Goal: Information Seeking & Learning: Check status

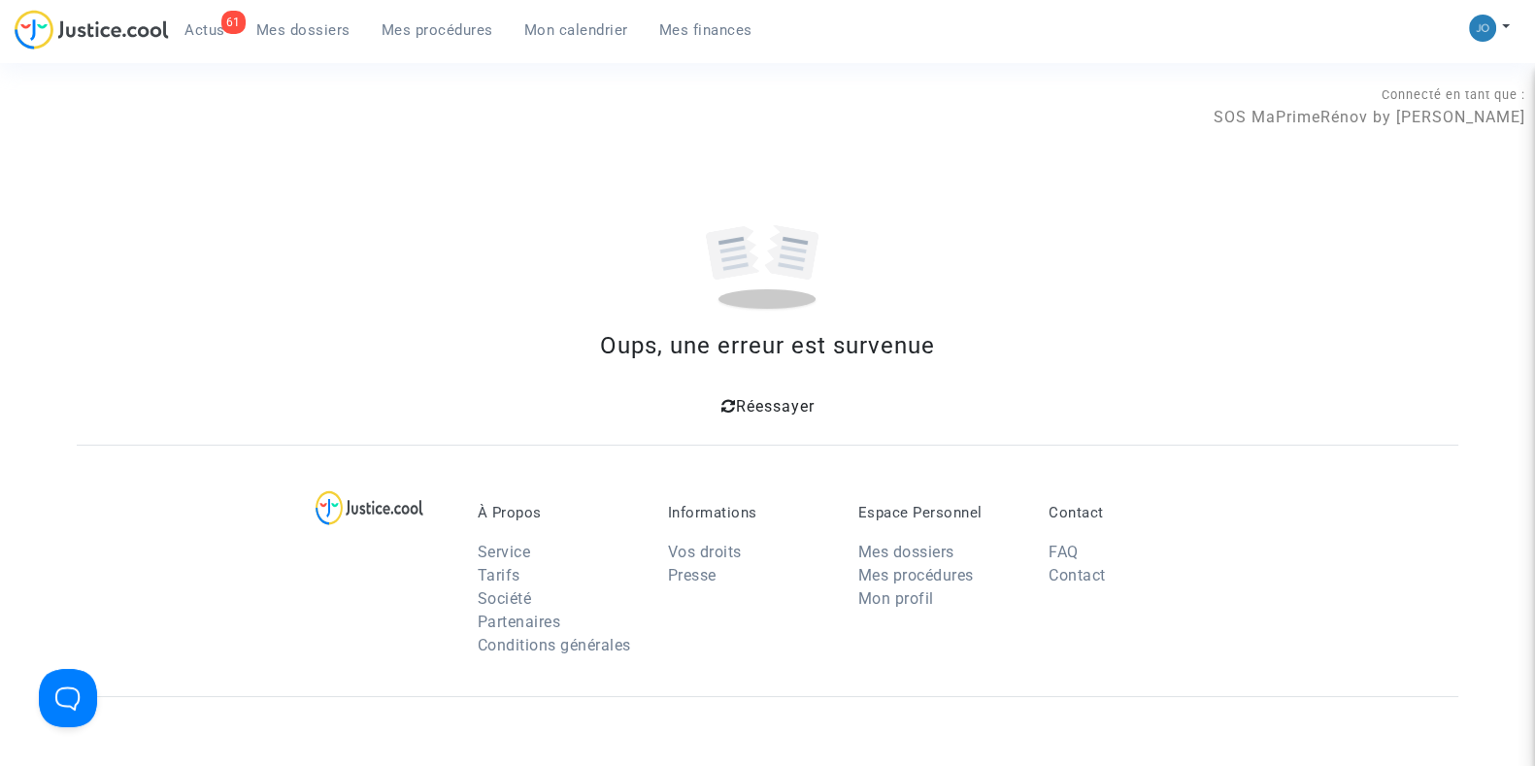
click at [325, 31] on span "Mes dossiers" at bounding box center [303, 29] width 94 height 17
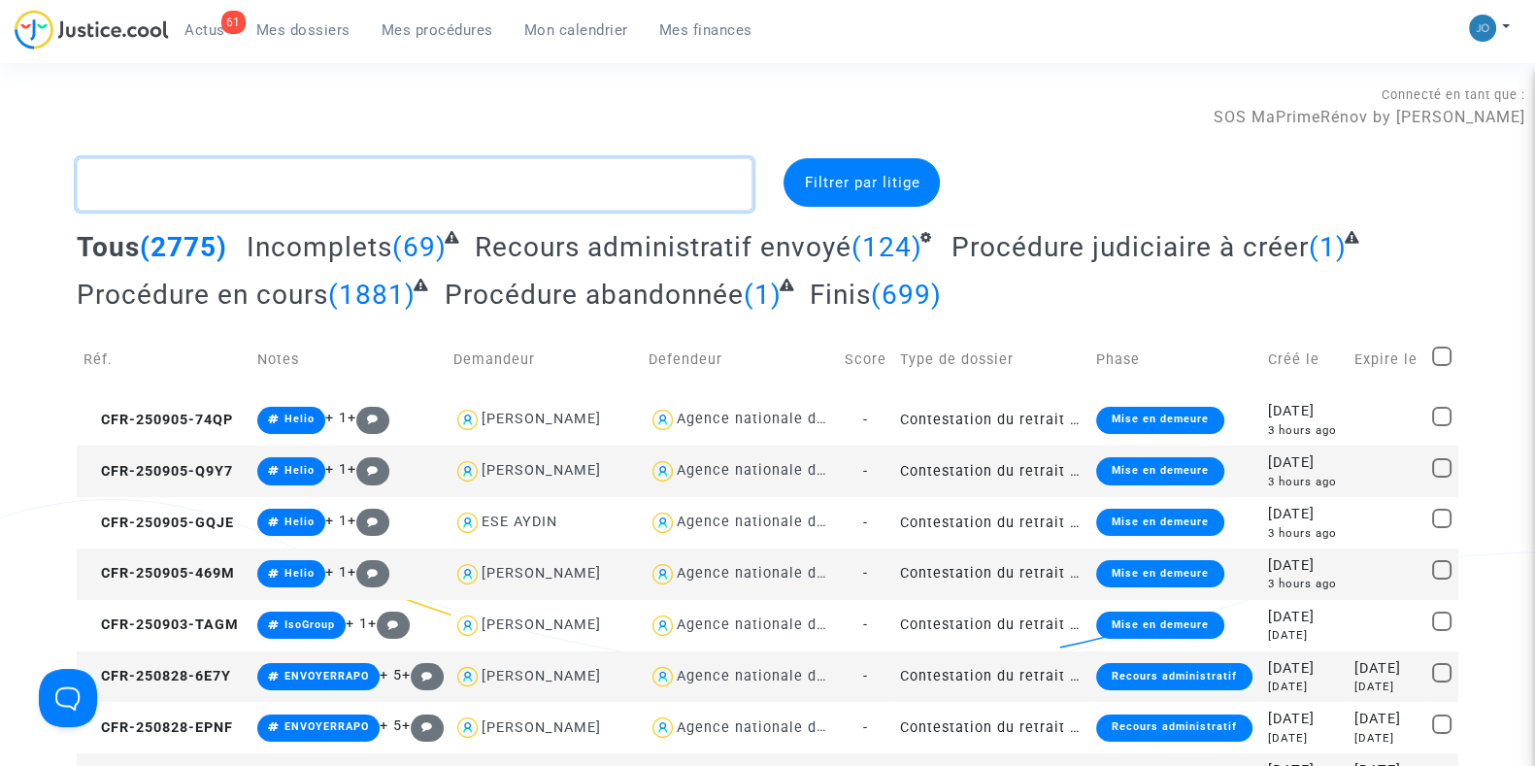
click at [315, 196] on textarea at bounding box center [415, 184] width 676 height 52
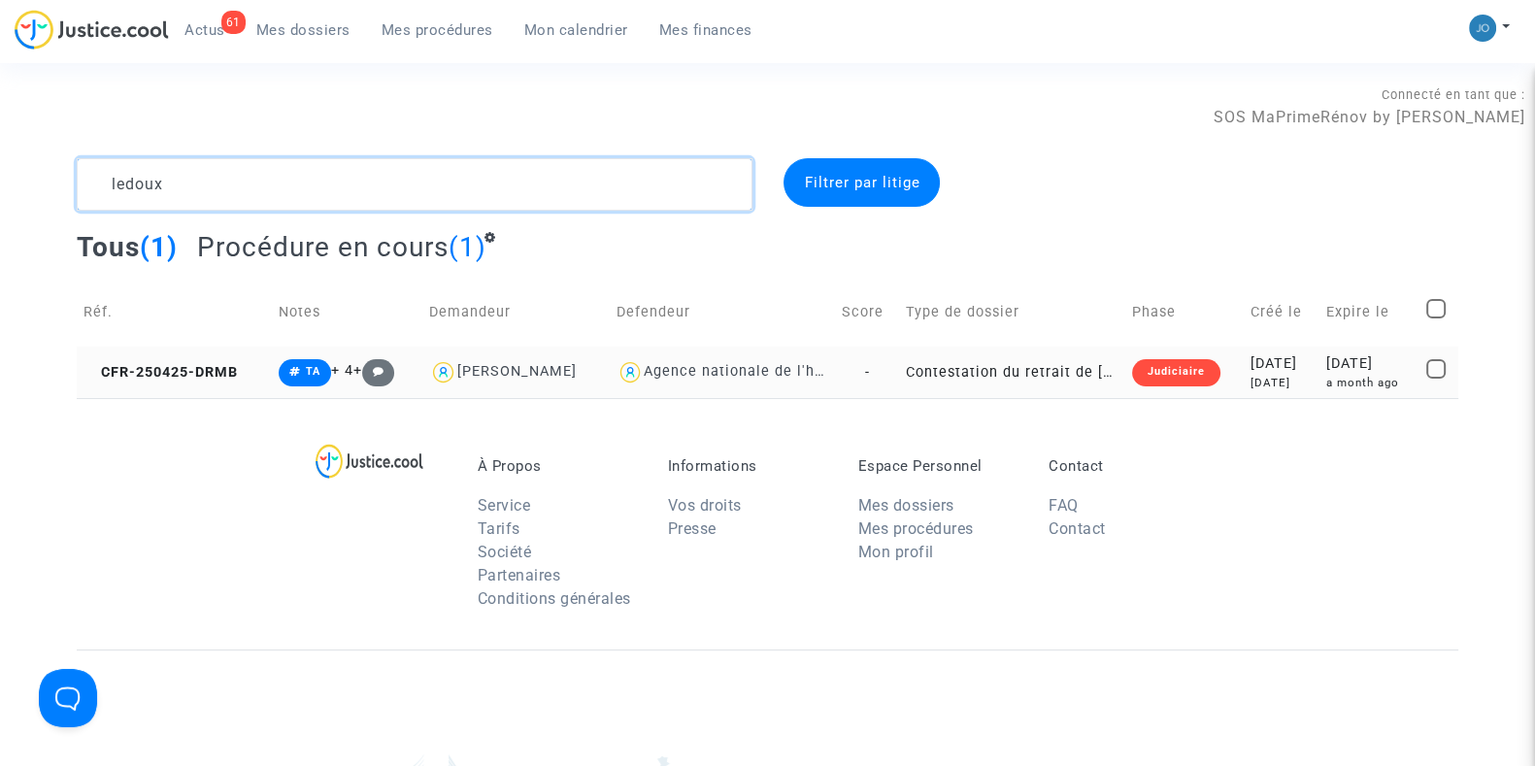
type textarea "ledoux"
click at [1297, 387] on div "4 months ago" at bounding box center [1281, 383] width 62 height 17
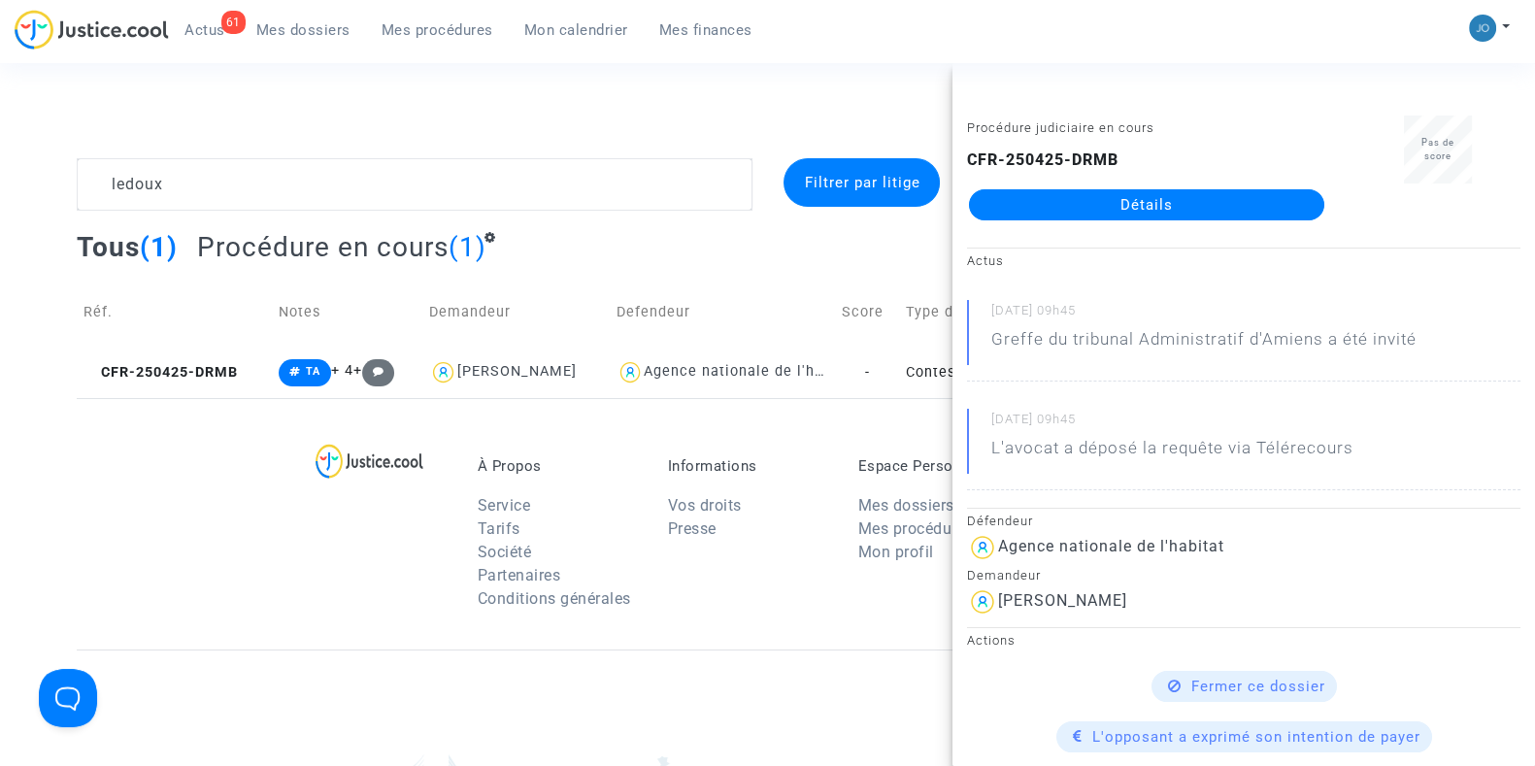
click at [1183, 201] on link "Détails" at bounding box center [1146, 204] width 355 height 31
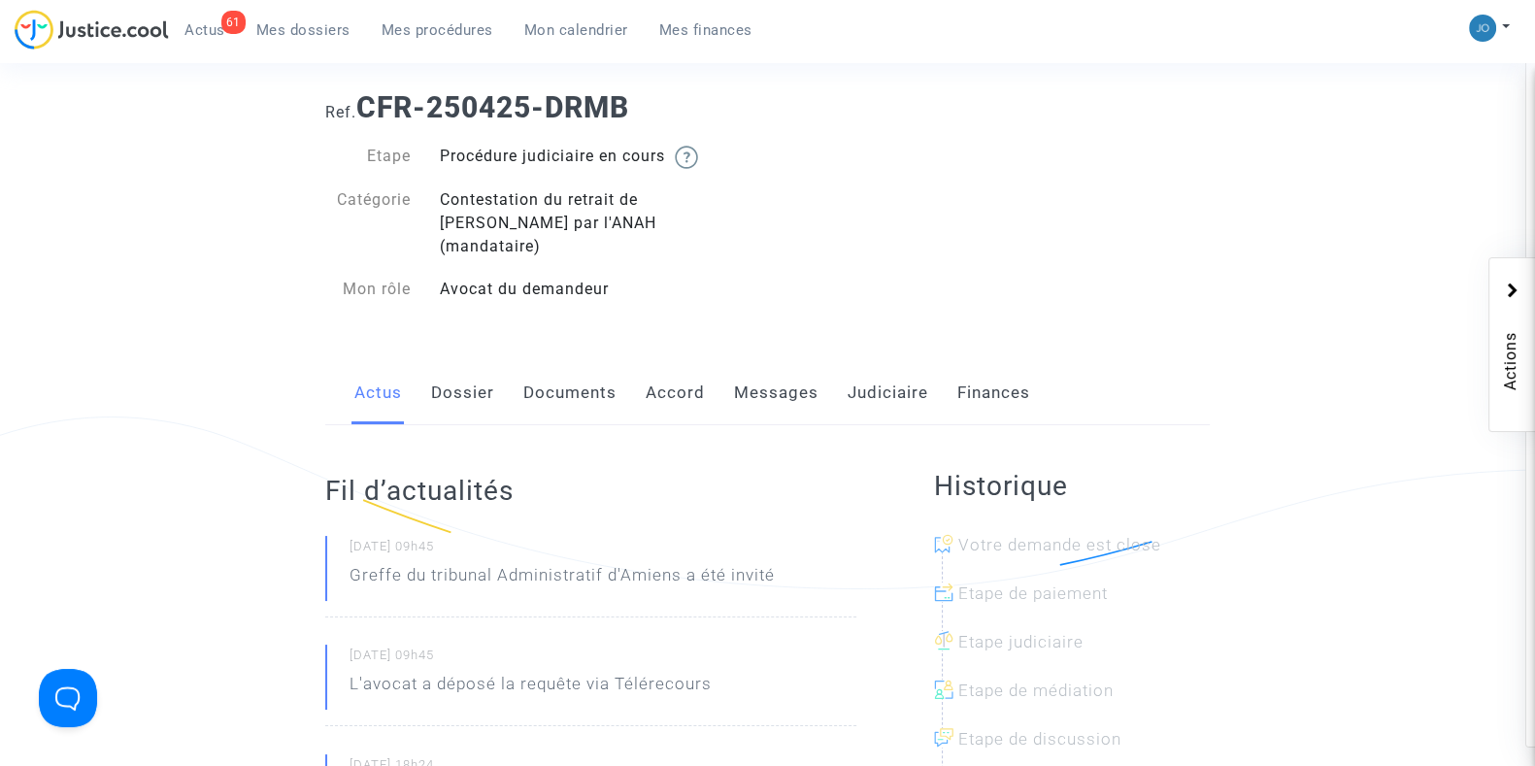
scroll to position [103, 0]
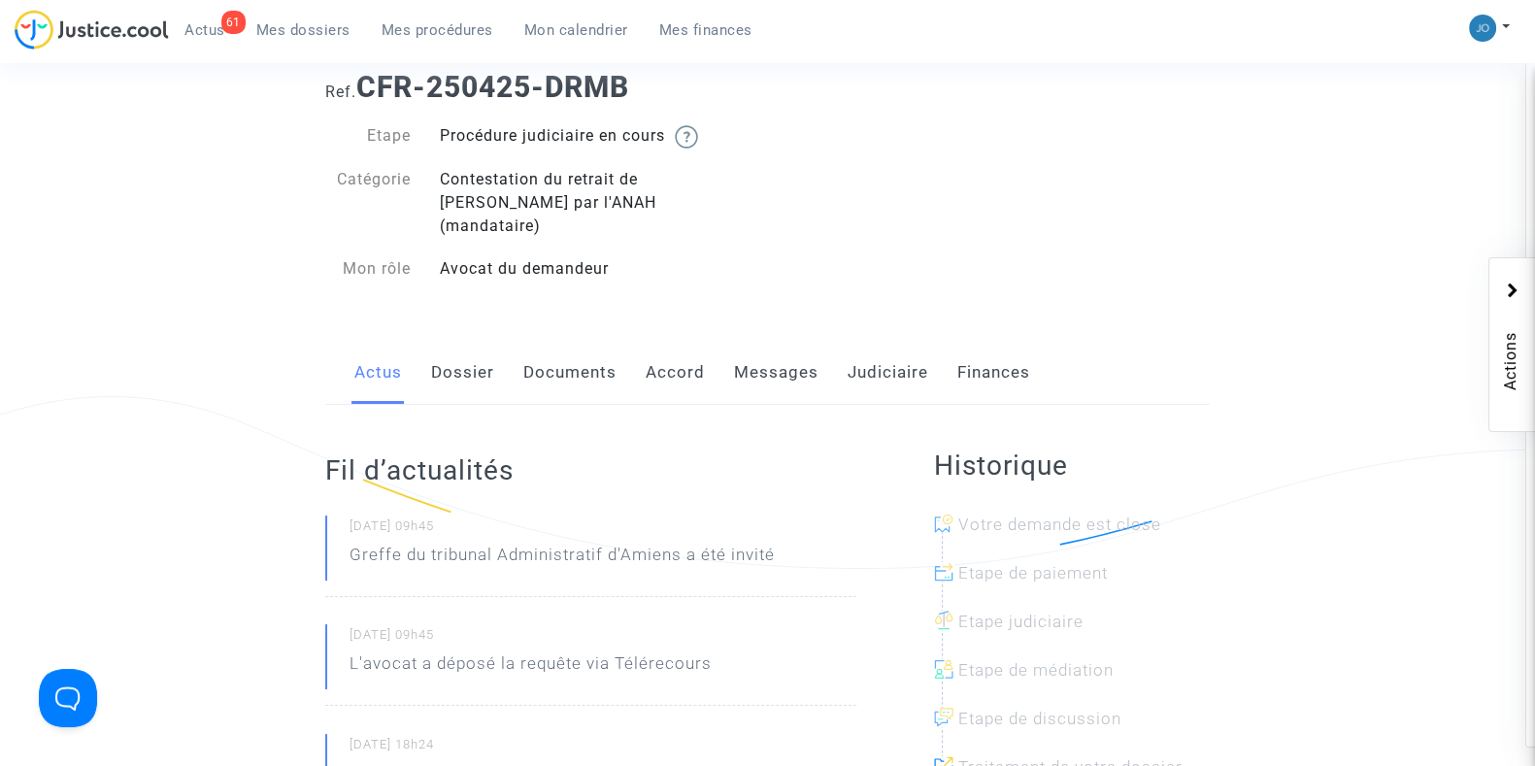
click at [543, 356] on link "Documents" at bounding box center [569, 373] width 93 height 64
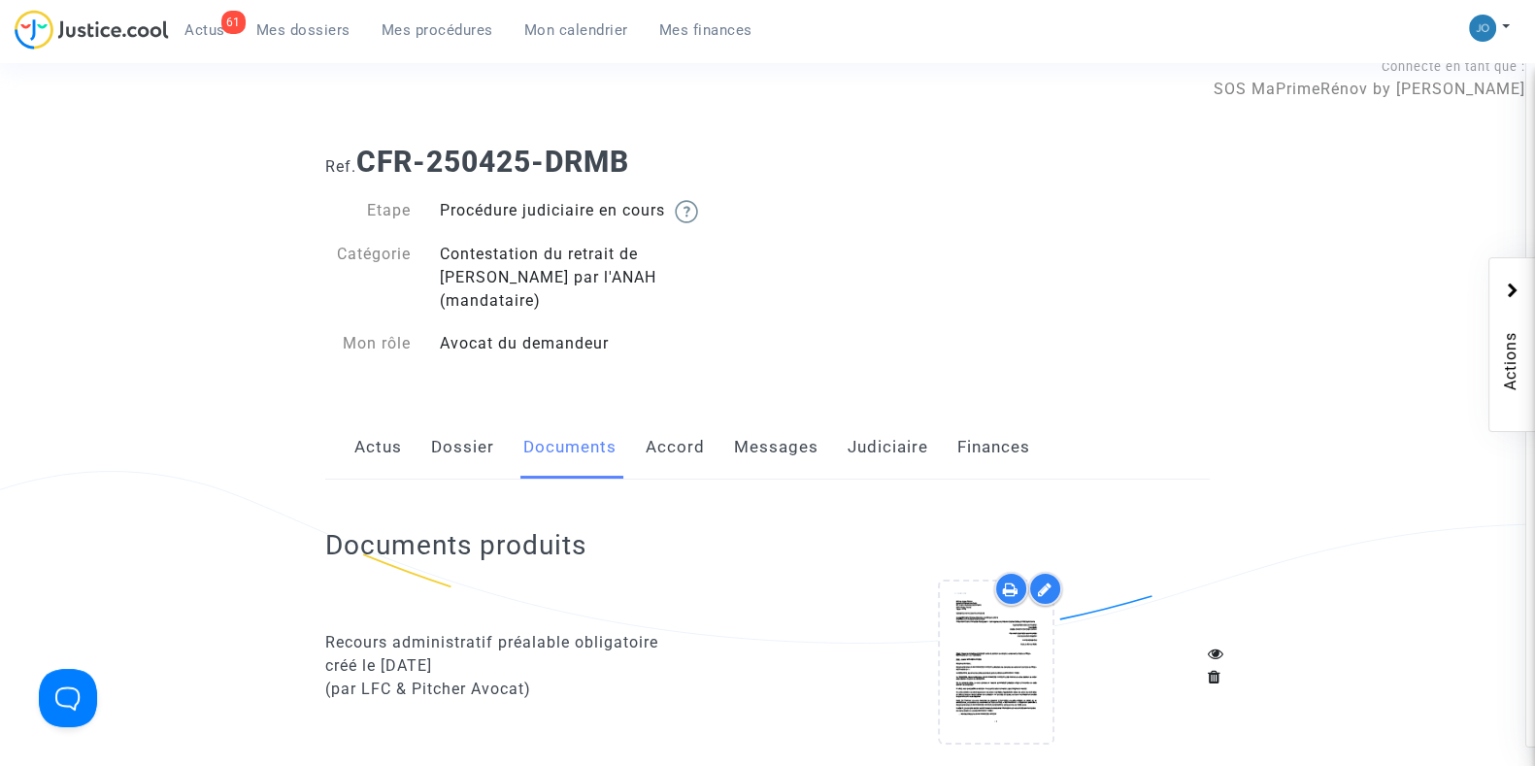
scroll to position [19, 0]
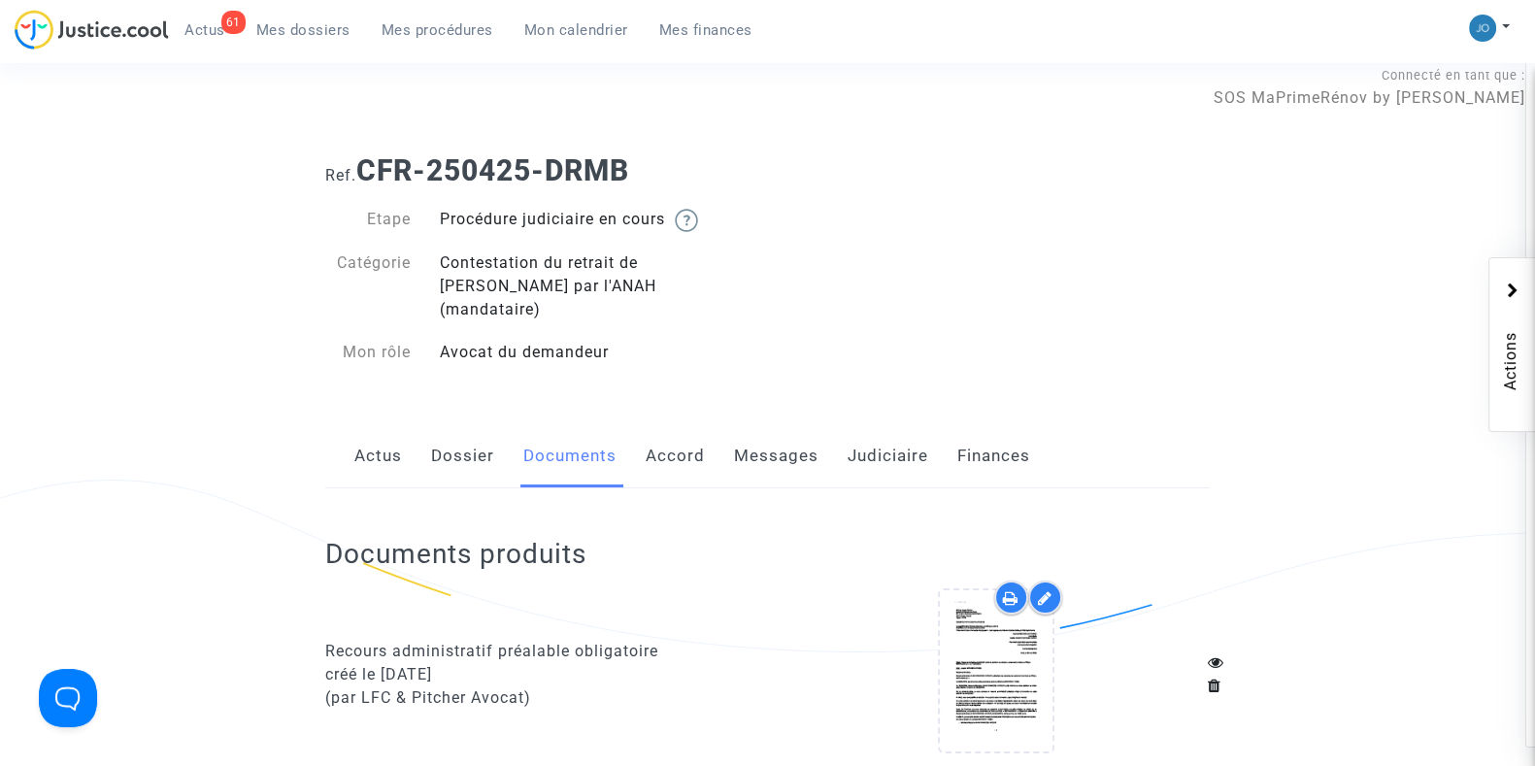
click at [873, 427] on link "Judiciaire" at bounding box center [887, 456] width 81 height 64
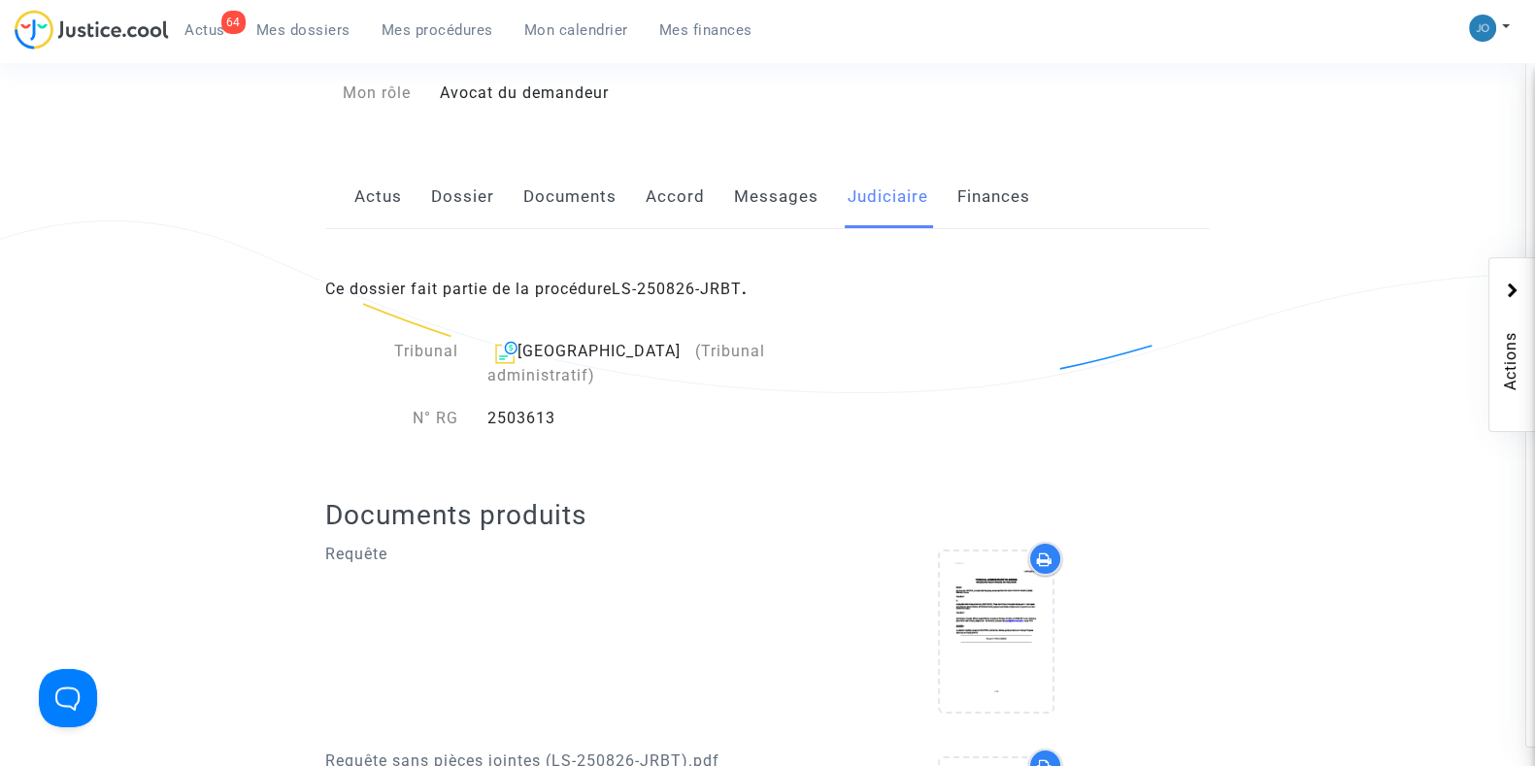
scroll to position [261, 0]
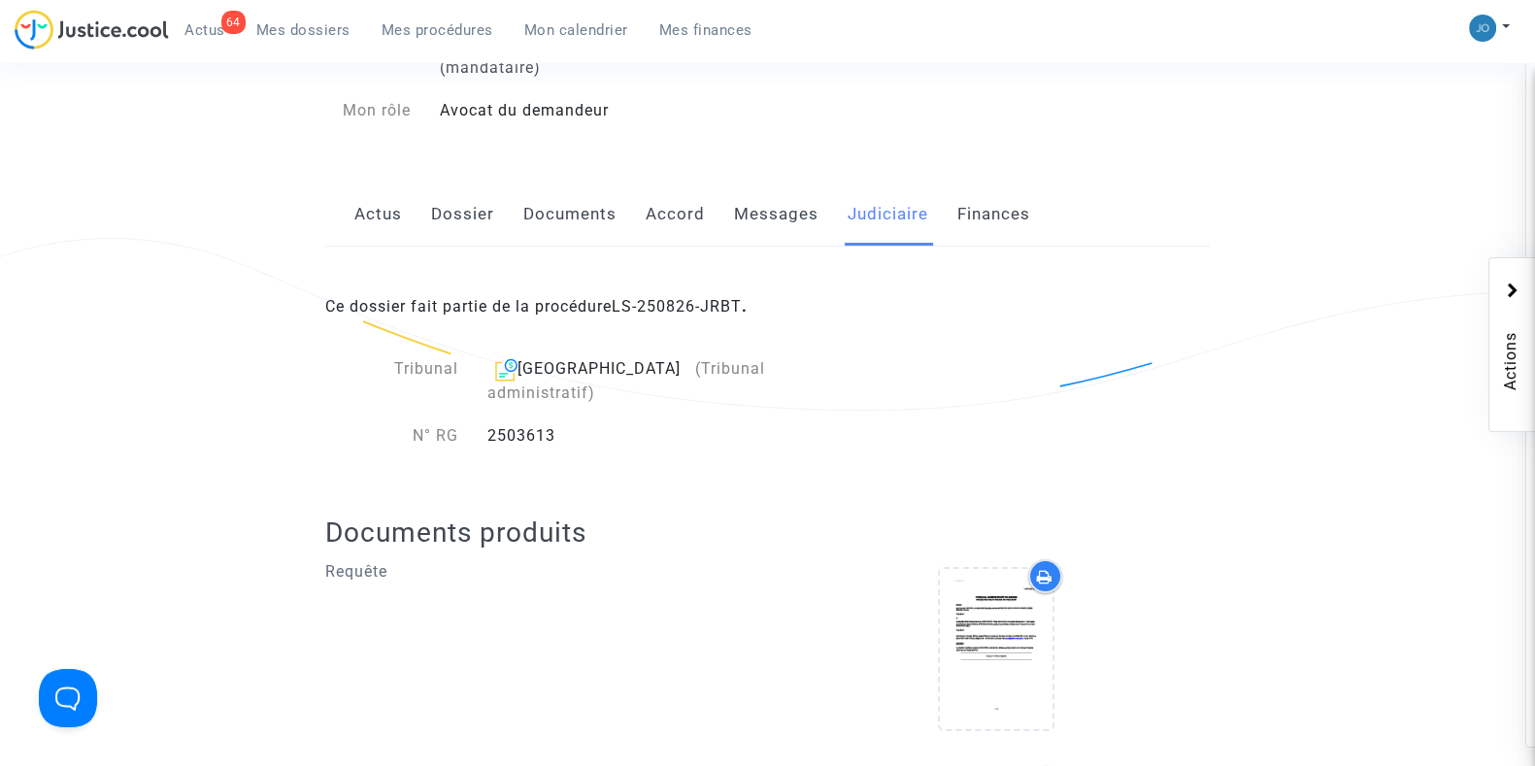
click at [457, 211] on link "Dossier" at bounding box center [462, 214] width 63 height 64
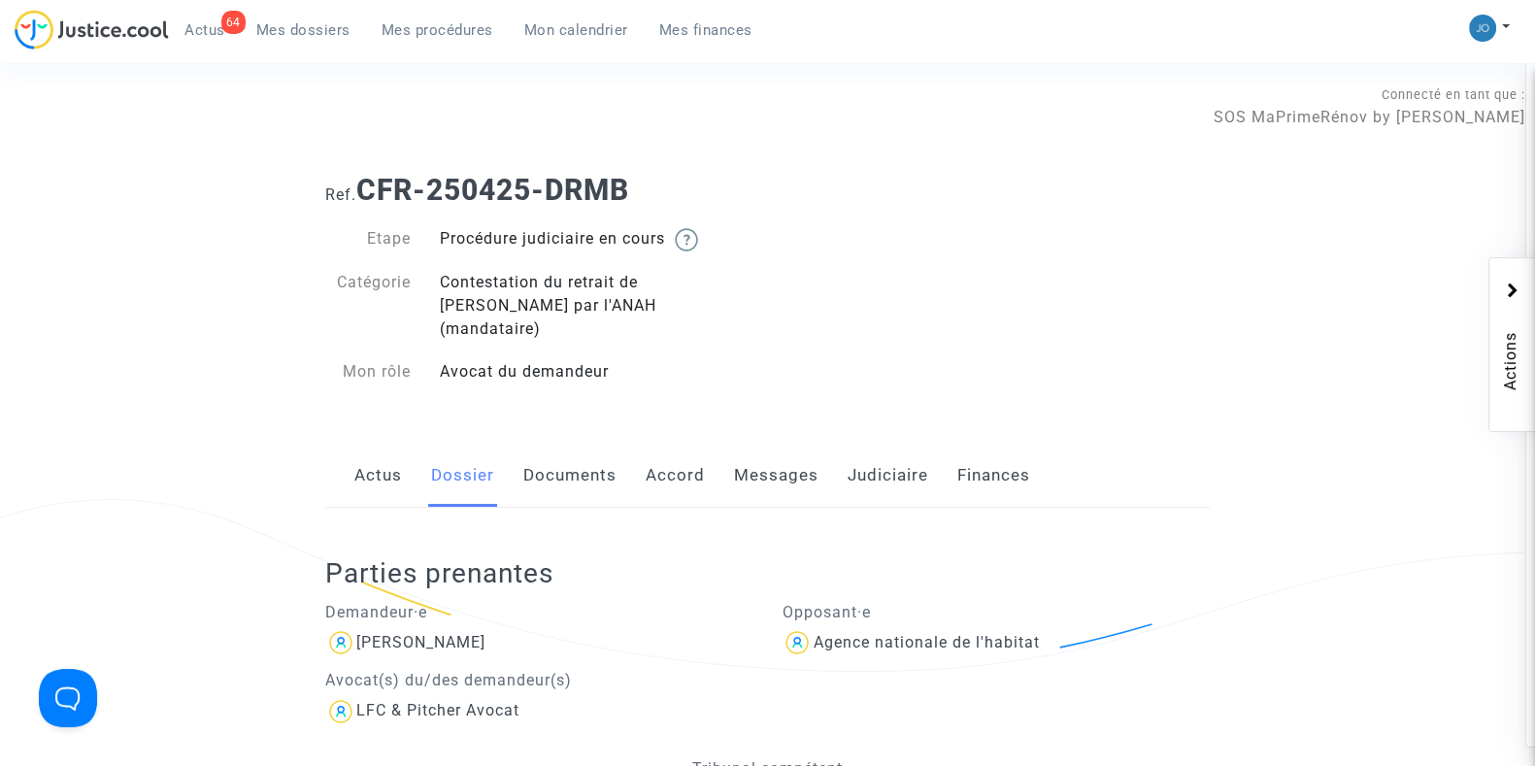
click at [580, 453] on link "Documents" at bounding box center [569, 476] width 93 height 64
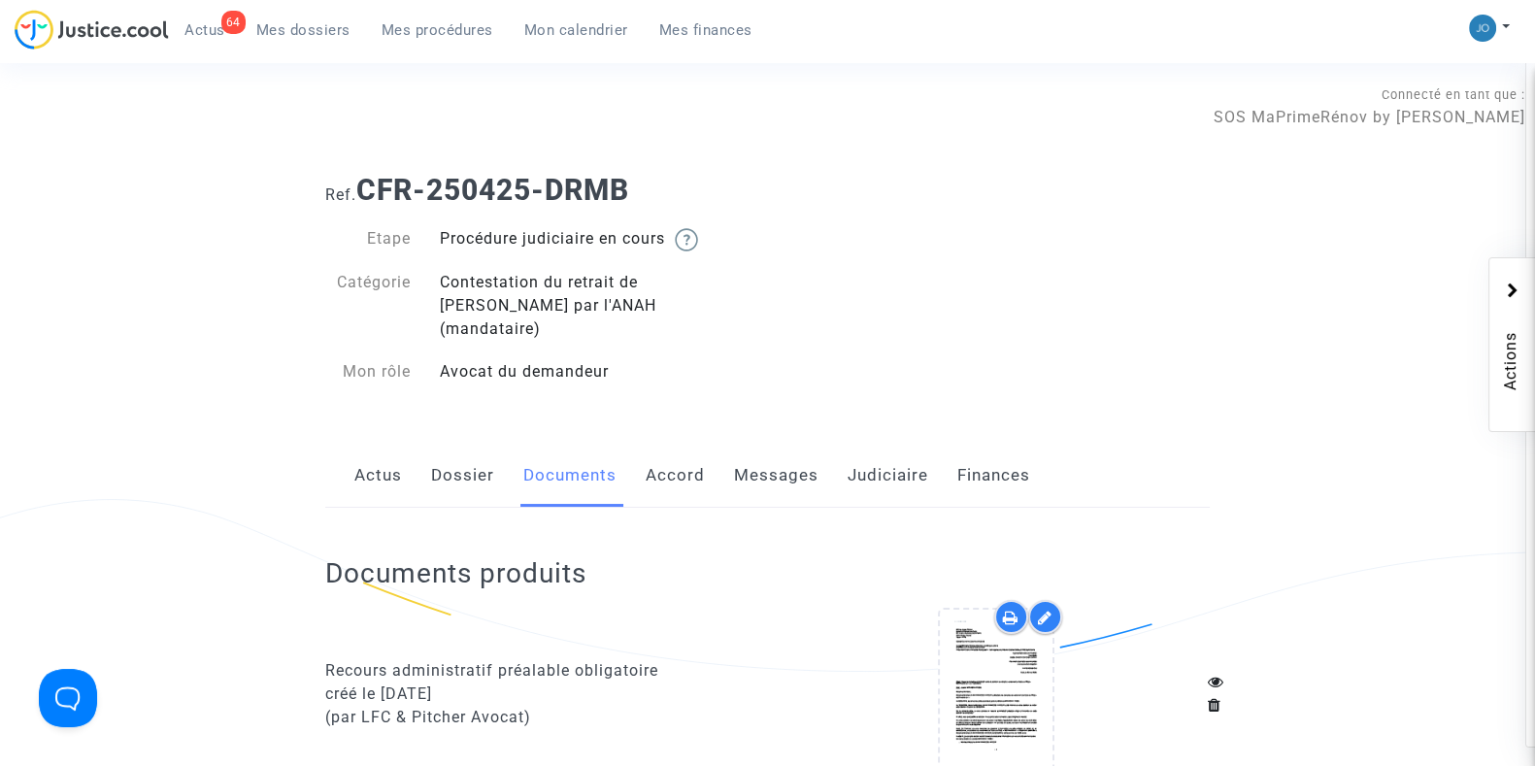
scroll to position [359, 0]
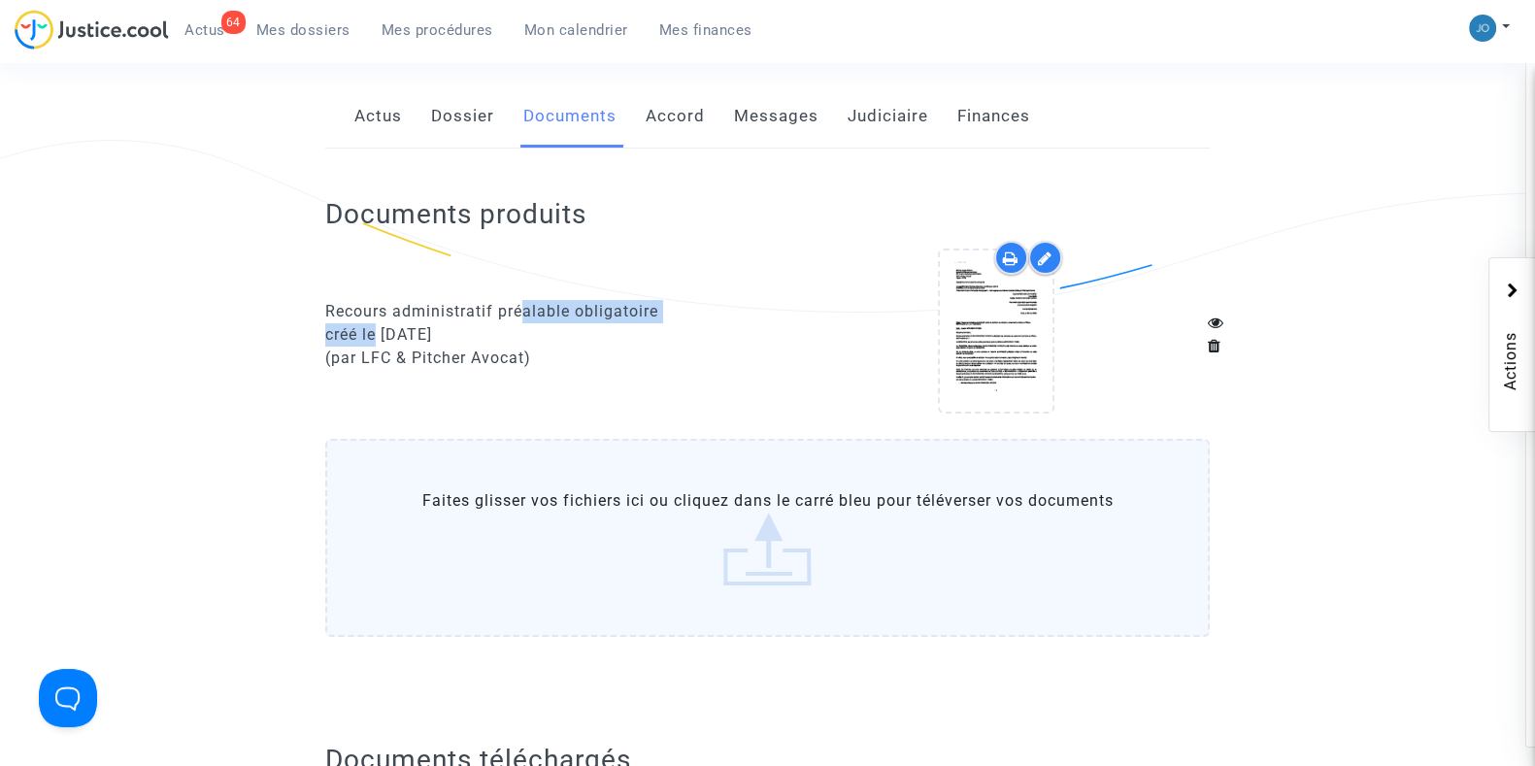
drag, startPoint x: 379, startPoint y: 310, endPoint x: 539, endPoint y: 297, distance: 160.6
click at [539, 300] on div "Recours administratif préalable obligatoire créé le 28/05/2025 (par LFC & Pitch…" at bounding box center [539, 335] width 428 height 70
click at [505, 323] on div "créé le 28/05/2025" at bounding box center [539, 334] width 428 height 23
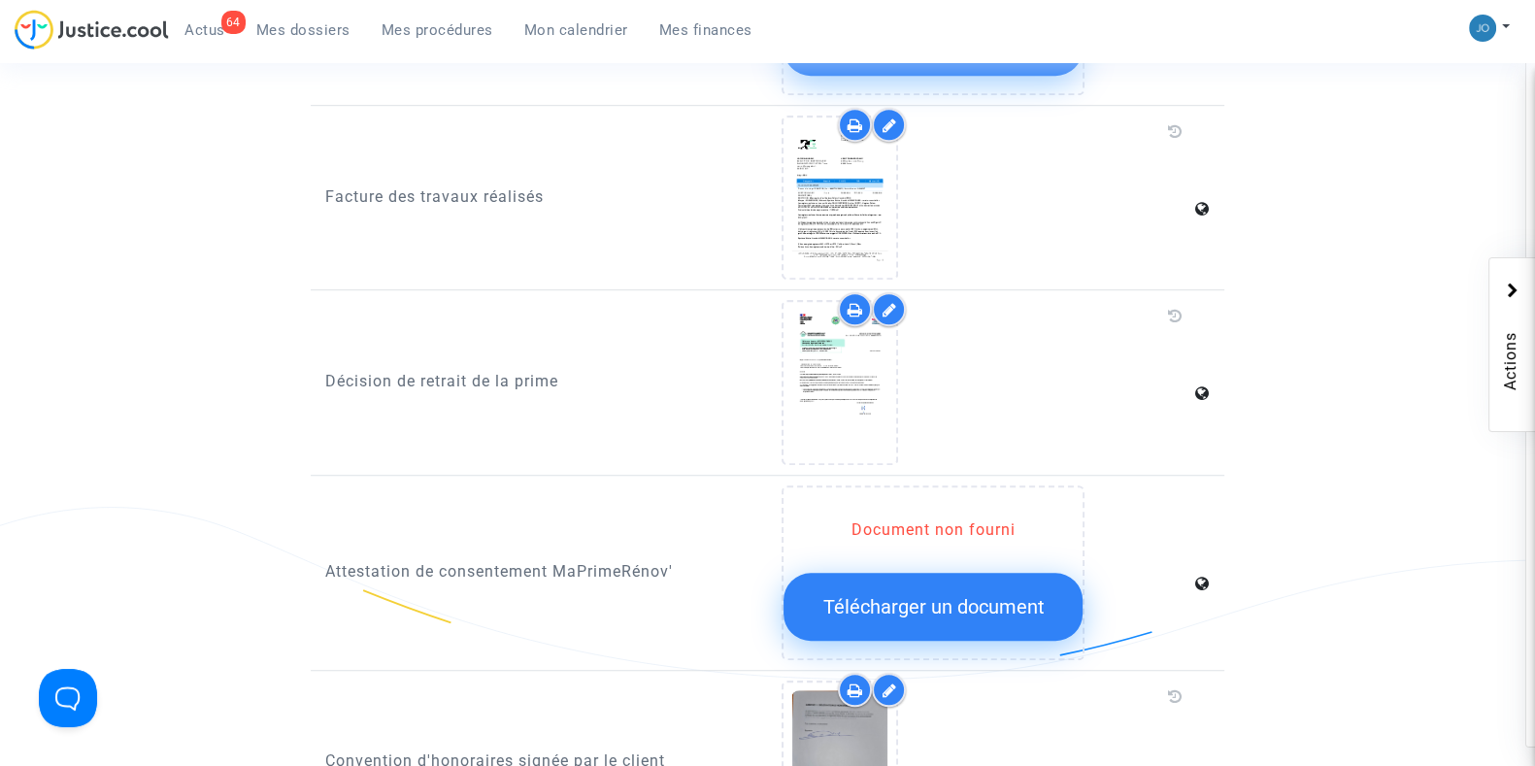
scroll to position [1701, 0]
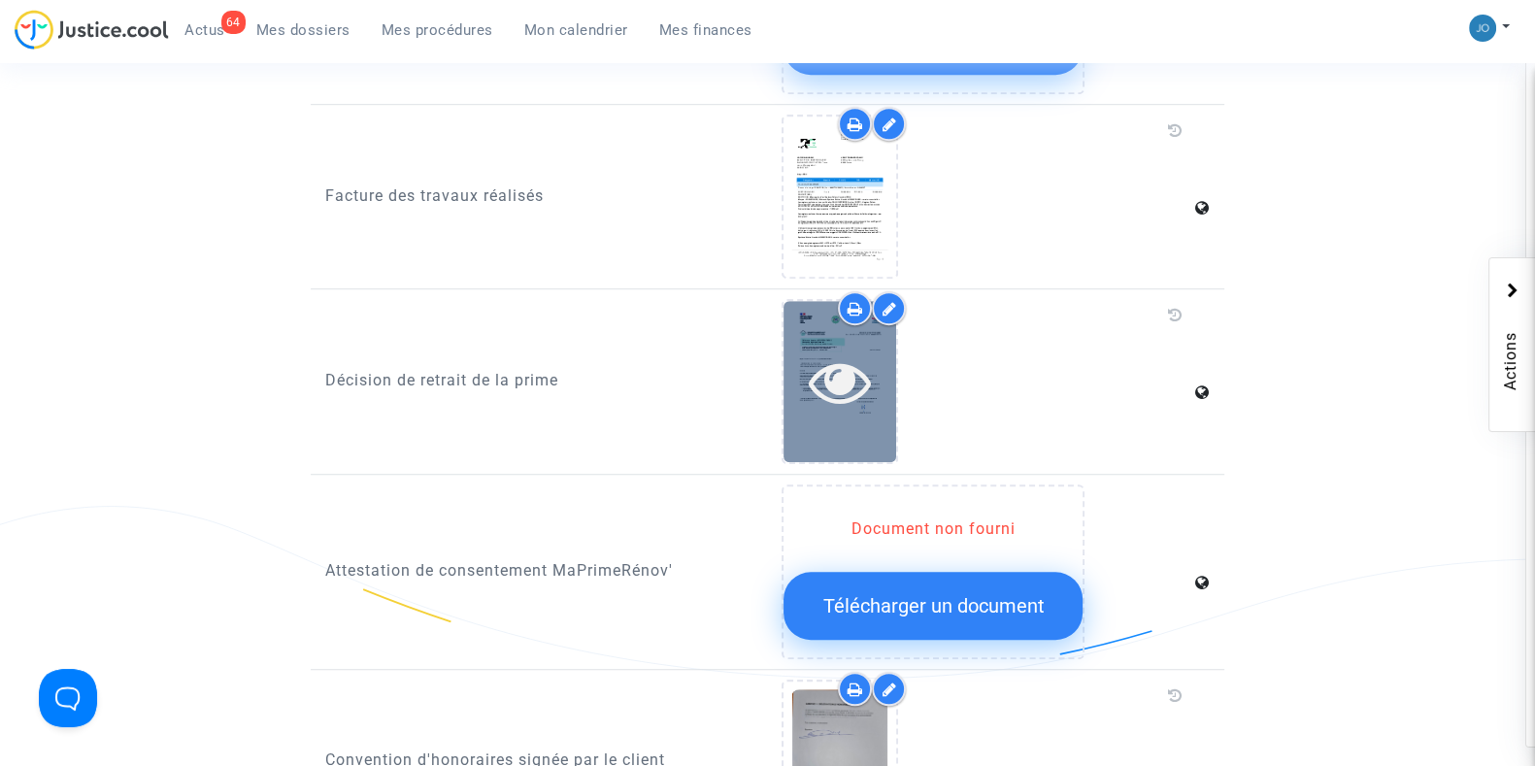
click at [811, 350] on icon at bounding box center [840, 381] width 63 height 62
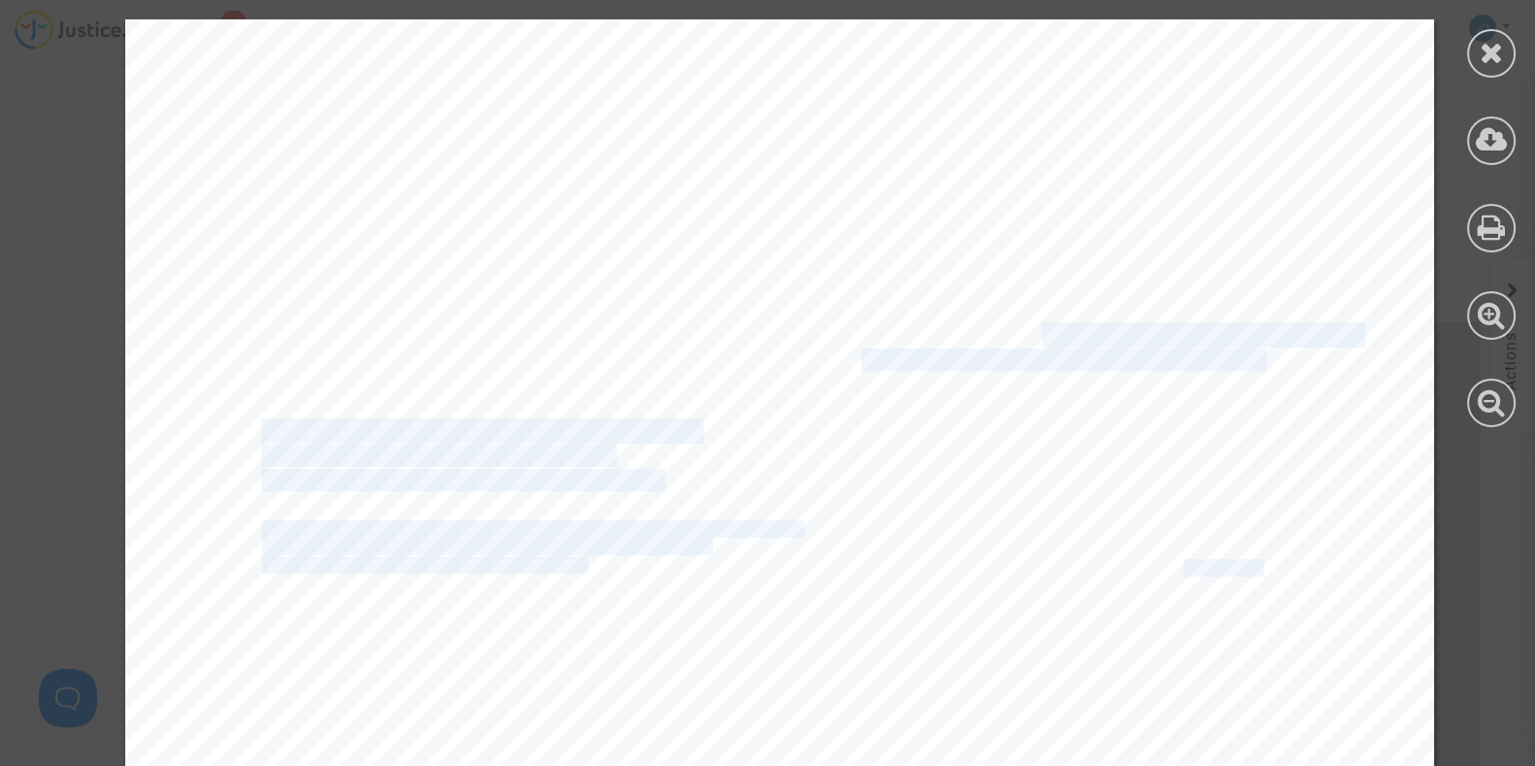
drag, startPoint x: 1213, startPoint y: 567, endPoint x: 1373, endPoint y: 575, distance: 160.3
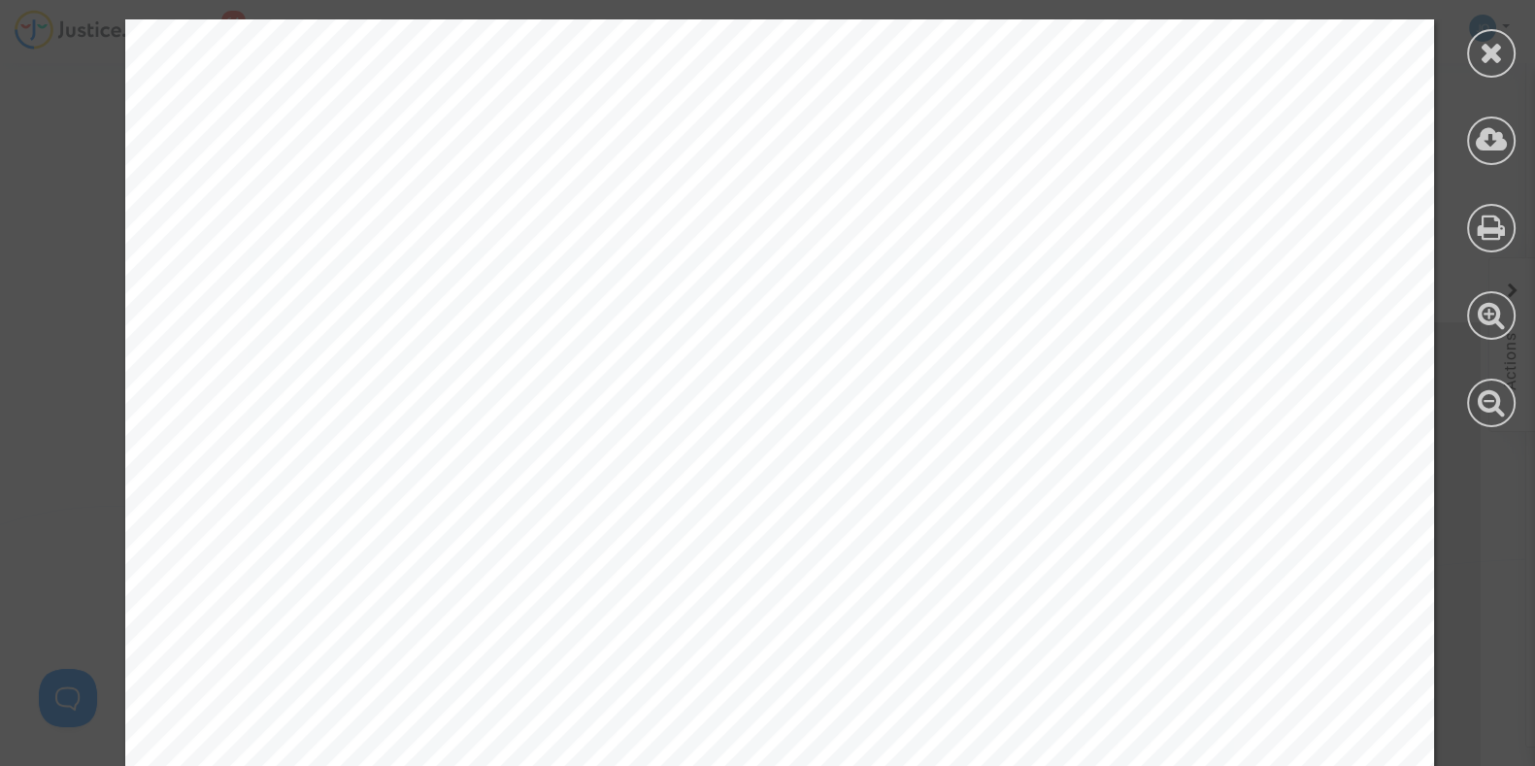
click at [1509, 63] on div at bounding box center [1491, 53] width 49 height 49
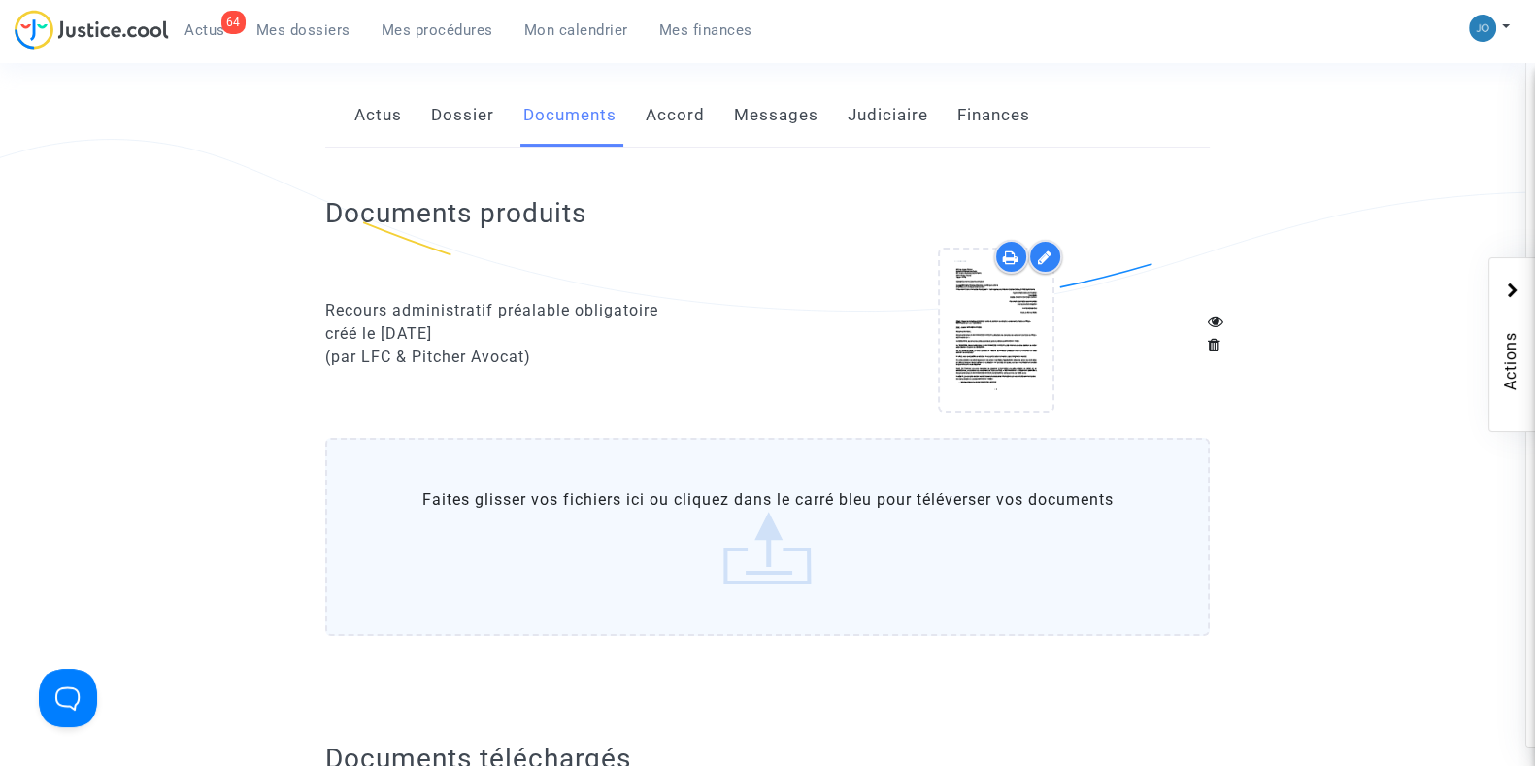
scroll to position [0, 0]
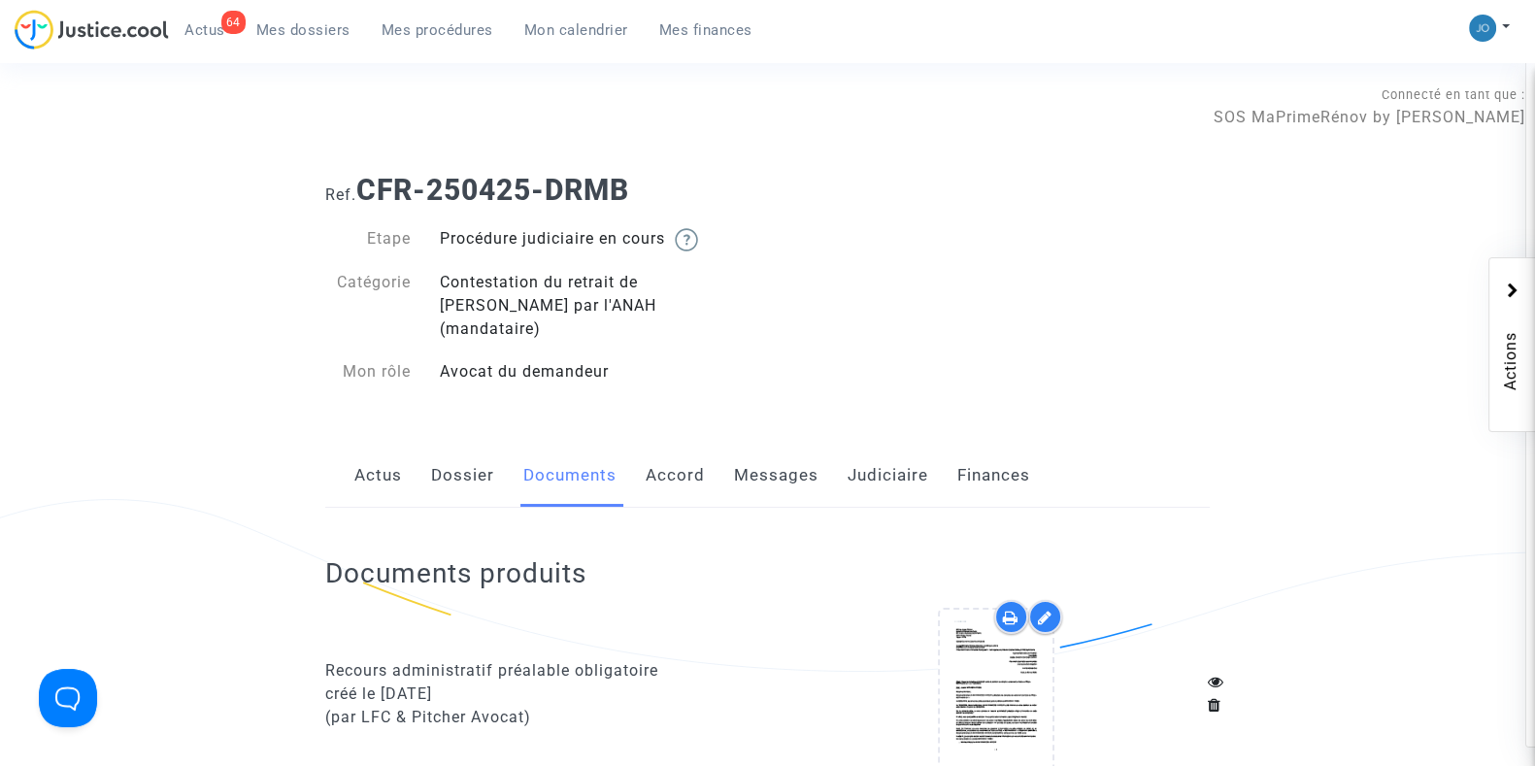
click at [857, 464] on link "Judiciaire" at bounding box center [887, 476] width 81 height 64
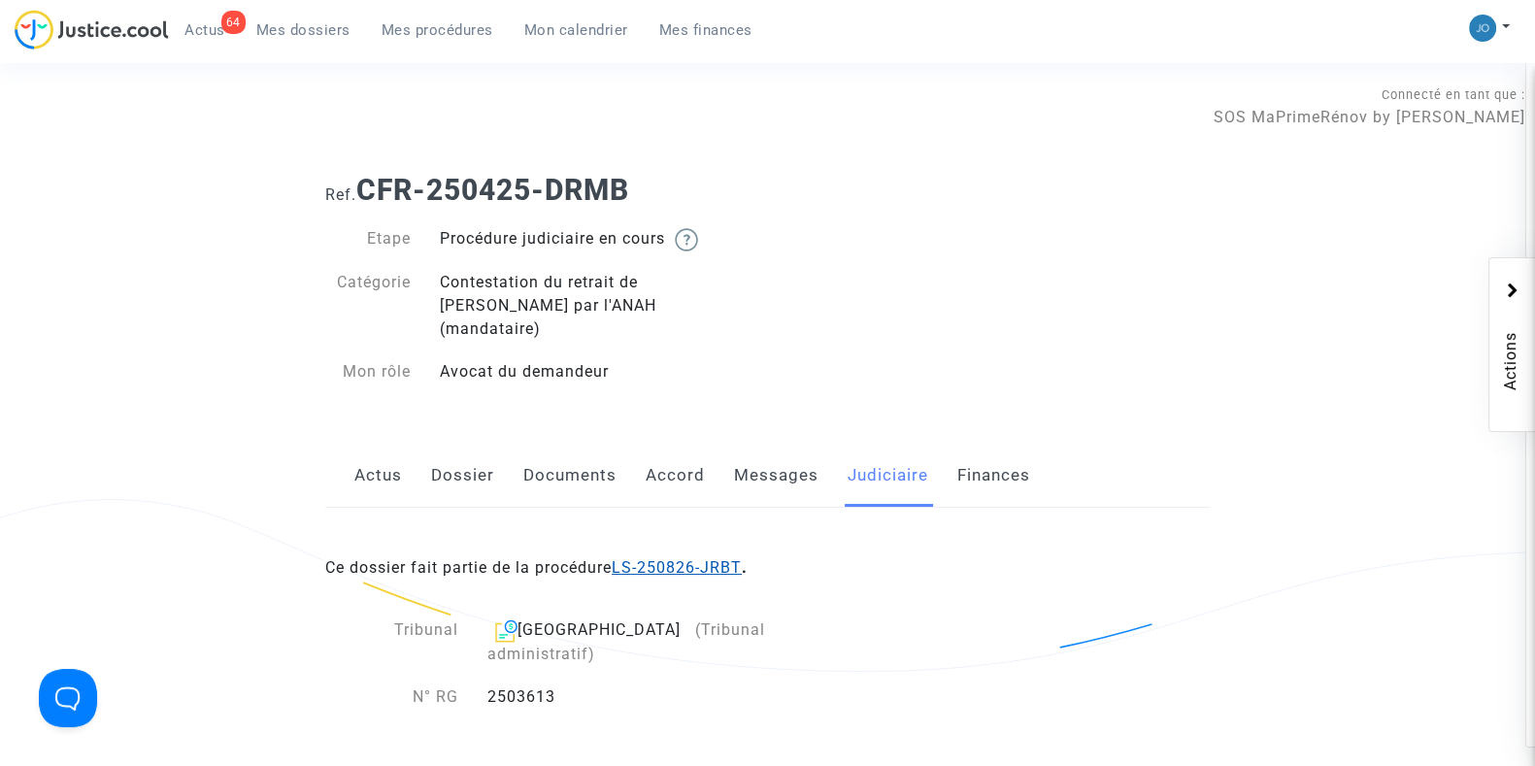
click at [689, 558] on link "LS-250826-JRBT" at bounding box center [676, 567] width 130 height 18
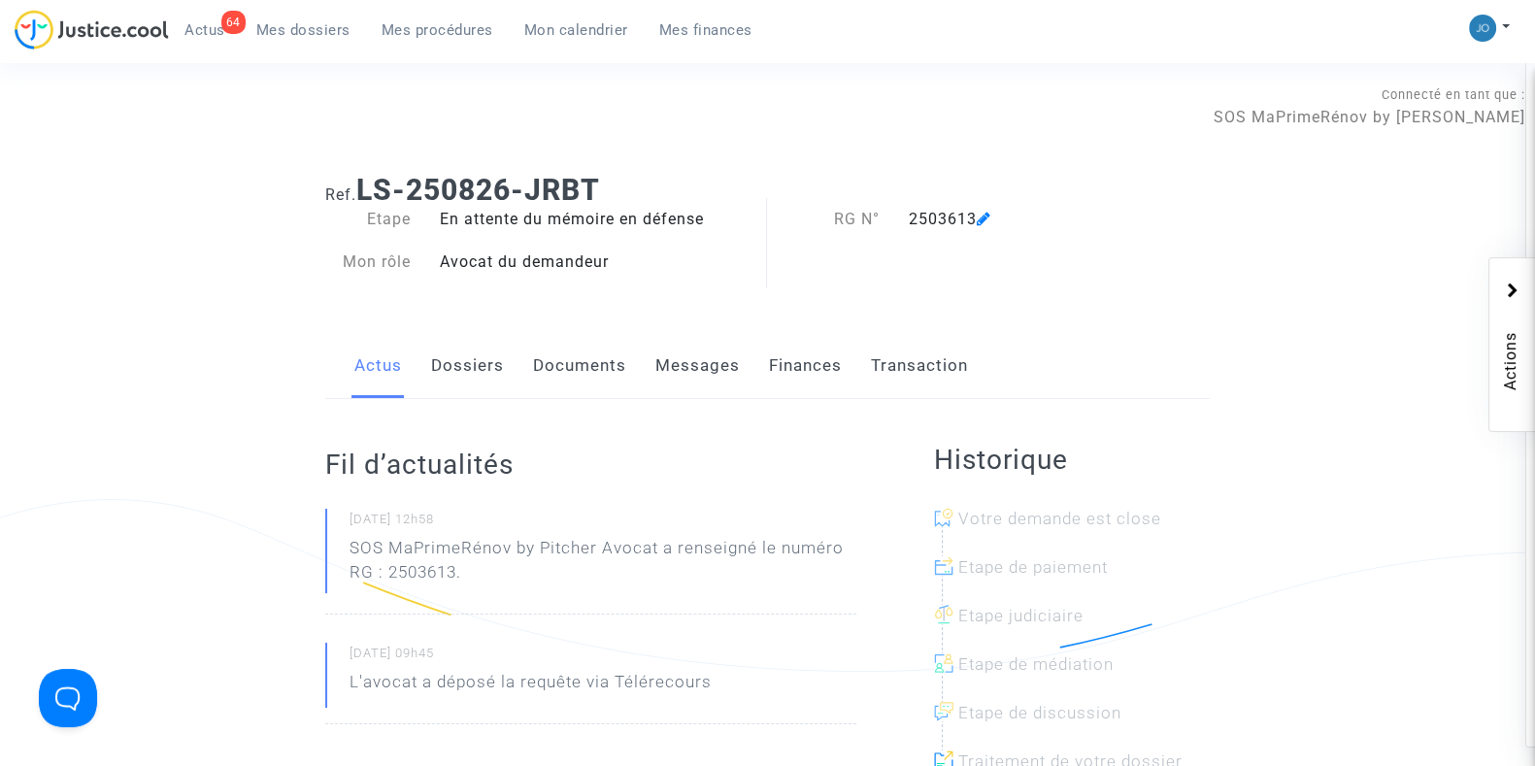
click at [604, 391] on link "Documents" at bounding box center [579, 366] width 93 height 64
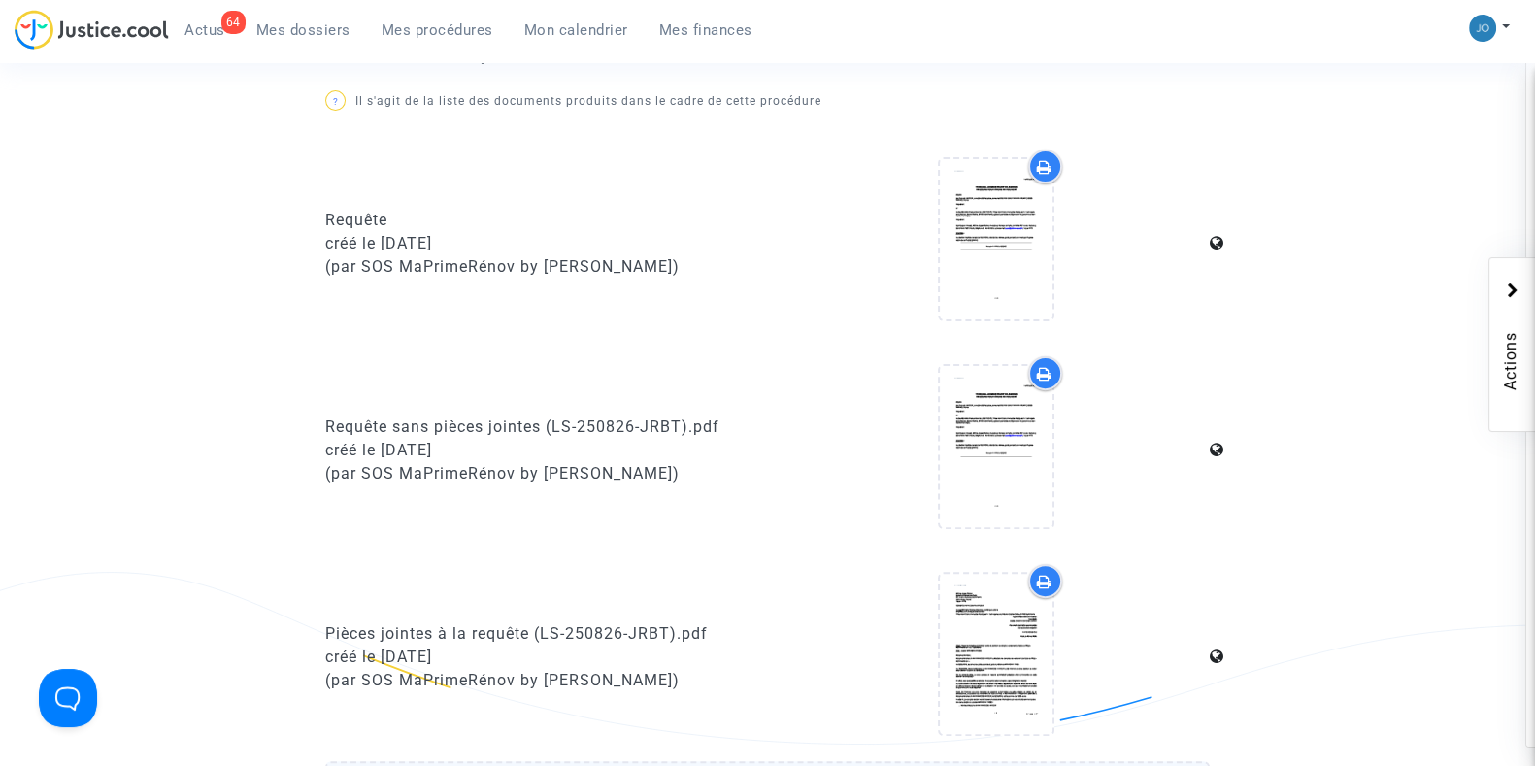
scroll to position [782, 0]
drag, startPoint x: 376, startPoint y: 236, endPoint x: 507, endPoint y: 235, distance: 131.0
click at [507, 235] on div "créé le 26/08/2025" at bounding box center [539, 241] width 428 height 23
click at [521, 310] on div "Requête créé le 26/08/2025 (par SOS MaPrimeRénov by Pitcher Avocat)" at bounding box center [539, 241] width 457 height 187
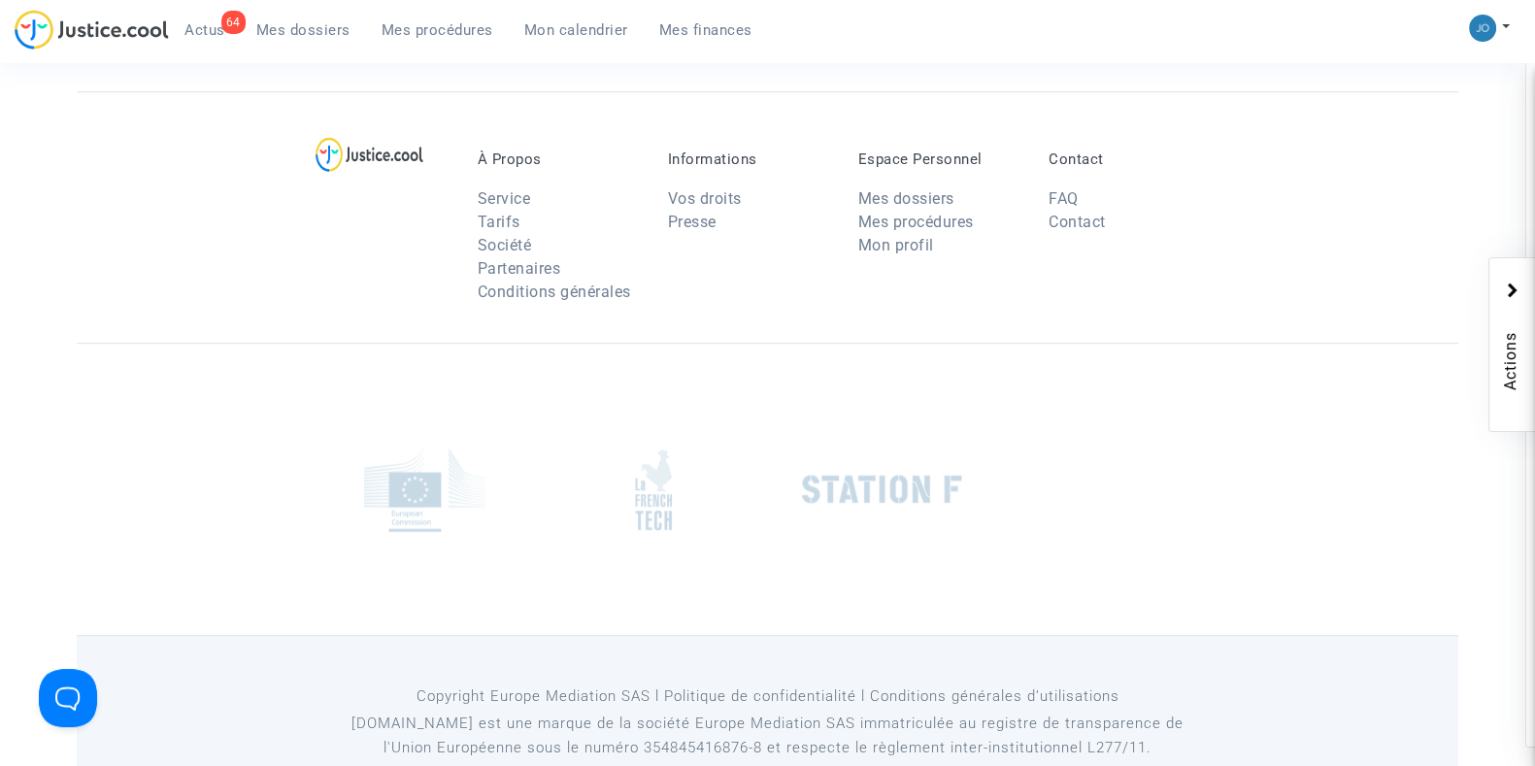
scroll to position [1707, 0]
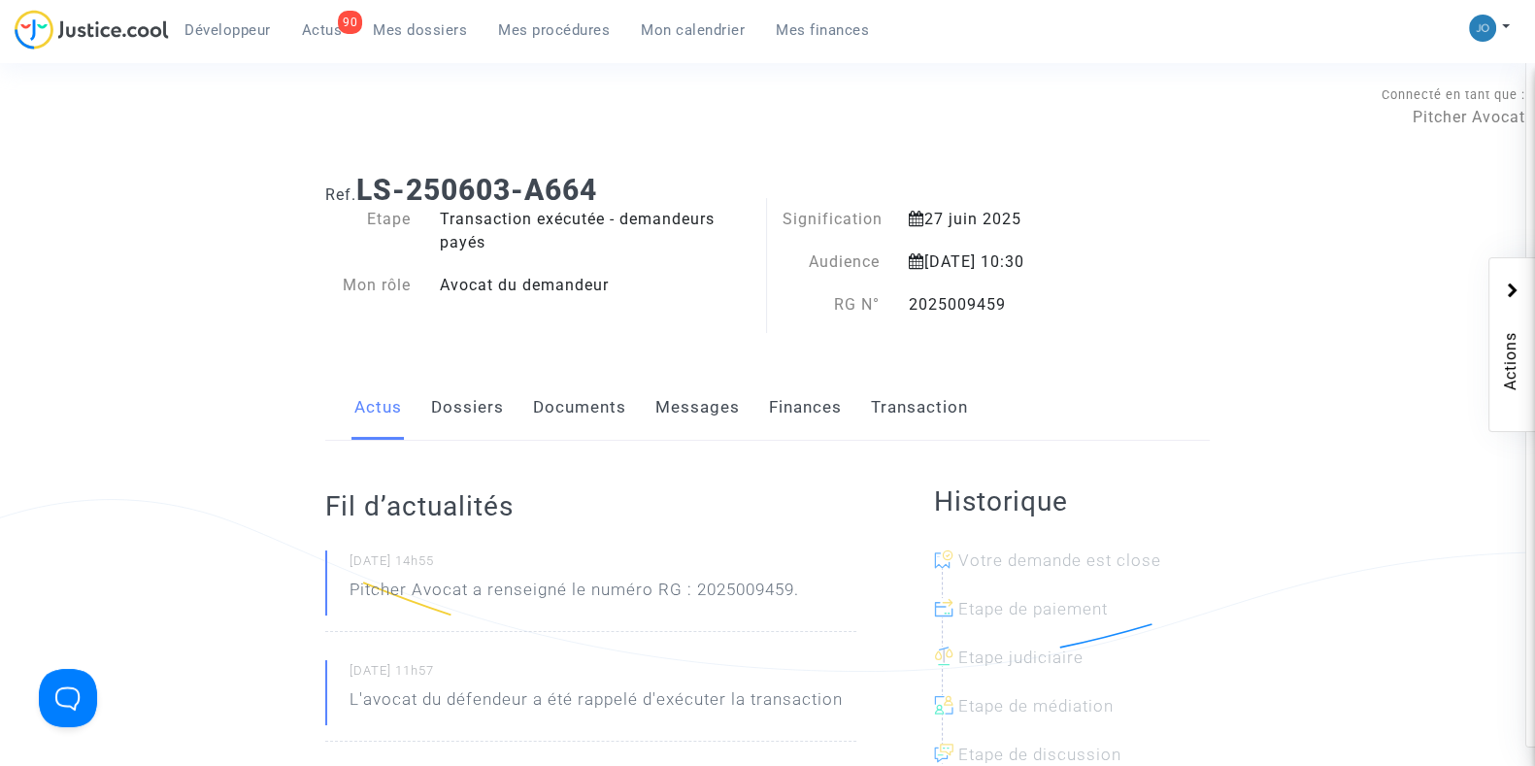
click at [682, 32] on span "Mon calendrier" at bounding box center [693, 29] width 104 height 17
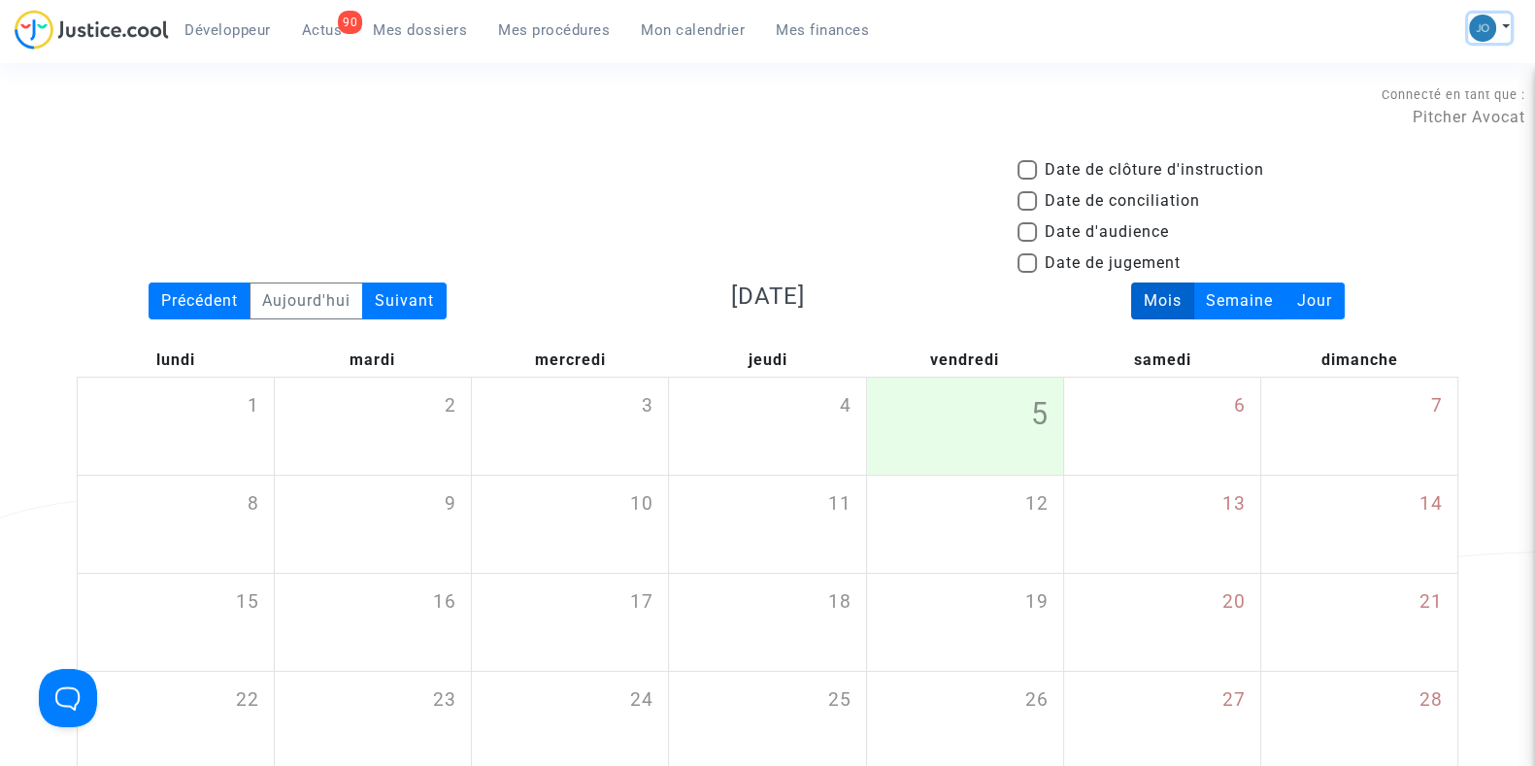
click at [1498, 30] on button at bounding box center [1489, 28] width 43 height 29
click at [1417, 94] on link "Changer de compte" at bounding box center [1411, 99] width 196 height 31
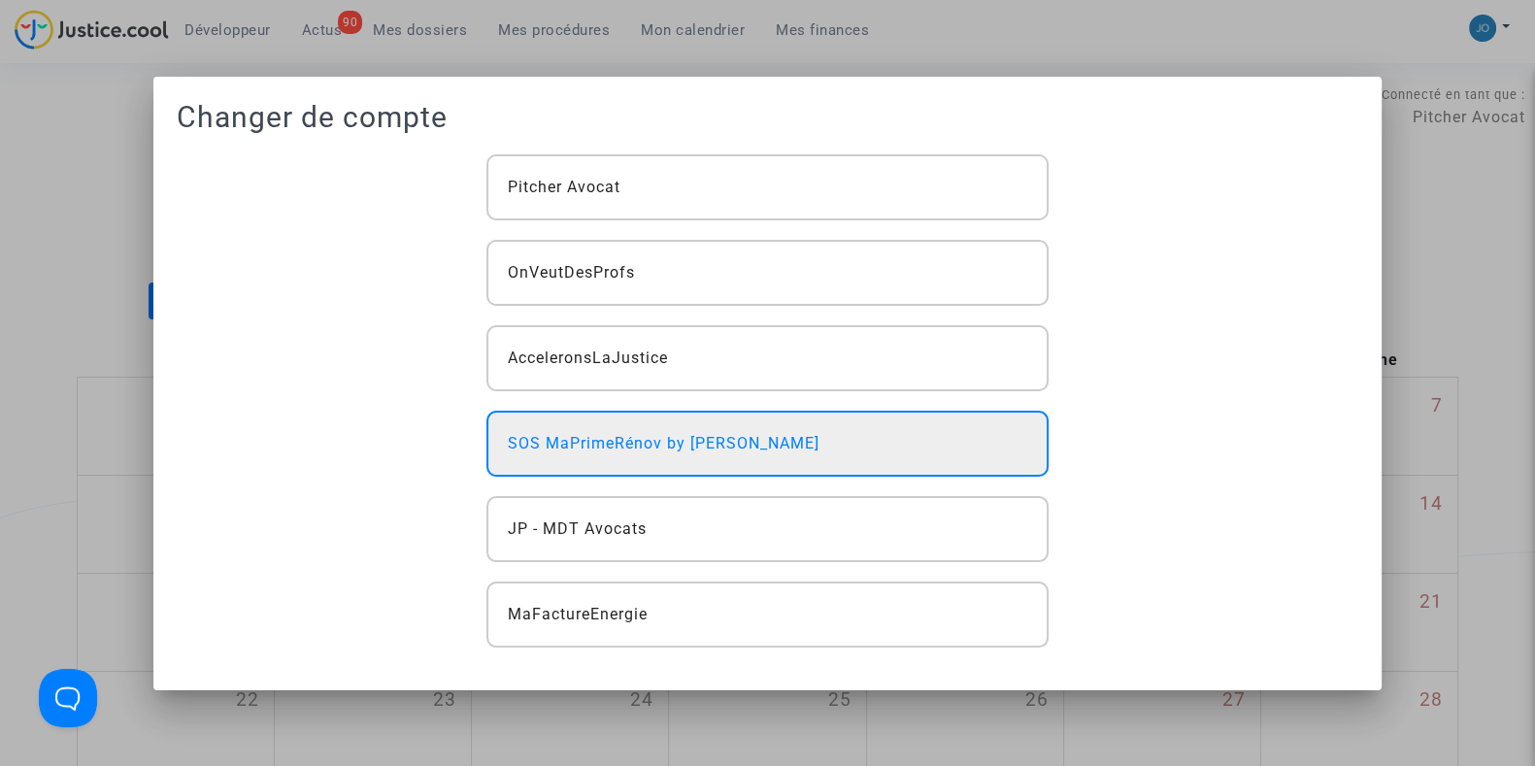
click at [809, 456] on div "SOS MaPrimeRénov by [PERSON_NAME]" at bounding box center [766, 444] width 561 height 66
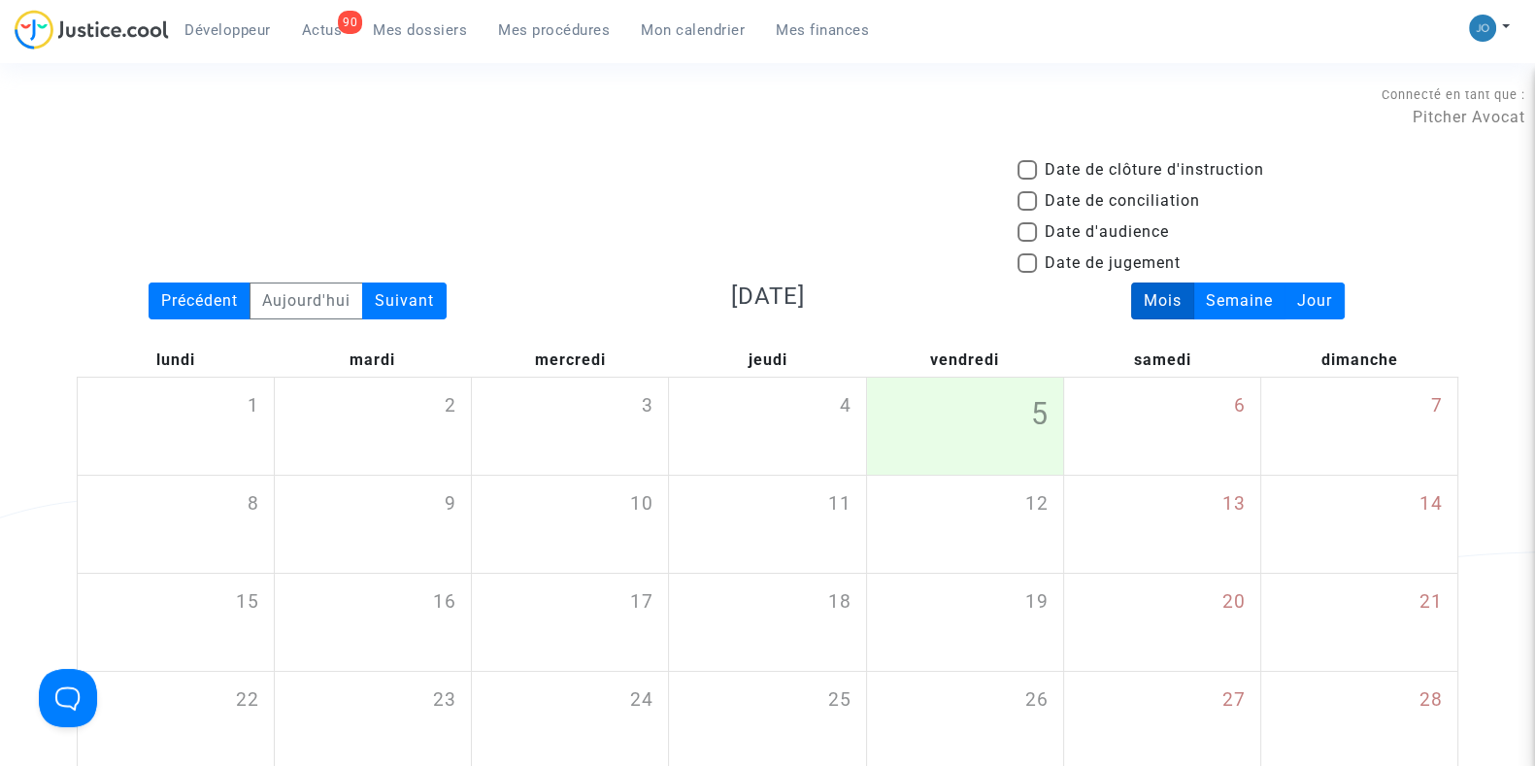
click at [440, 14] on ul "Développeur 90 Actus Mes dossiers Mes procédures Mon calendrier Mes finances" at bounding box center [526, 27] width 715 height 35
click at [442, 19] on link "Mes dossiers" at bounding box center [419, 30] width 125 height 29
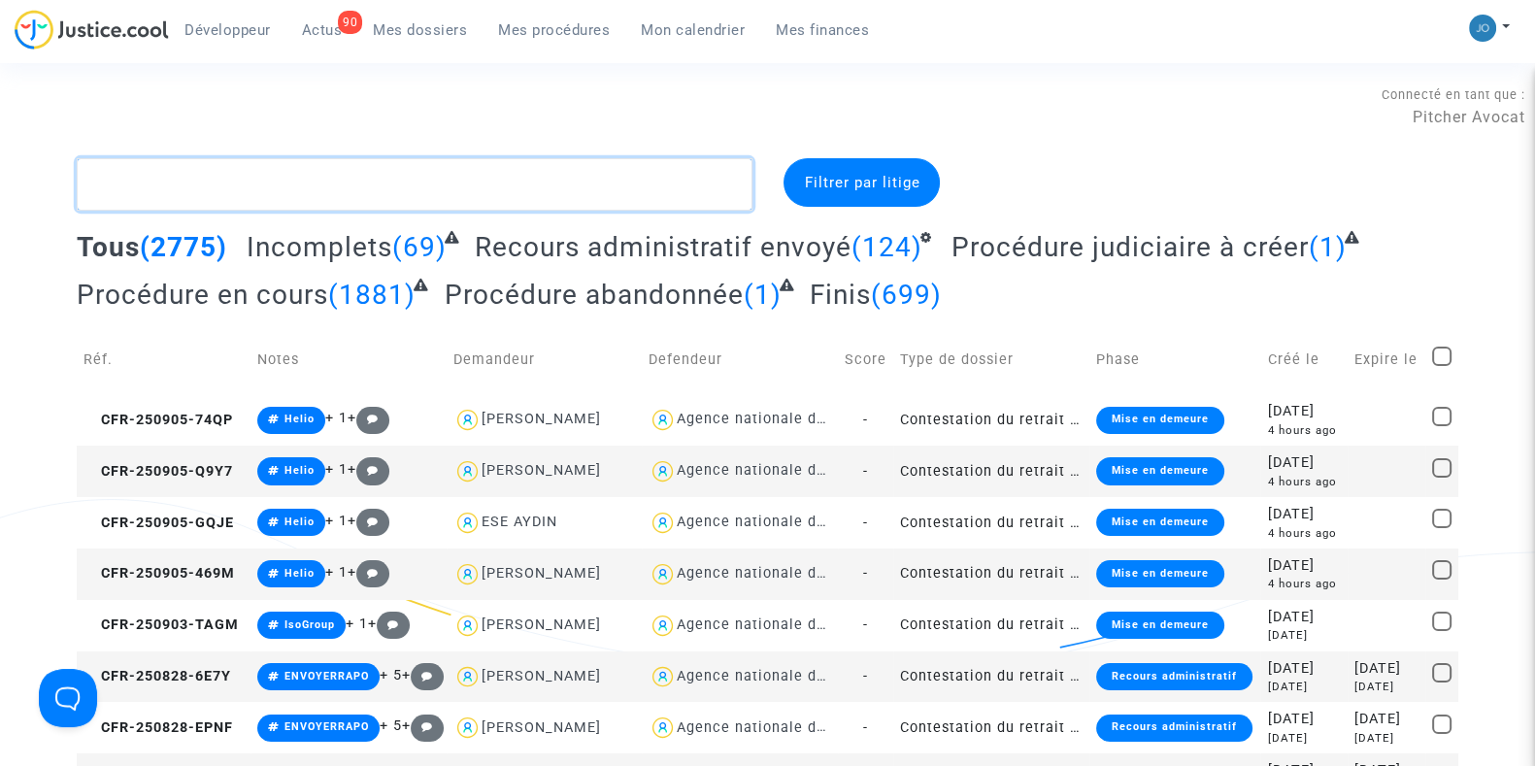
click at [354, 183] on textarea at bounding box center [415, 184] width 676 height 52
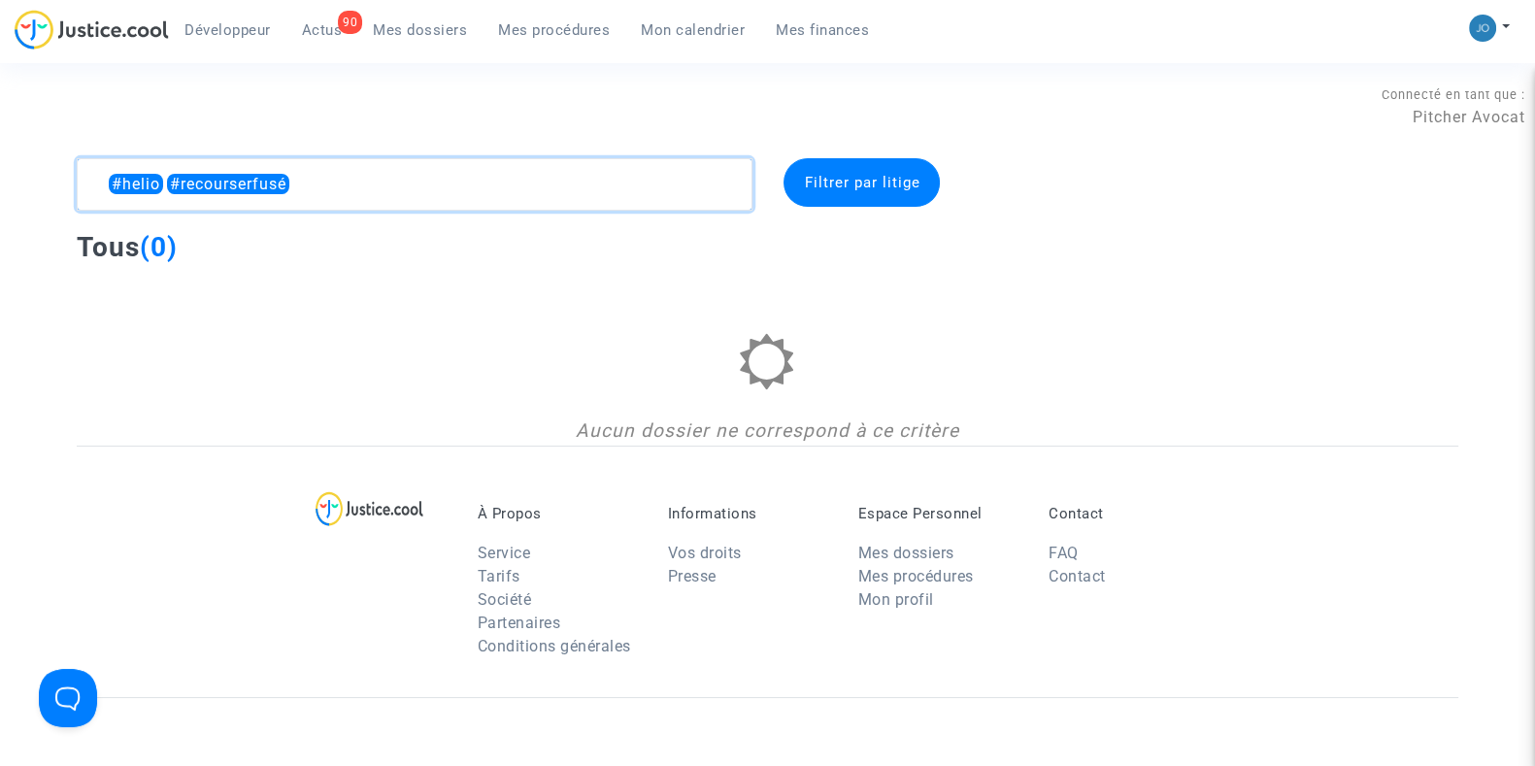
click at [240, 192] on textarea at bounding box center [415, 184] width 676 height 52
click at [258, 186] on textarea at bounding box center [415, 184] width 676 height 52
click at [124, 188] on textarea at bounding box center [415, 184] width 676 height 52
drag, startPoint x: 168, startPoint y: 181, endPoint x: 53, endPoint y: 176, distance: 114.6
click at [53, 176] on div "#helio #recoursrefusé Filtrer par litige Tous (0) Aucun dossier ne correspond à…" at bounding box center [767, 301] width 1535 height 287
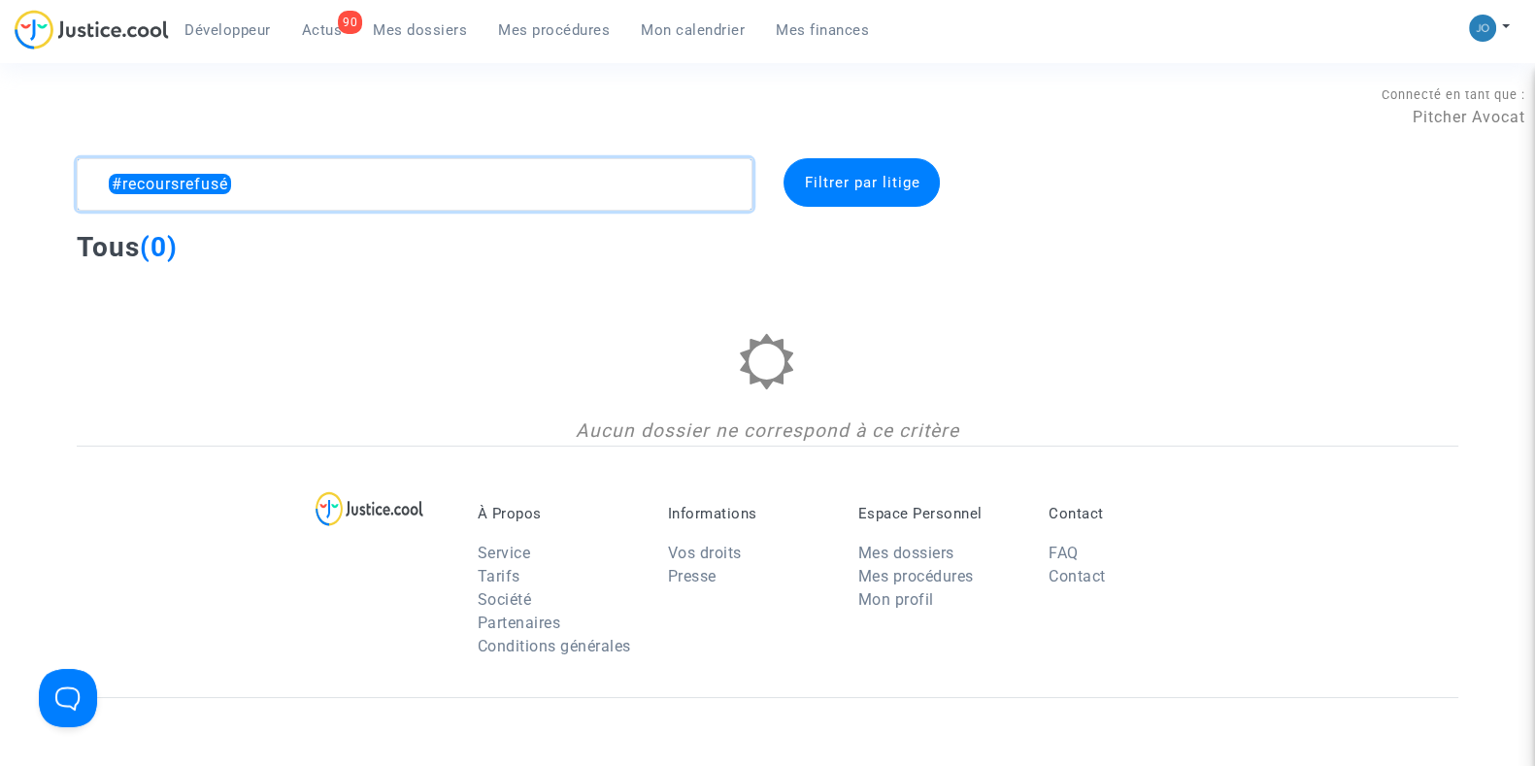
type textarea "#recoursrefusé"
click at [690, 16] on link "Mon calendrier" at bounding box center [692, 30] width 135 height 29
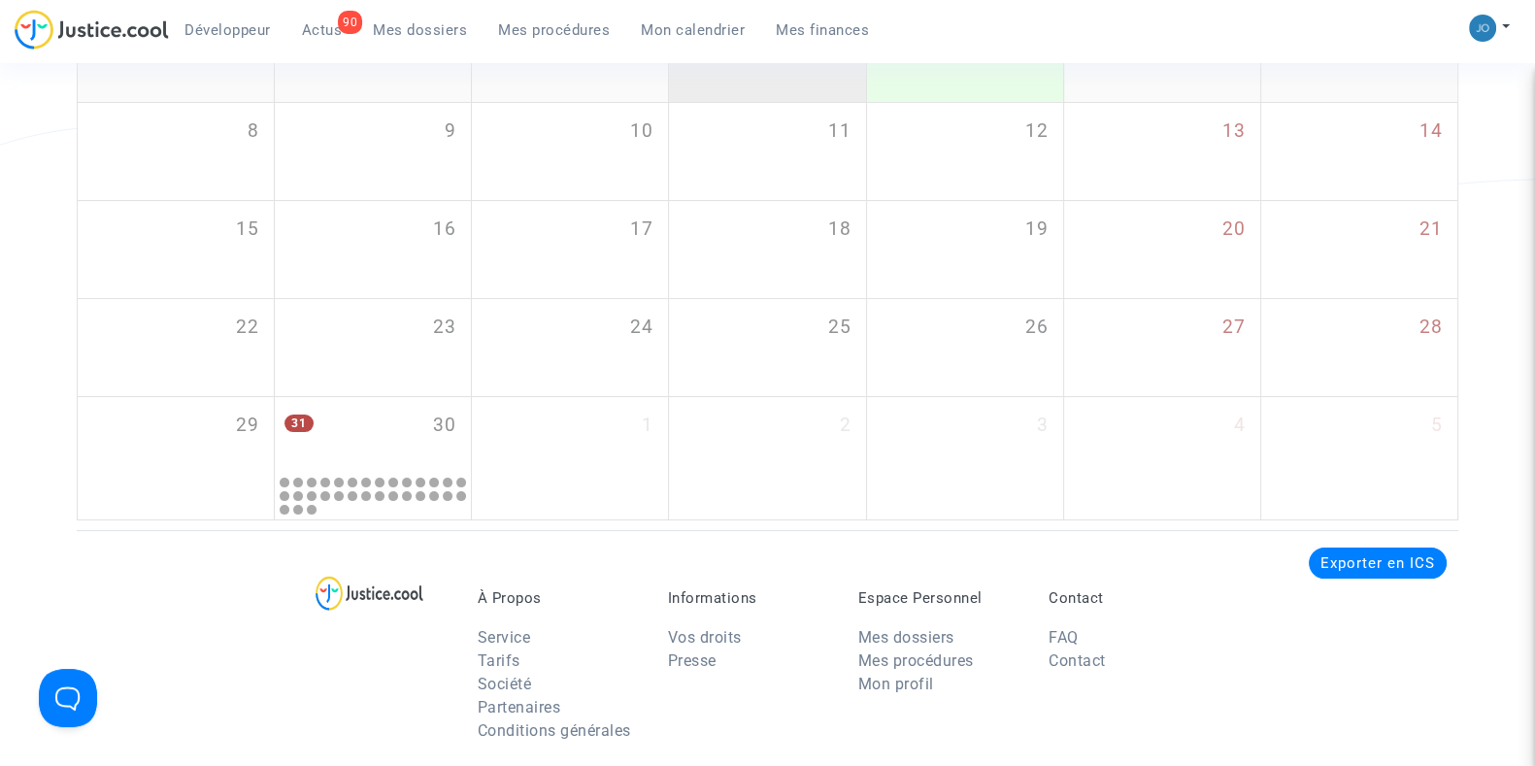
scroll to position [373, 0]
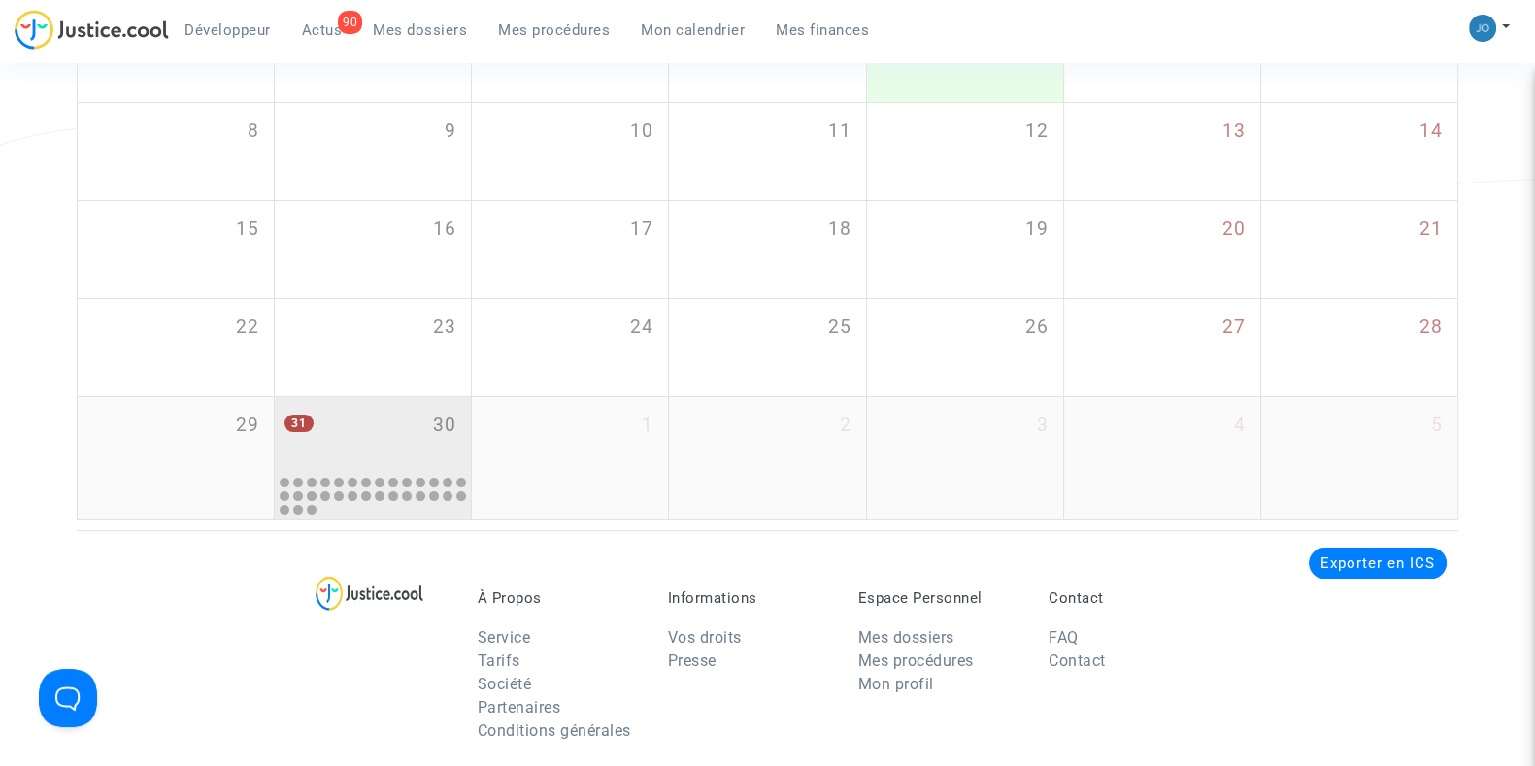
click at [353, 440] on div "31 30" at bounding box center [373, 435] width 196 height 76
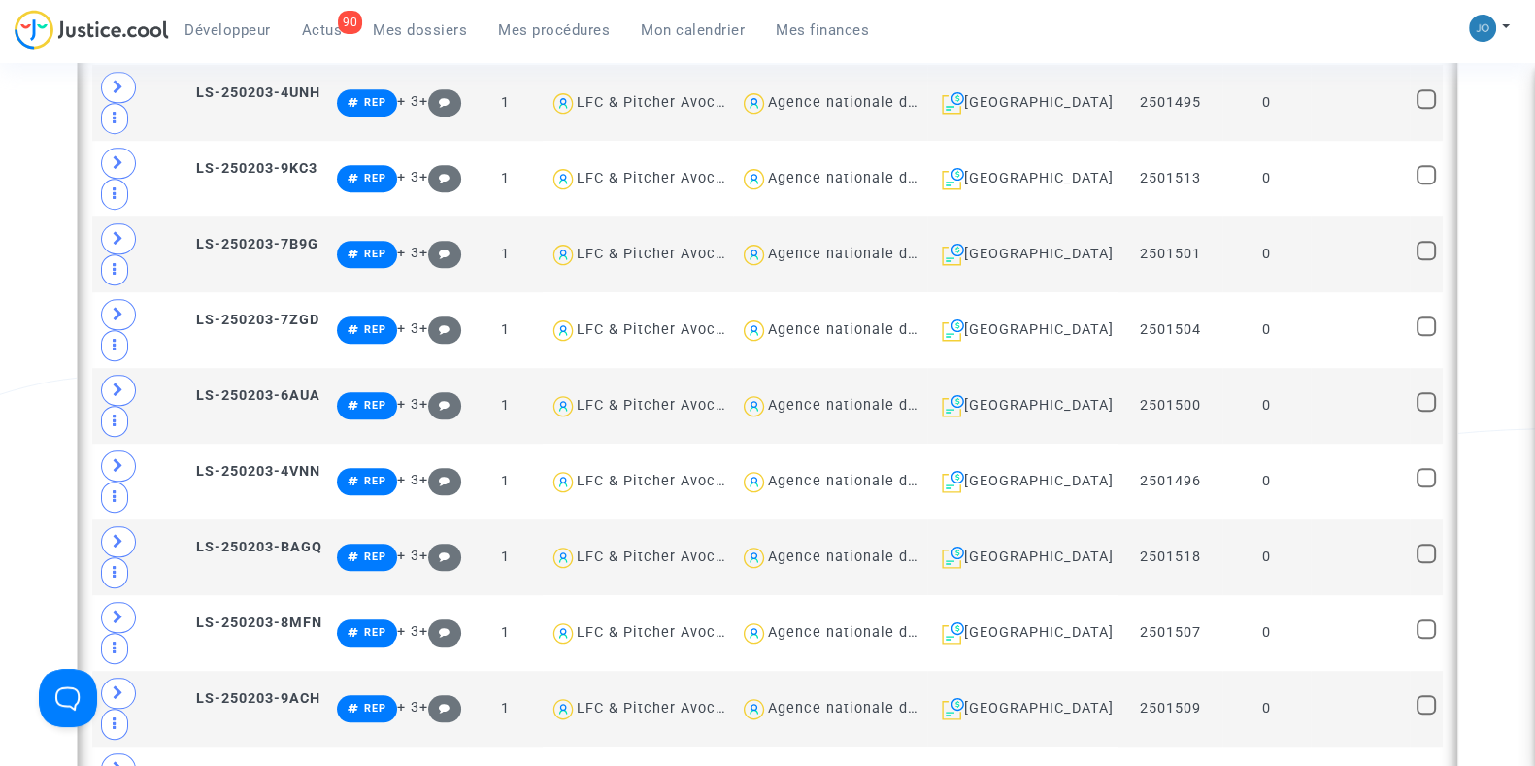
scroll to position [1832, 0]
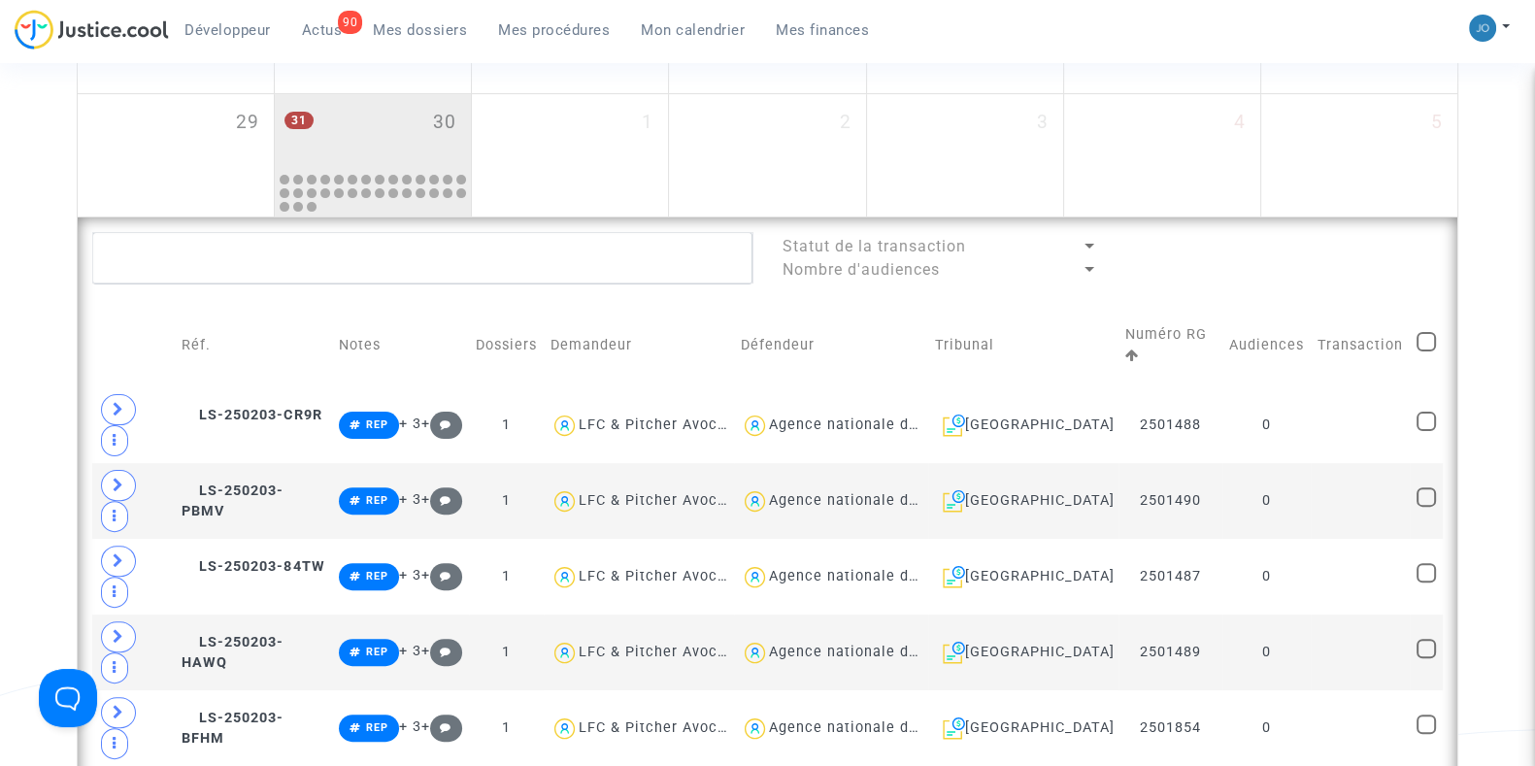
scroll to position [675, 0]
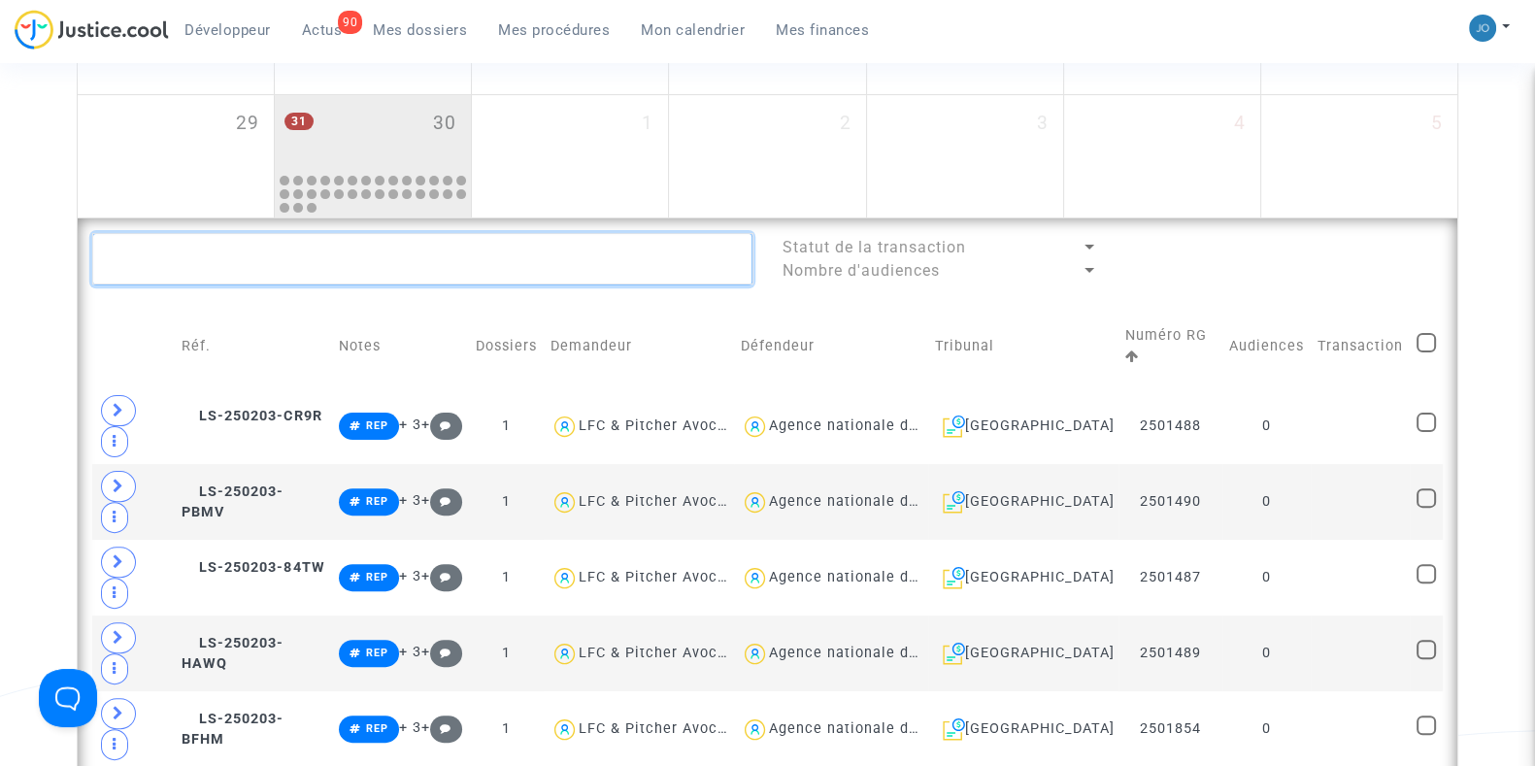
click at [417, 275] on textarea at bounding box center [422, 259] width 660 height 52
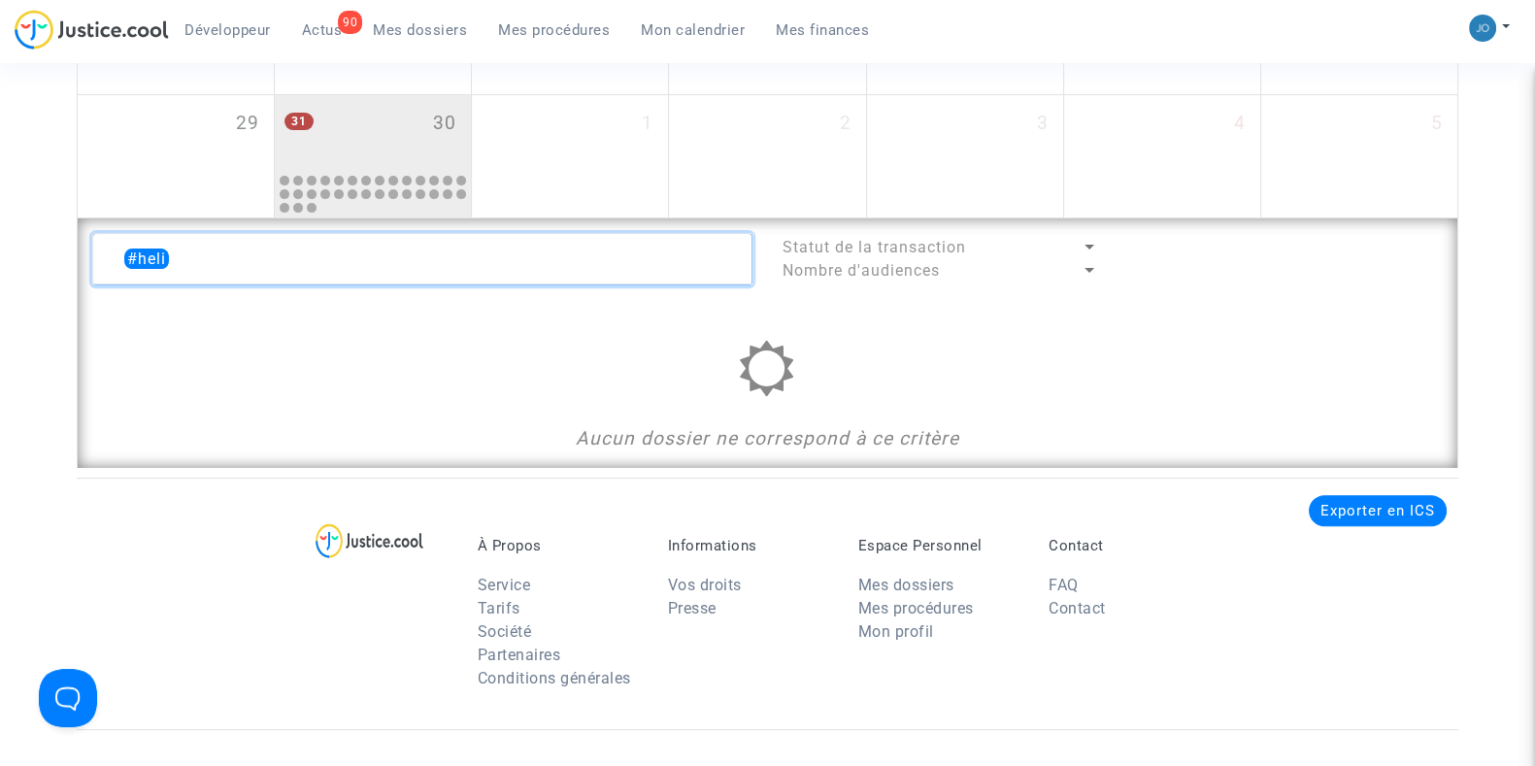
type textarea "#"
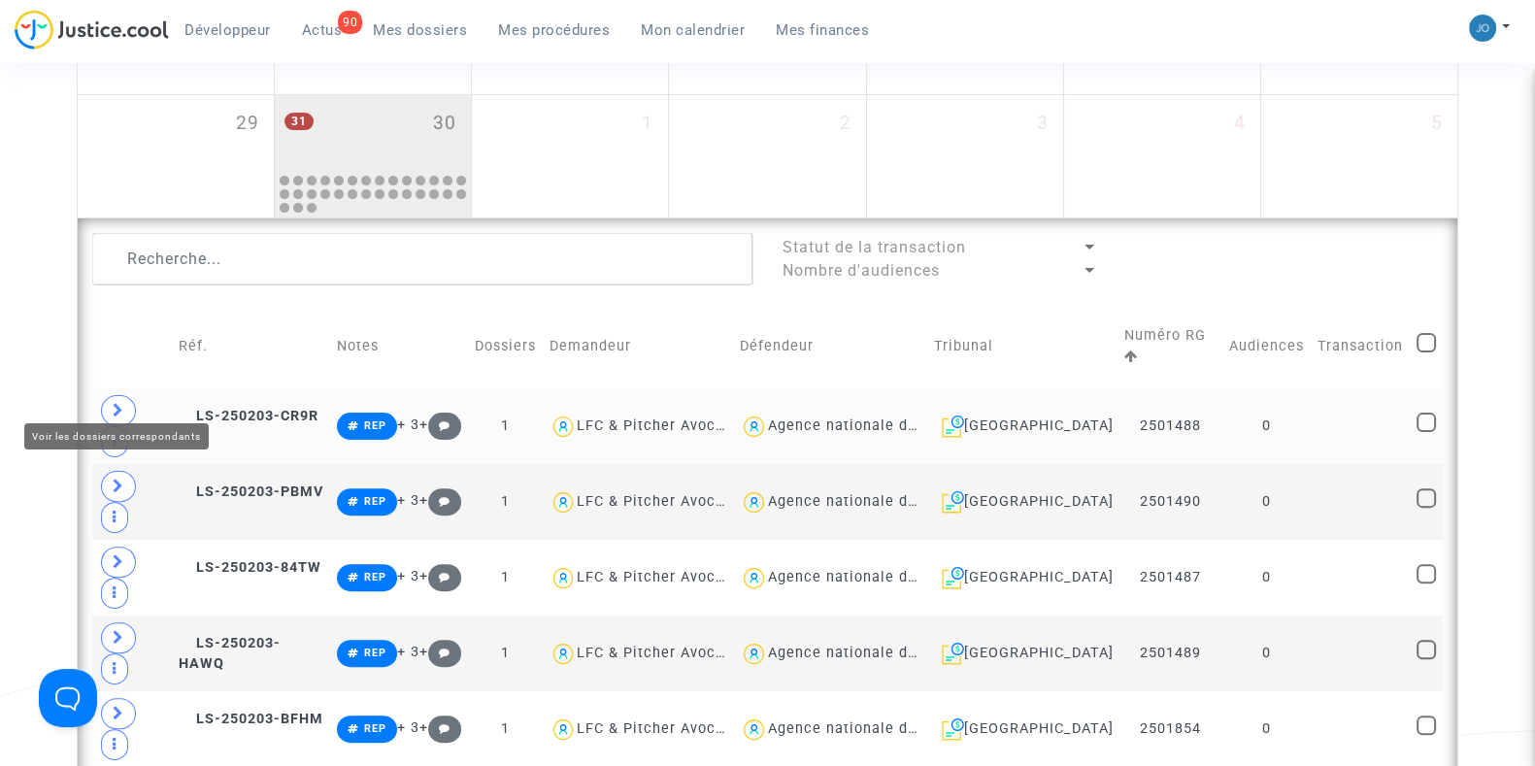
click at [115, 409] on span at bounding box center [118, 410] width 35 height 31
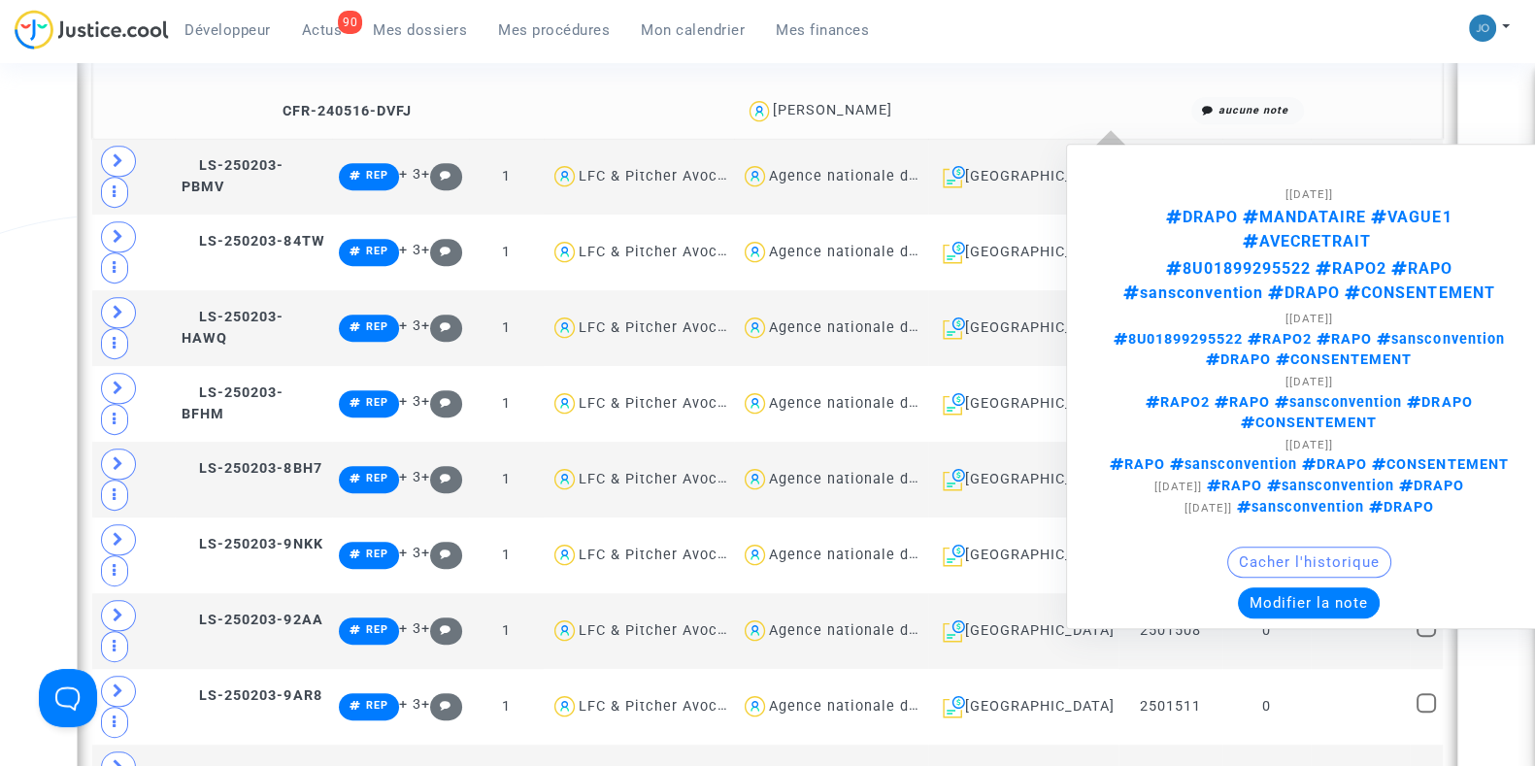
scroll to position [1152, 0]
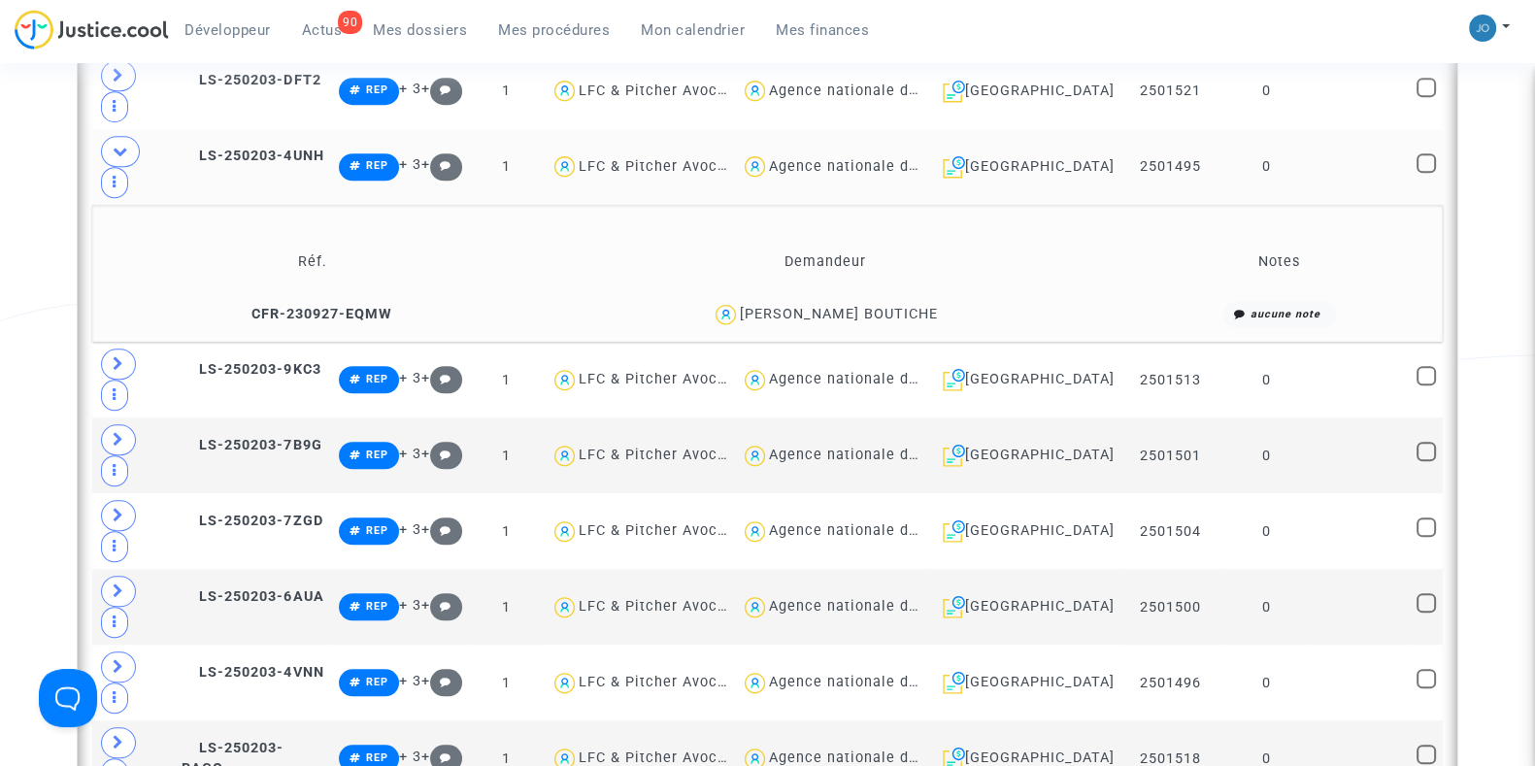
scroll to position [2006, 0]
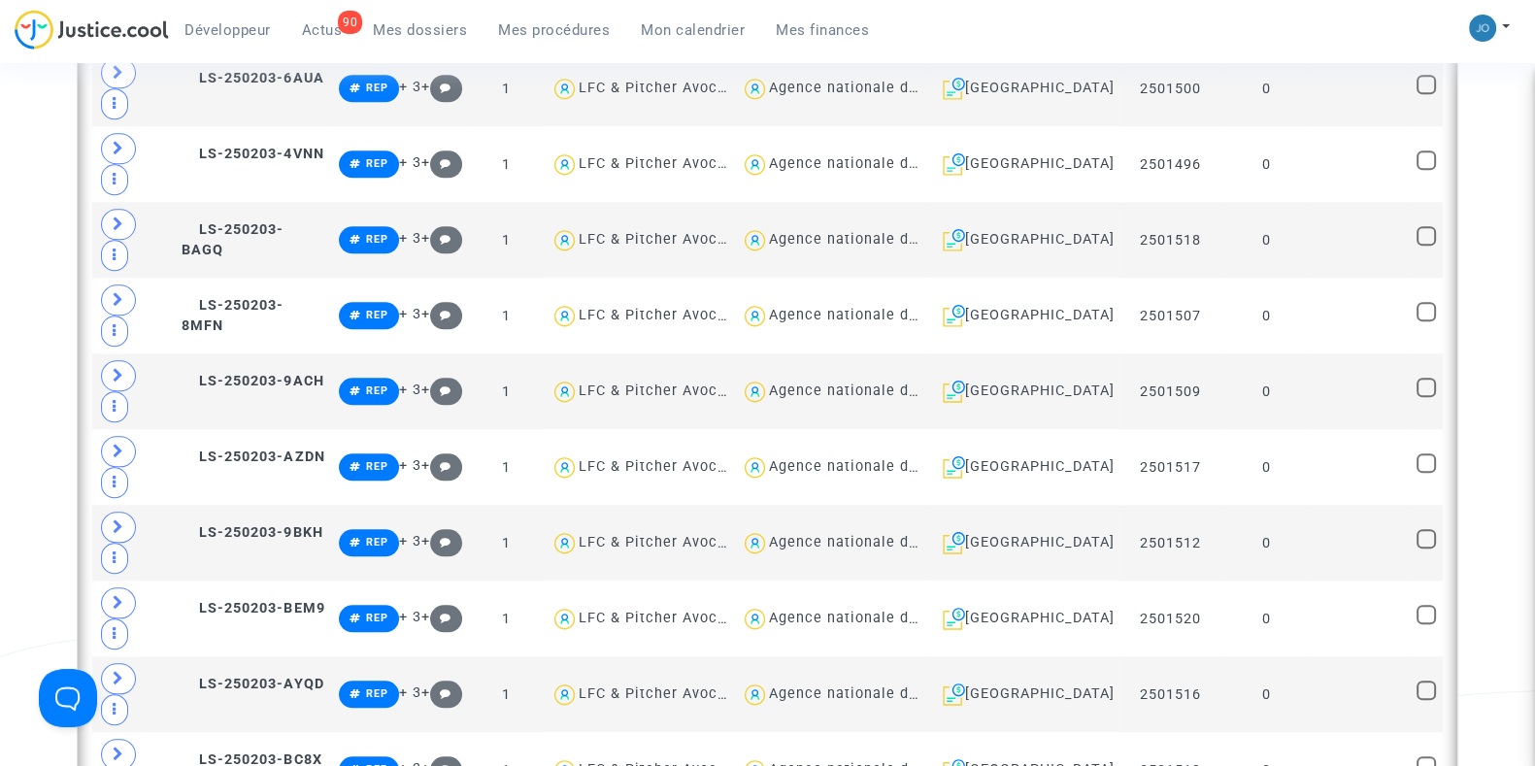
scroll to position [2442, 0]
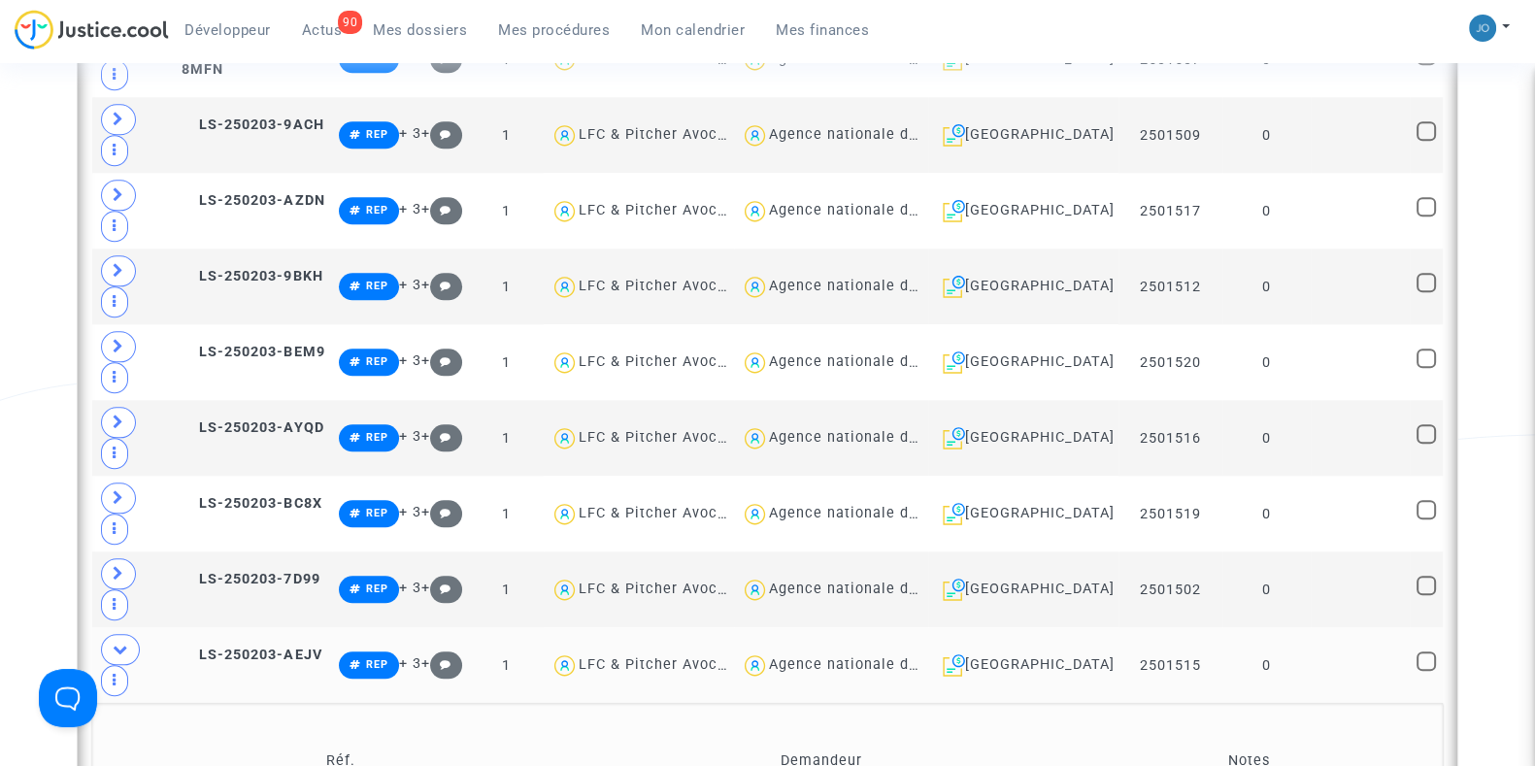
scroll to position [2683, 0]
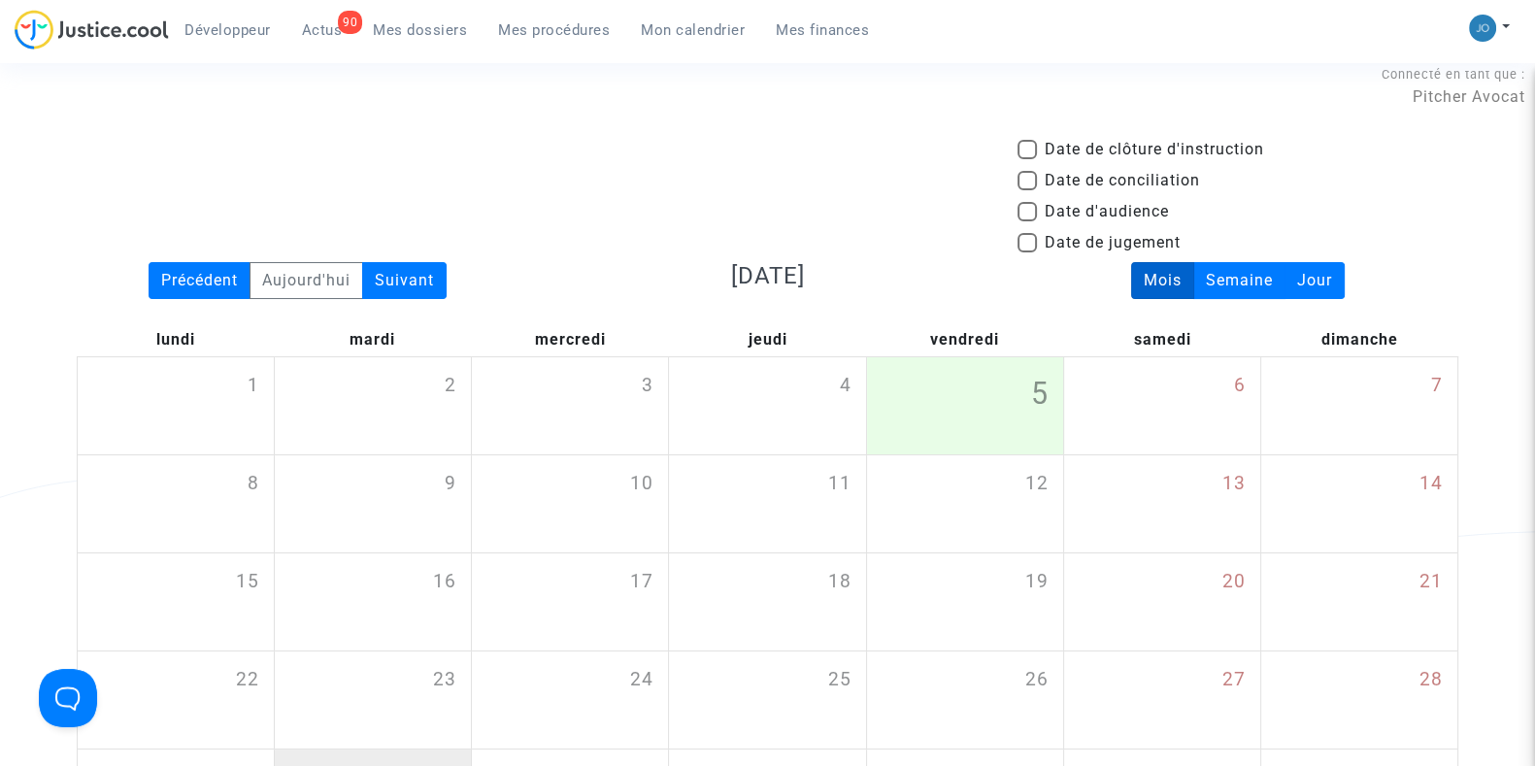
scroll to position [0, 0]
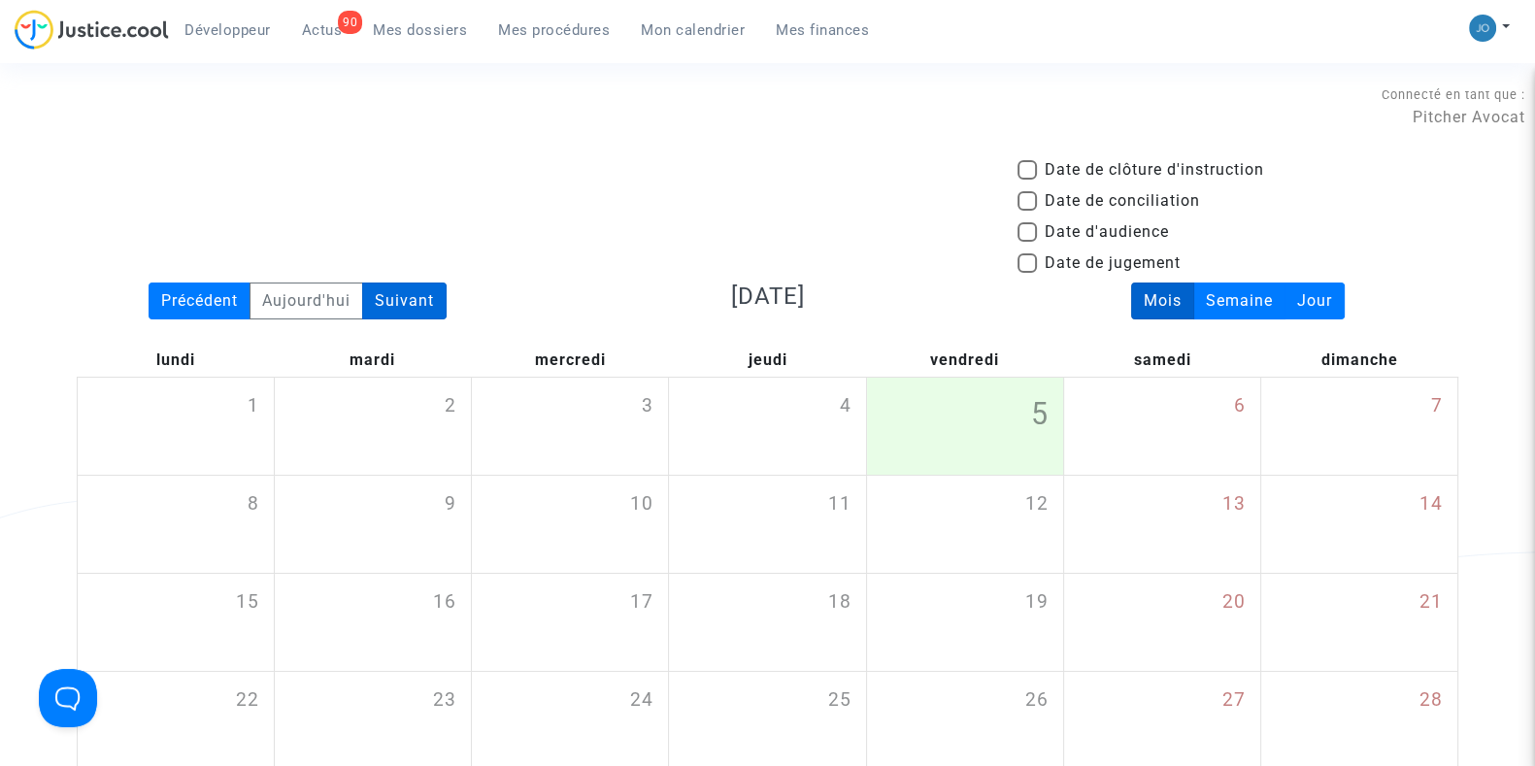
click at [399, 305] on div "Suivant" at bounding box center [404, 300] width 84 height 37
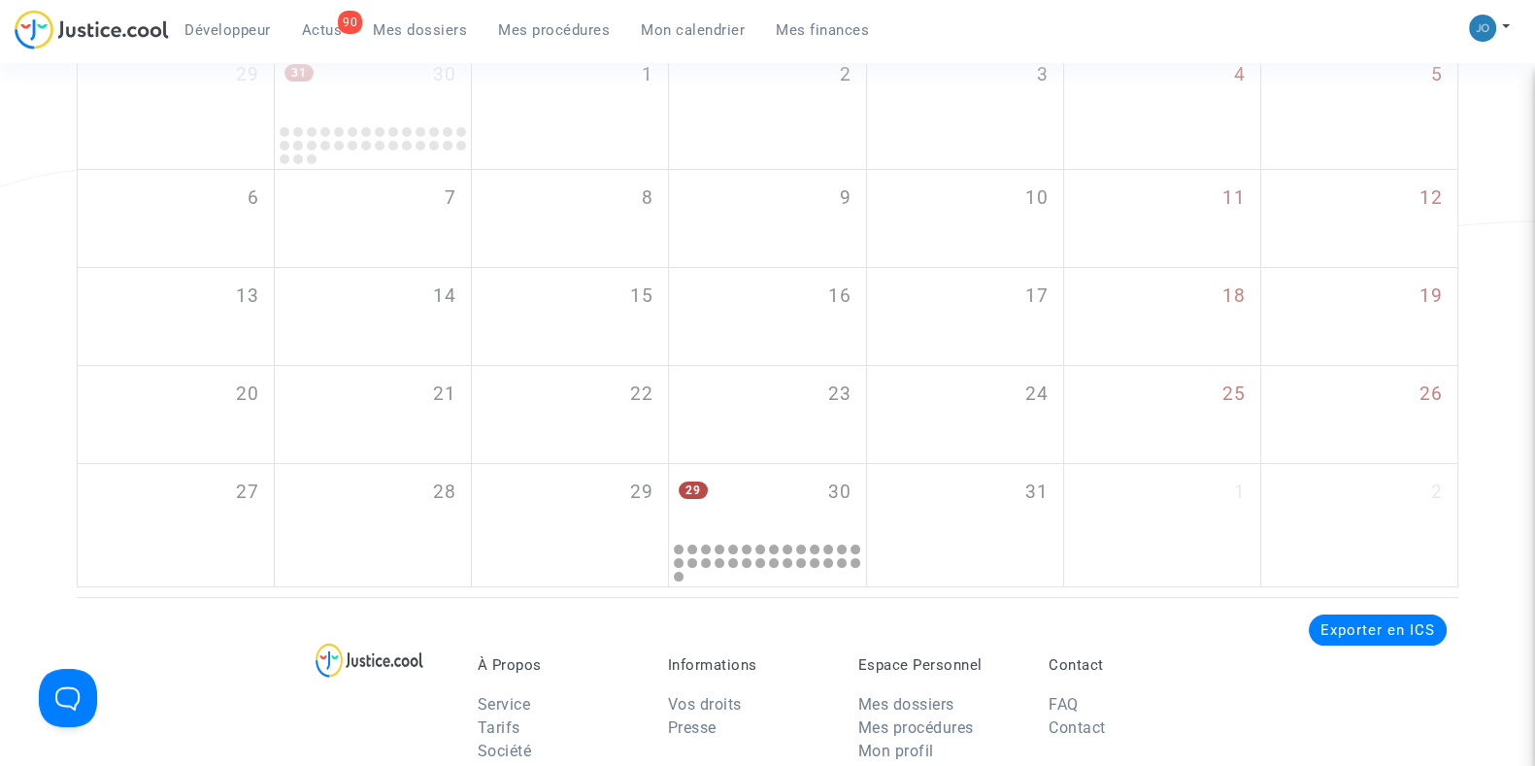
scroll to position [322, 0]
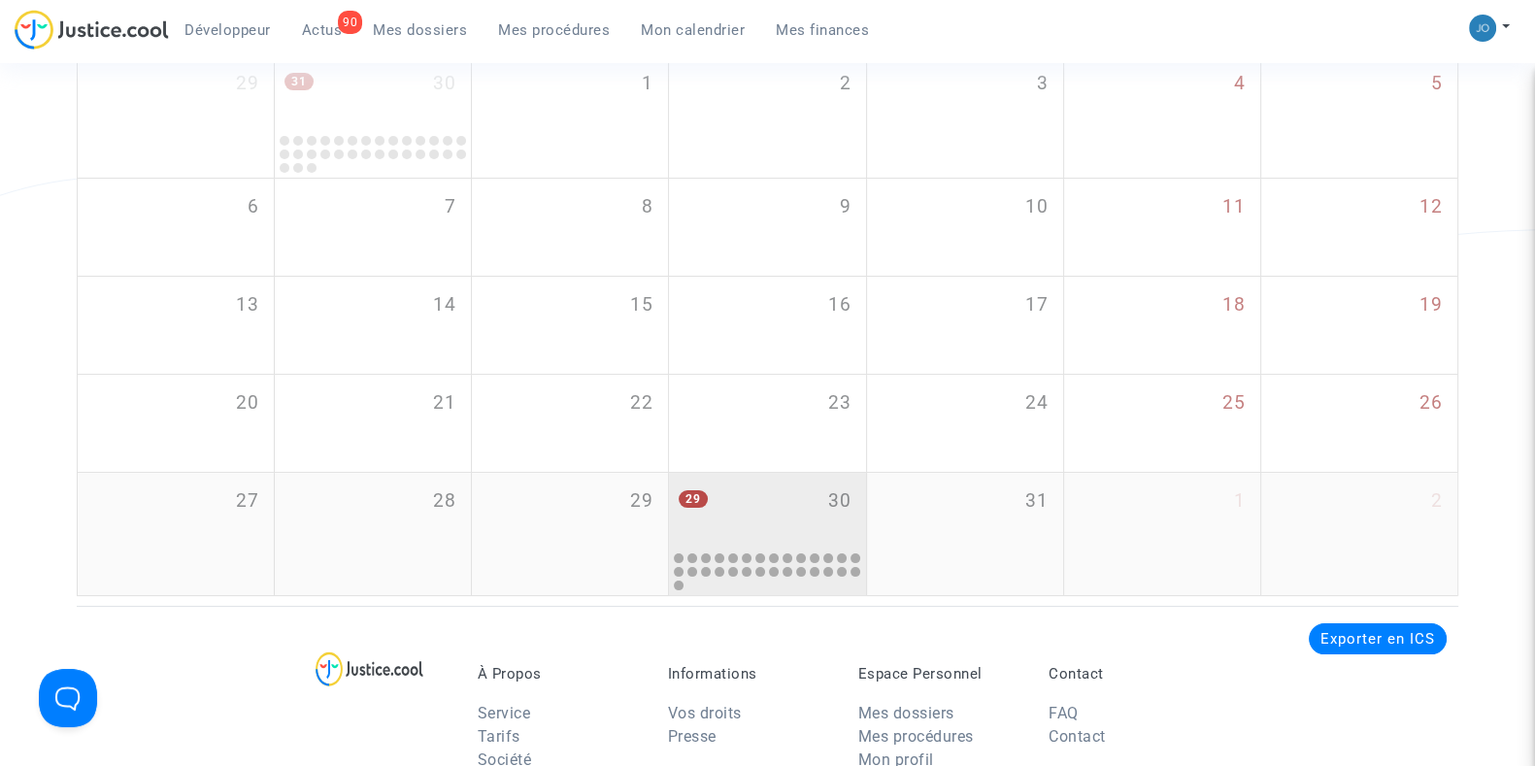
click at [798, 500] on div "29 30" at bounding box center [767, 511] width 196 height 76
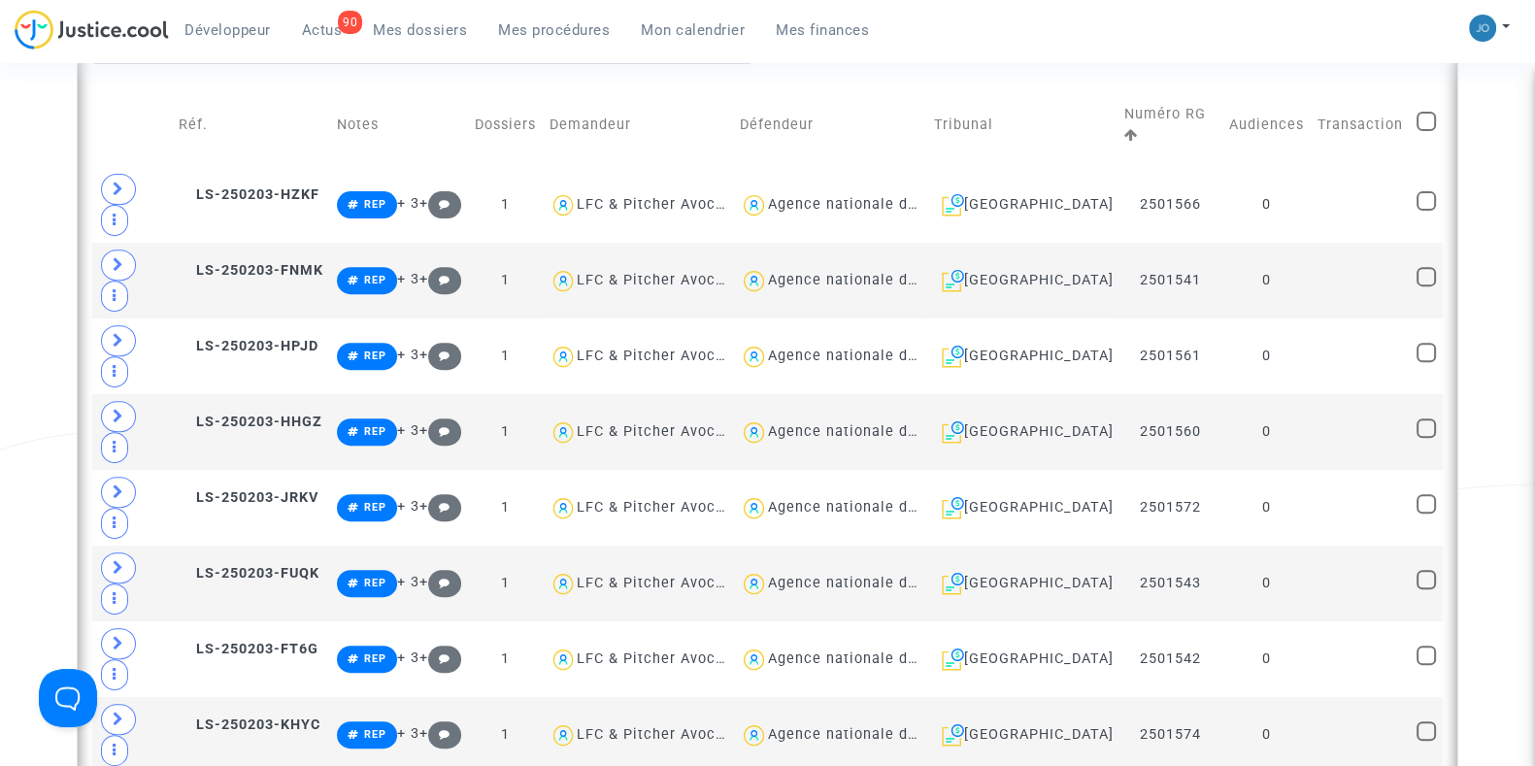
scroll to position [938, 0]
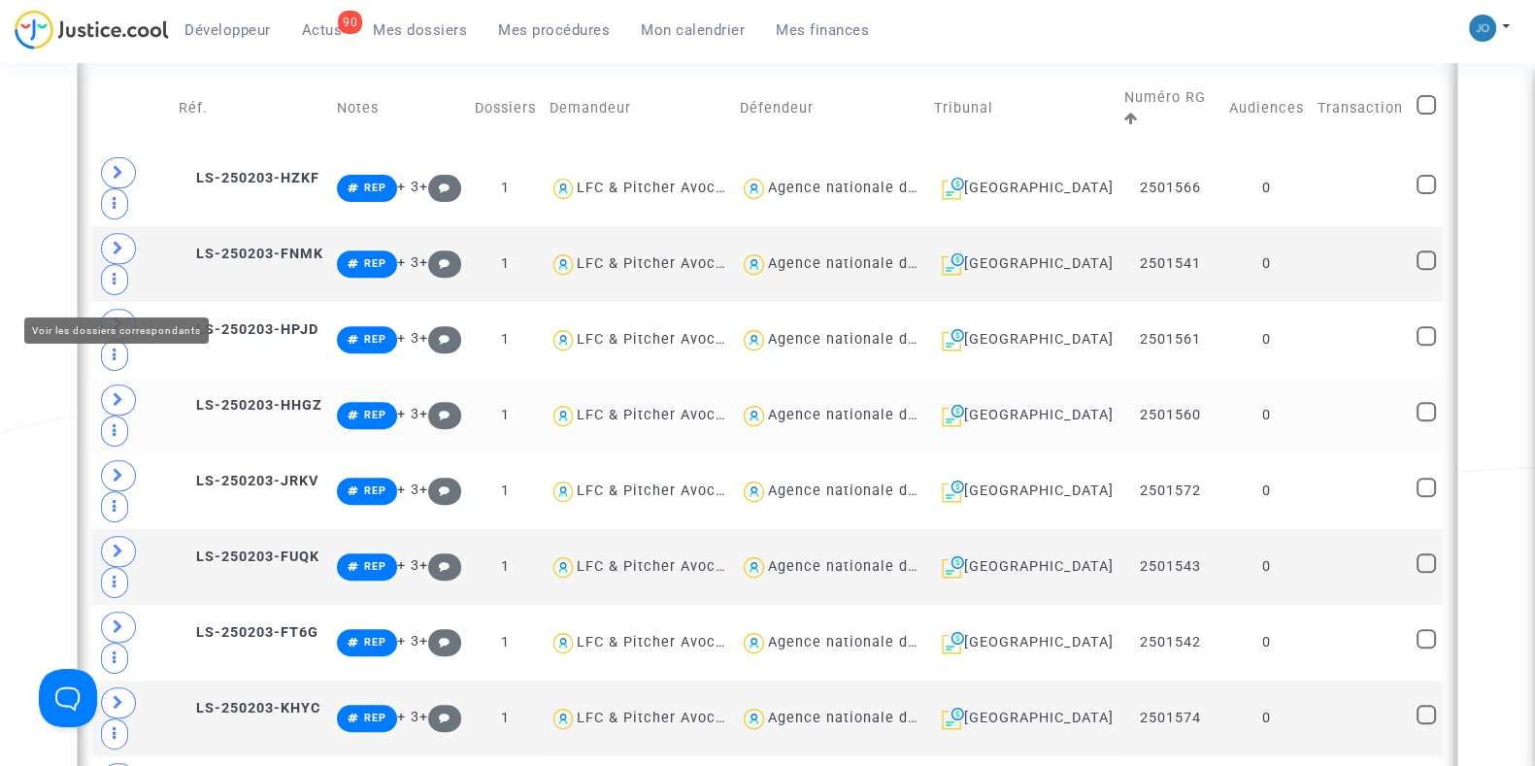
click at [117, 378] on td at bounding box center [132, 416] width 80 height 76
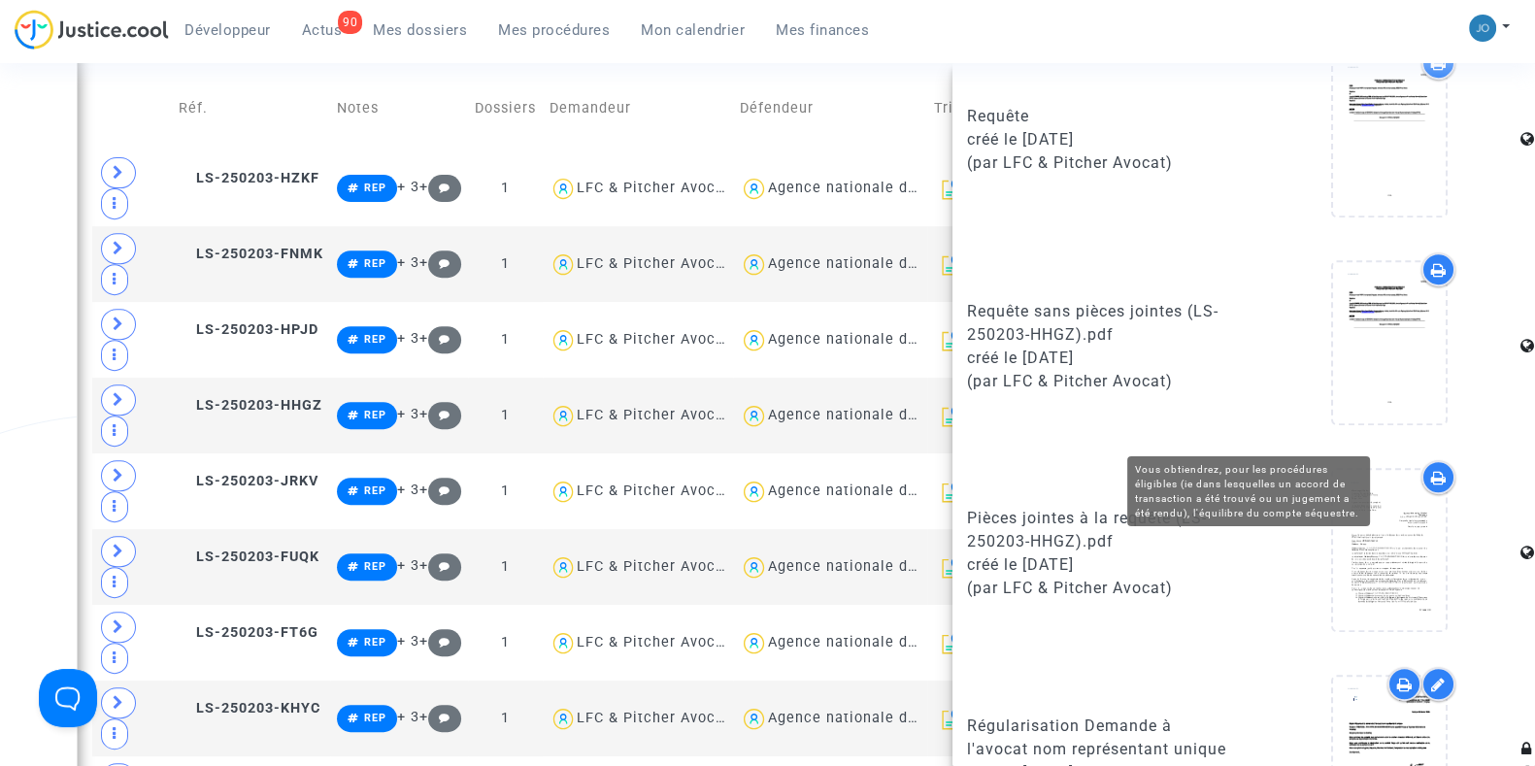
scroll to position [1242, 0]
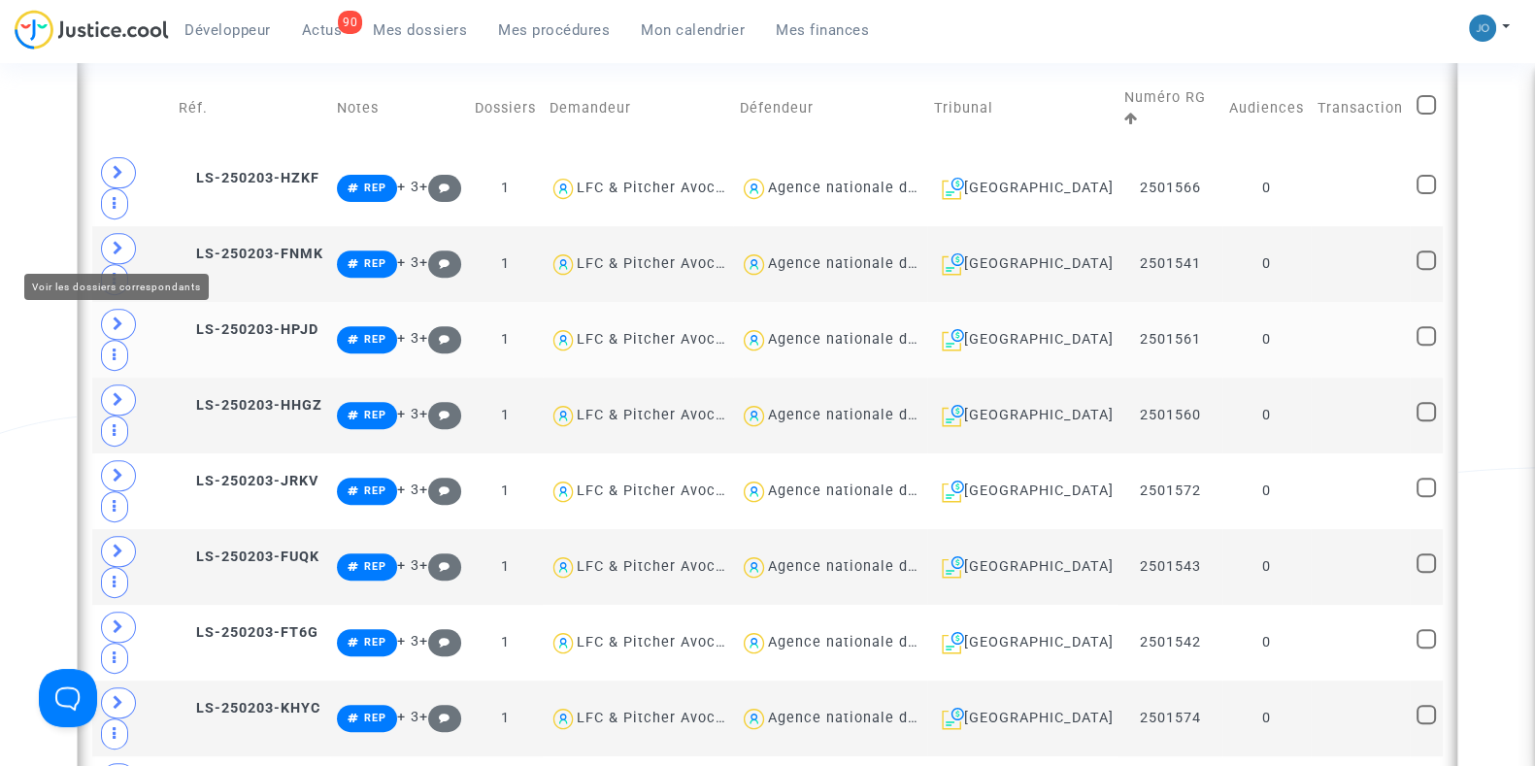
click at [121, 316] on icon at bounding box center [119, 323] width 12 height 15
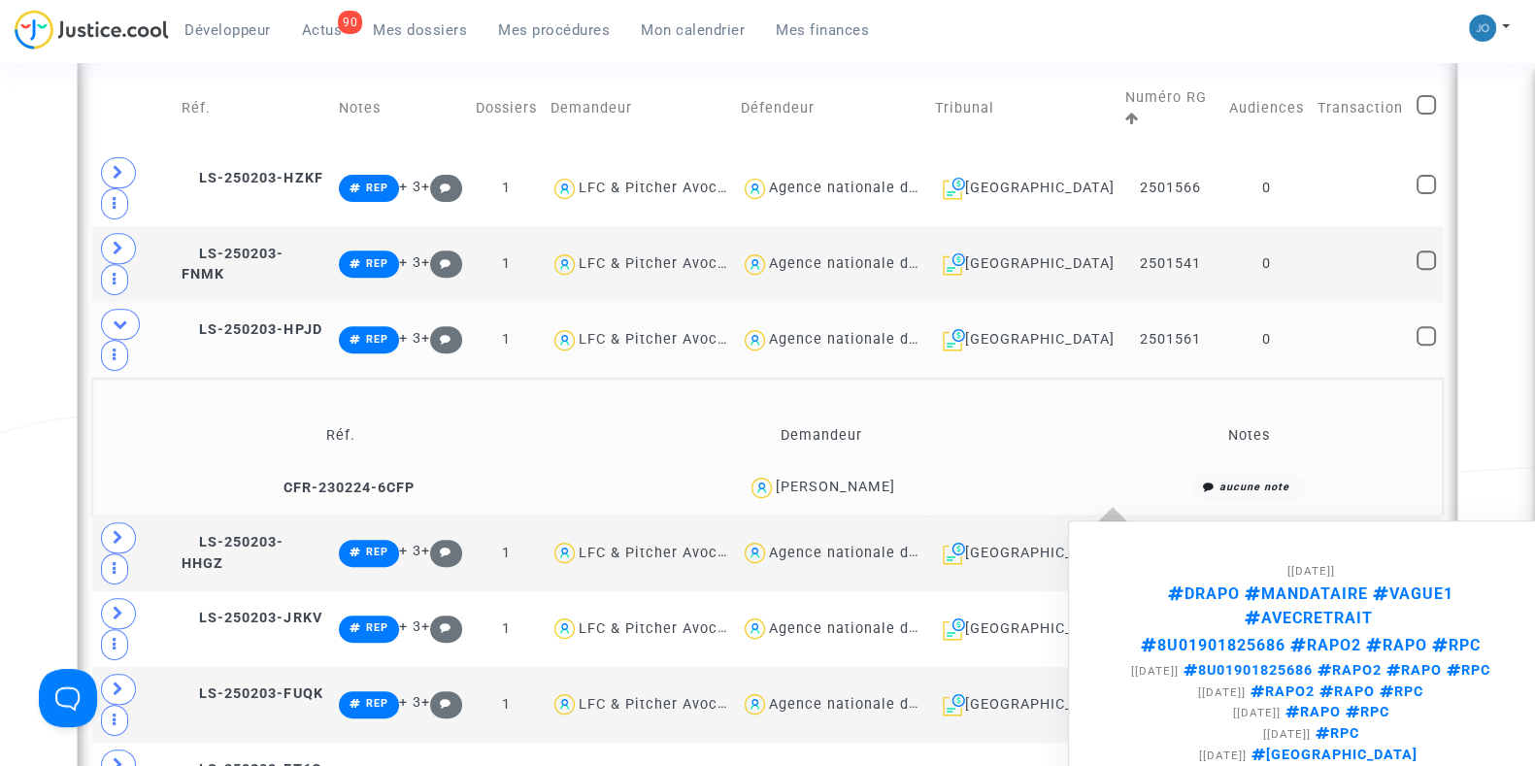
click at [1145, 474] on note-summary "aucune note [[DATE]] DRAPO MANDATAIRE VAGUE1 AVECRETRAIT 8U01901825686 RAPO2 RA…" at bounding box center [1248, 487] width 361 height 27
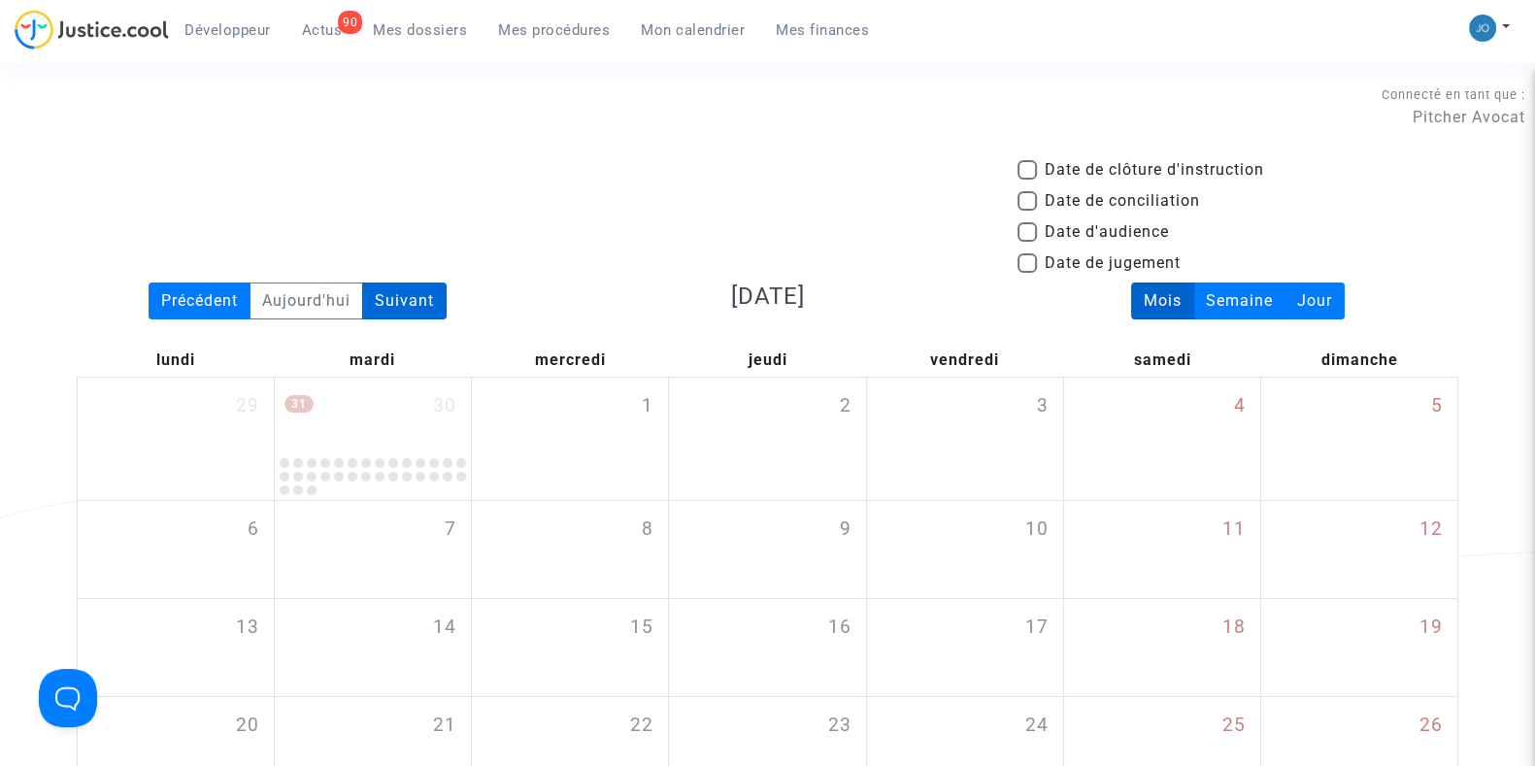
click at [411, 283] on div "Suivant" at bounding box center [404, 300] width 84 height 37
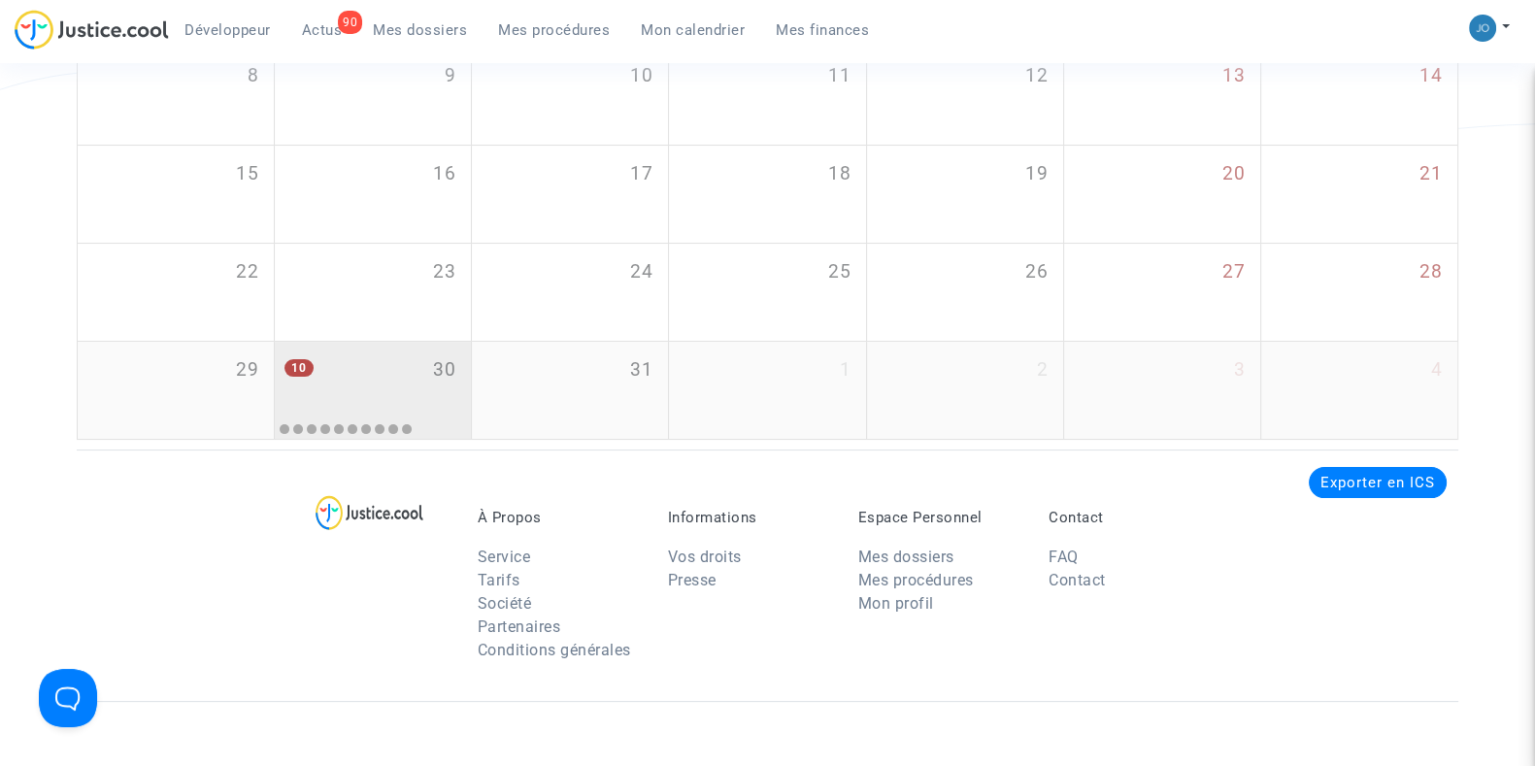
scroll to position [433, 0]
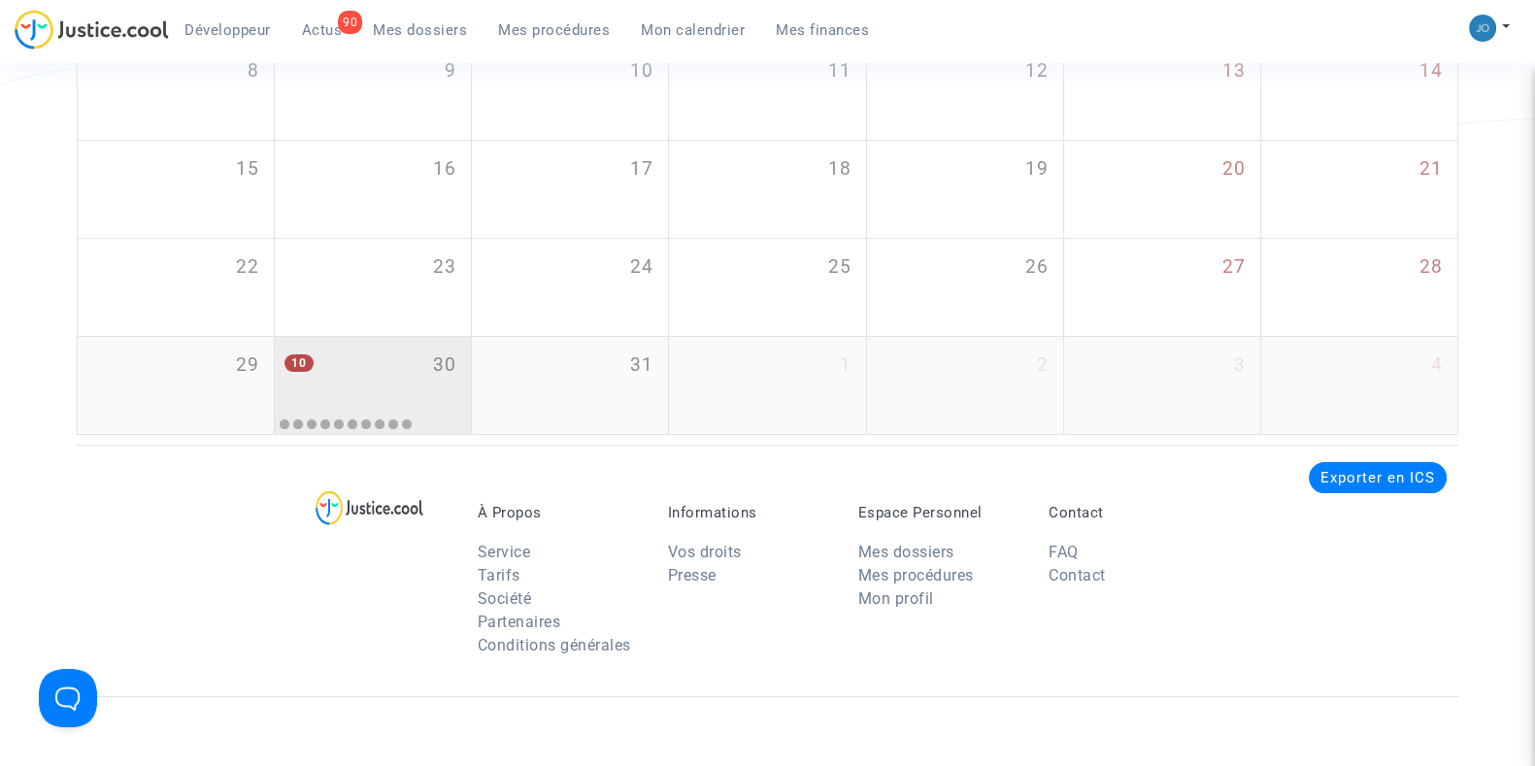
click at [429, 390] on div "10 30" at bounding box center [373, 375] width 196 height 76
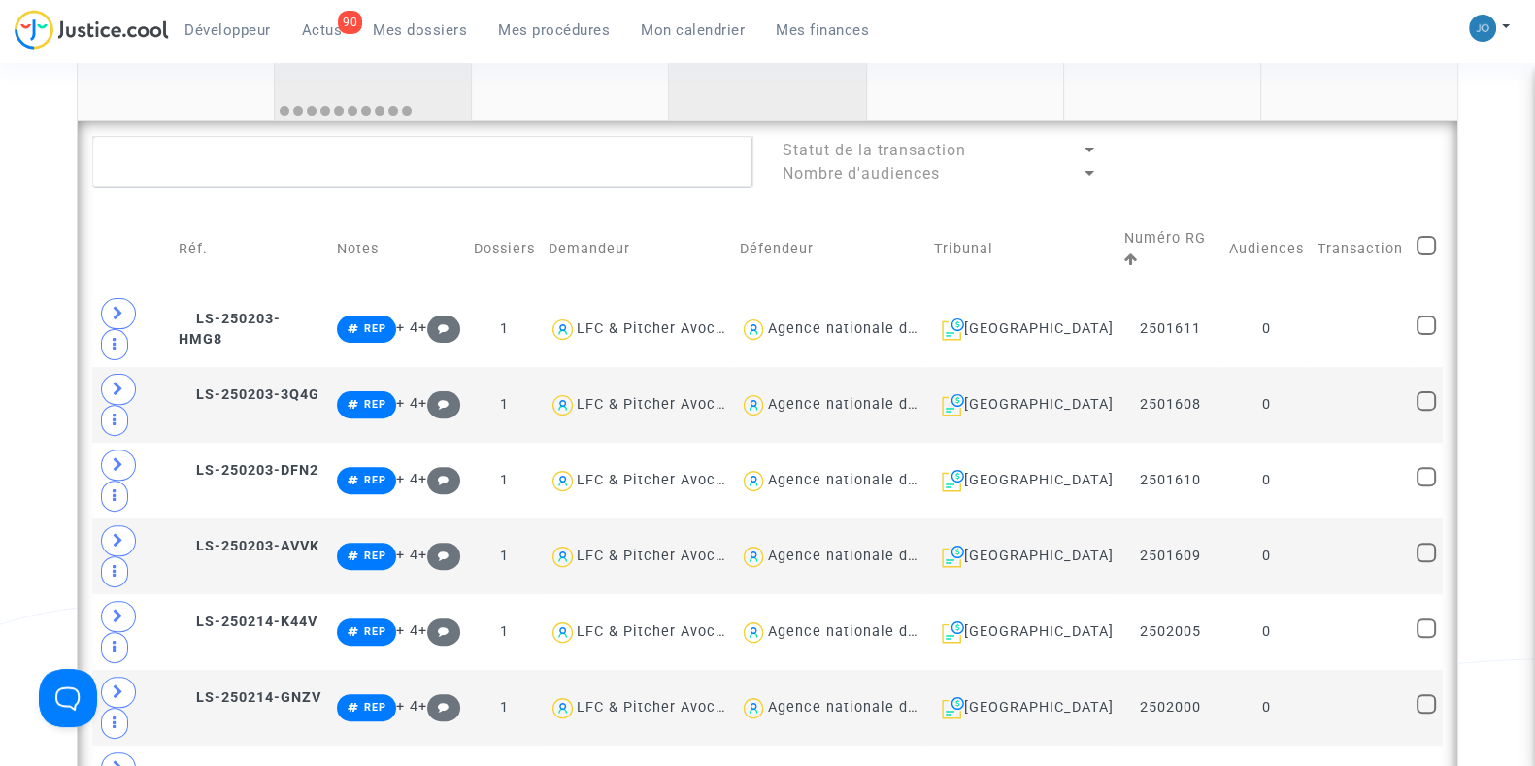
scroll to position [746, 0]
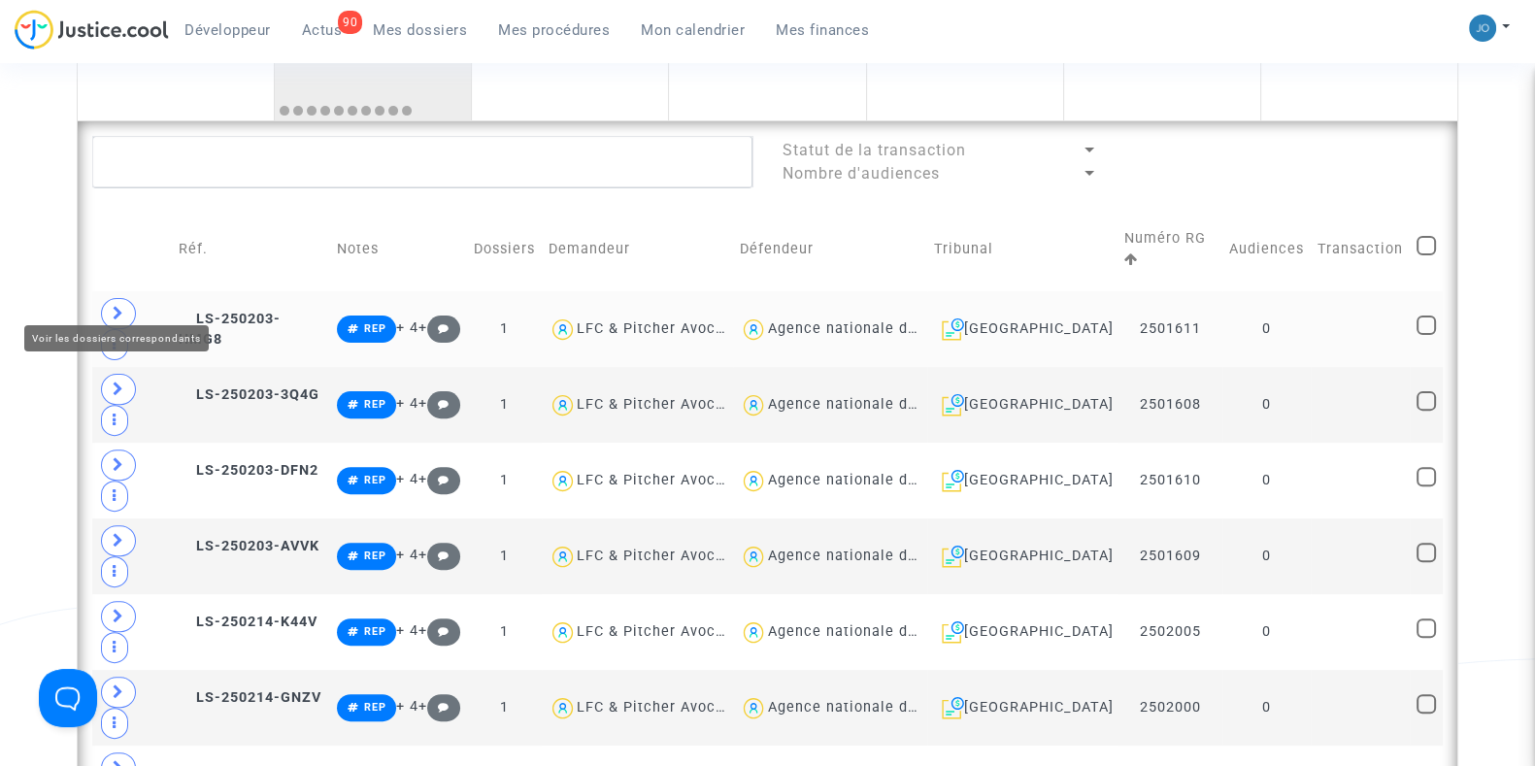
click at [132, 302] on span at bounding box center [118, 313] width 35 height 31
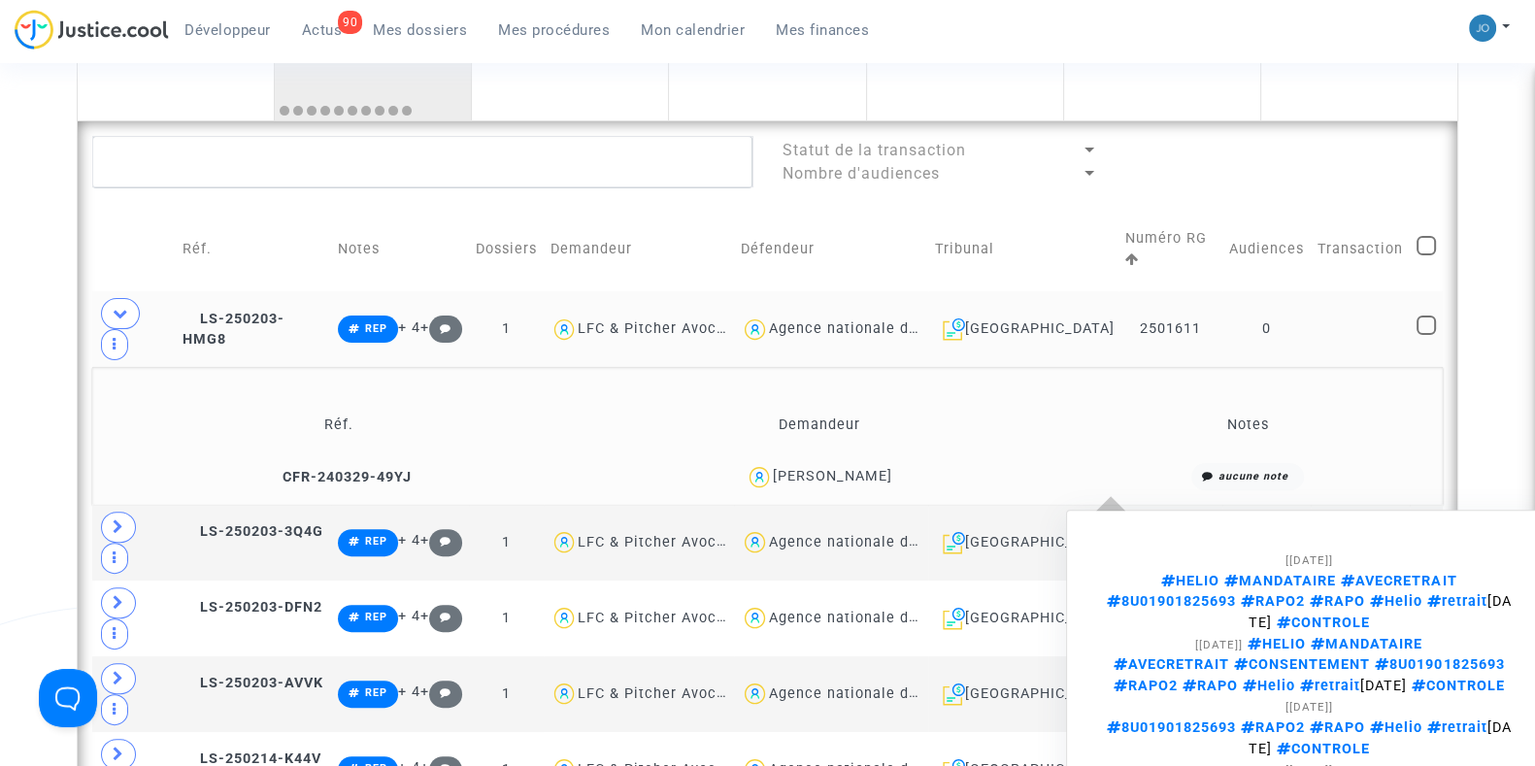
click at [1144, 463] on note-summary "aucune note [[DATE]] HELIO MANDATAIRE AVECRETRAIT 8U01901825693 RAPO2 RAPO Heli…" at bounding box center [1247, 476] width 363 height 27
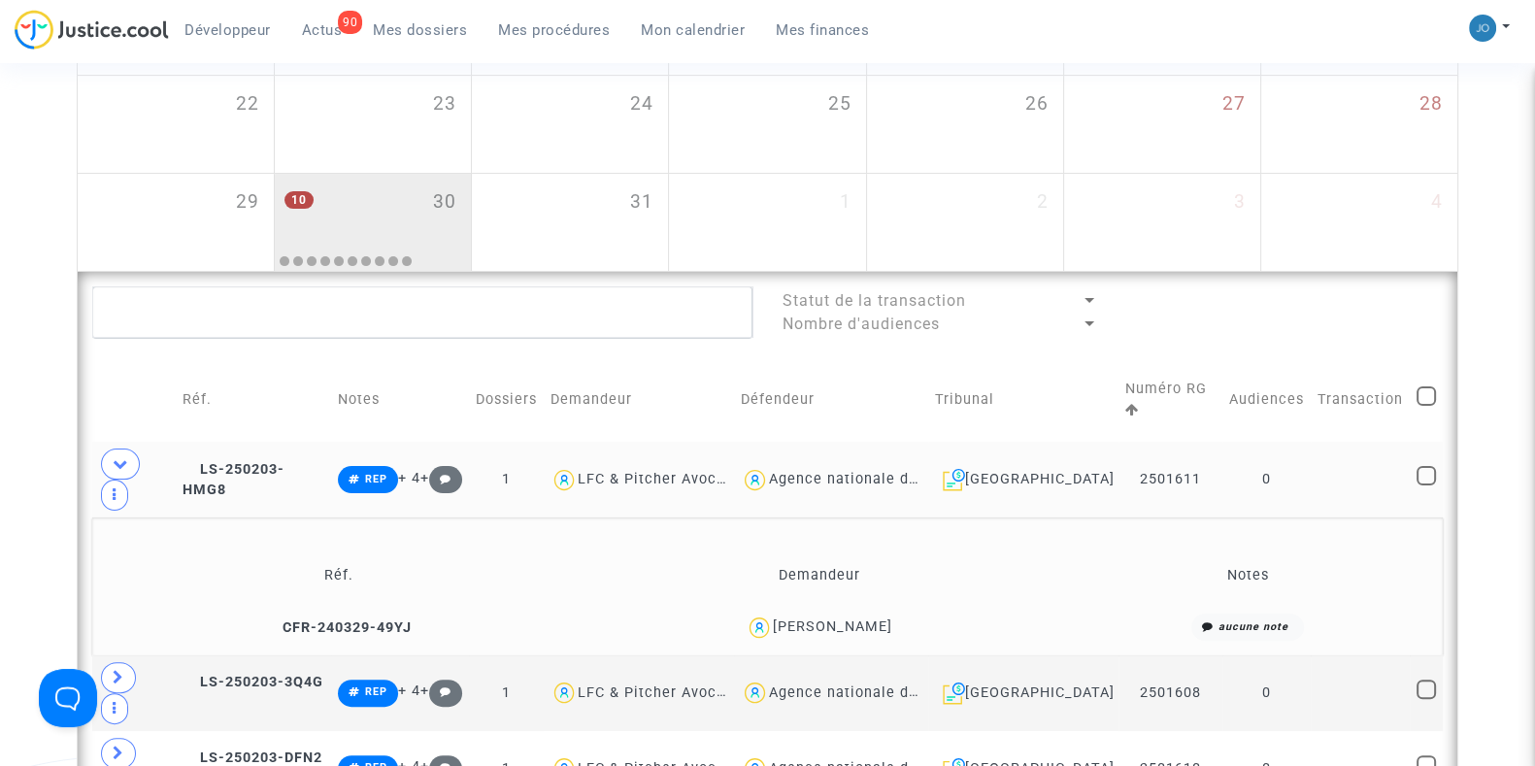
scroll to position [597, 0]
click at [402, 215] on div "10 30" at bounding box center [373, 211] width 196 height 76
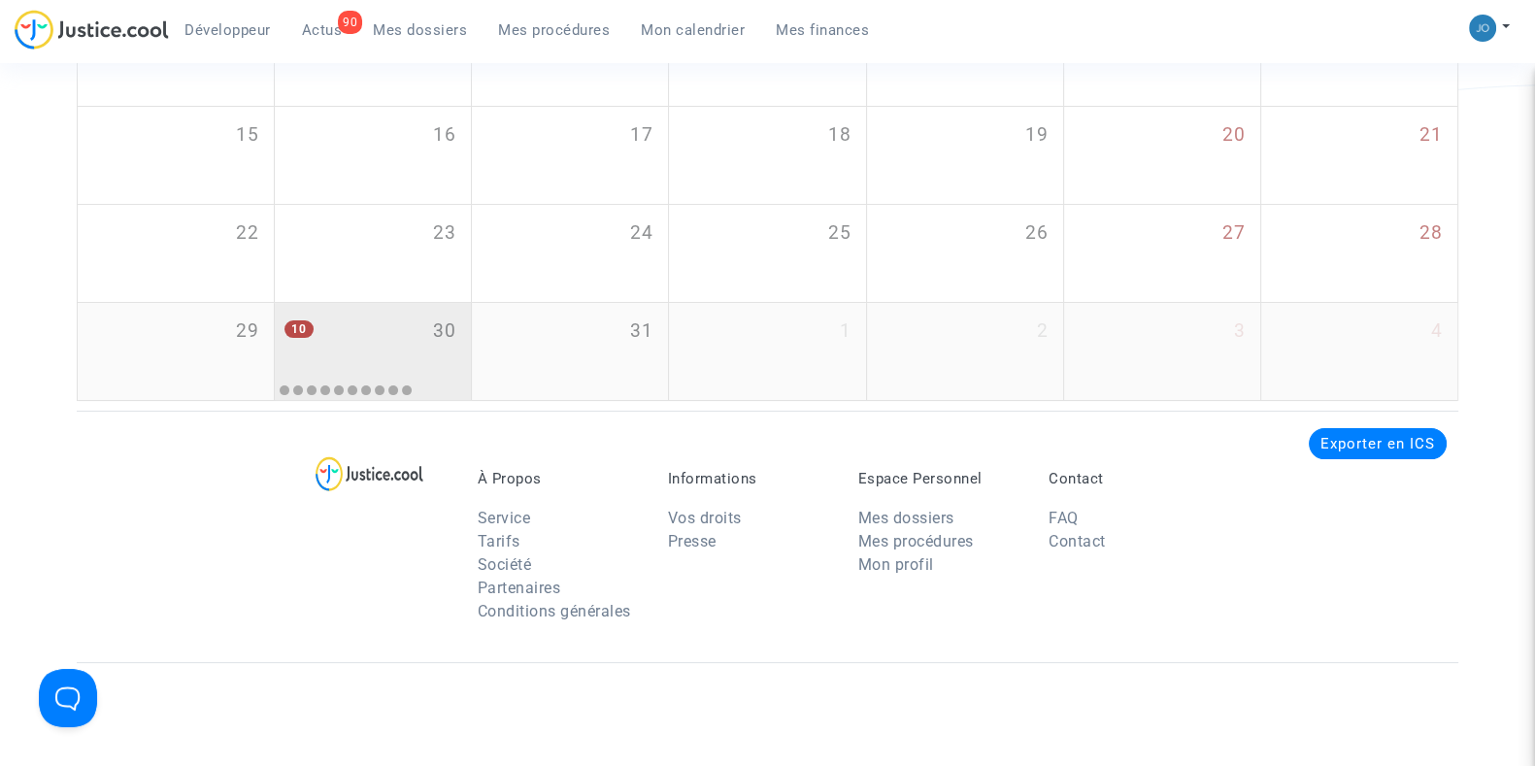
scroll to position [412, 0]
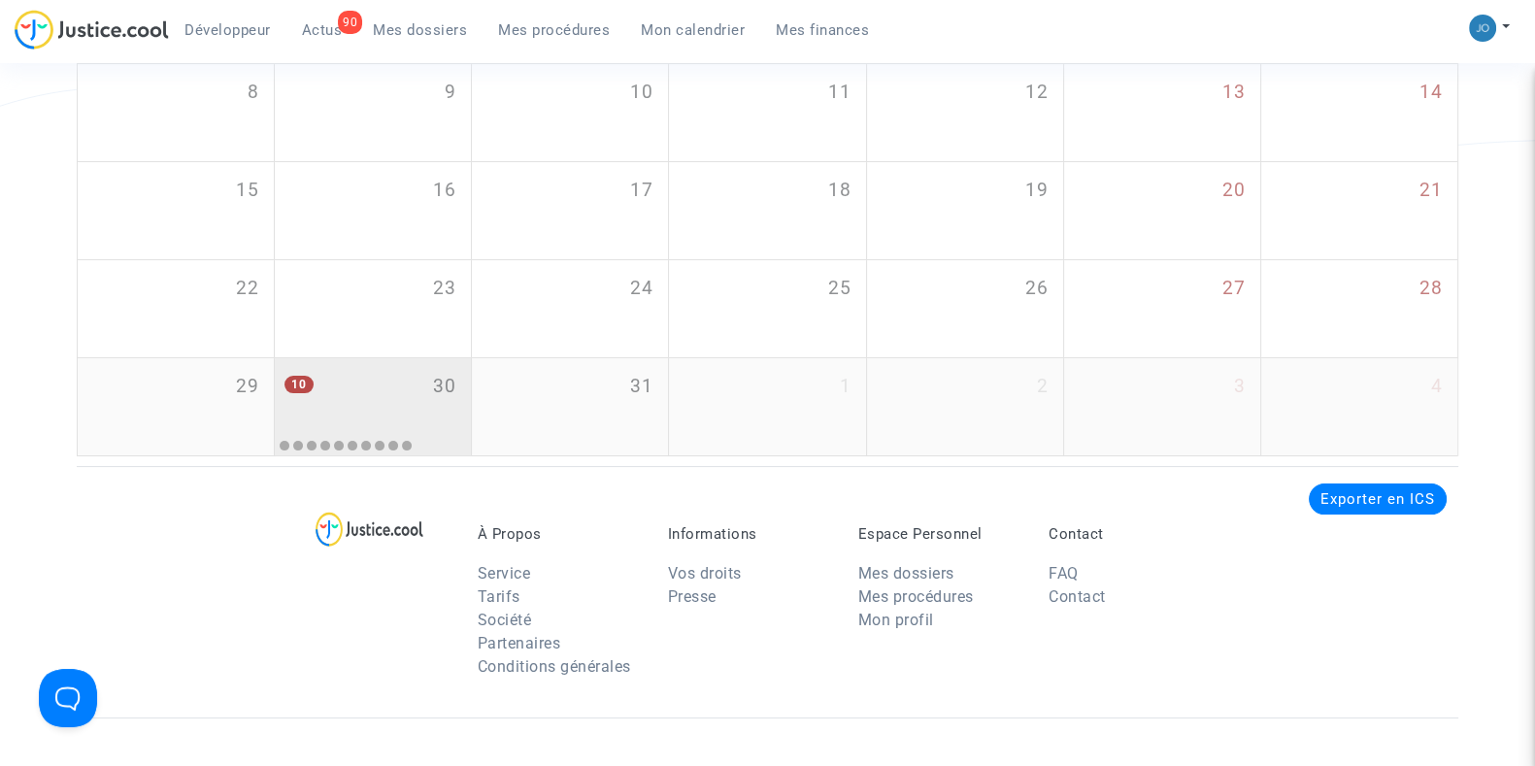
click at [422, 390] on div "10 30" at bounding box center [373, 396] width 196 height 76
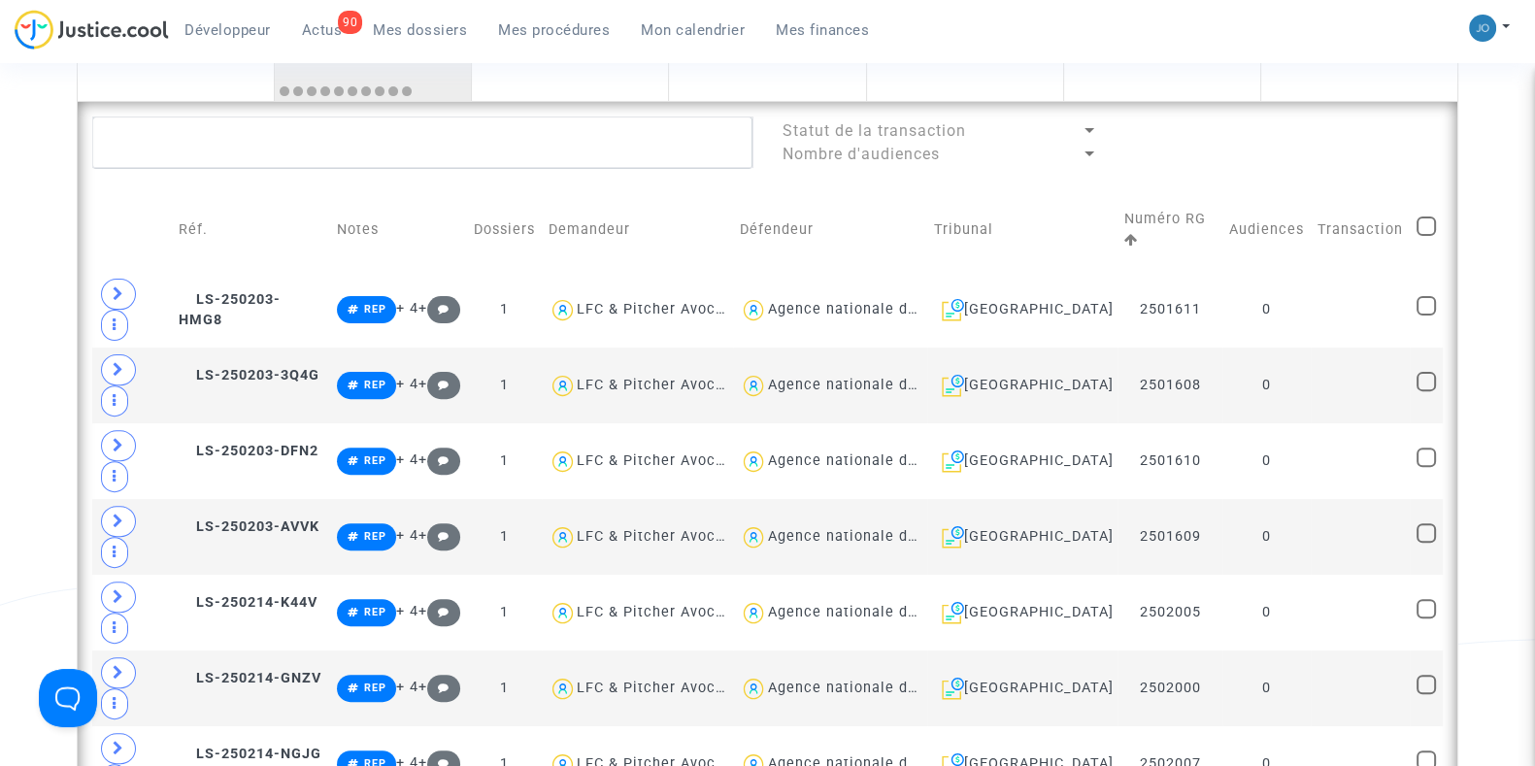
scroll to position [783, 0]
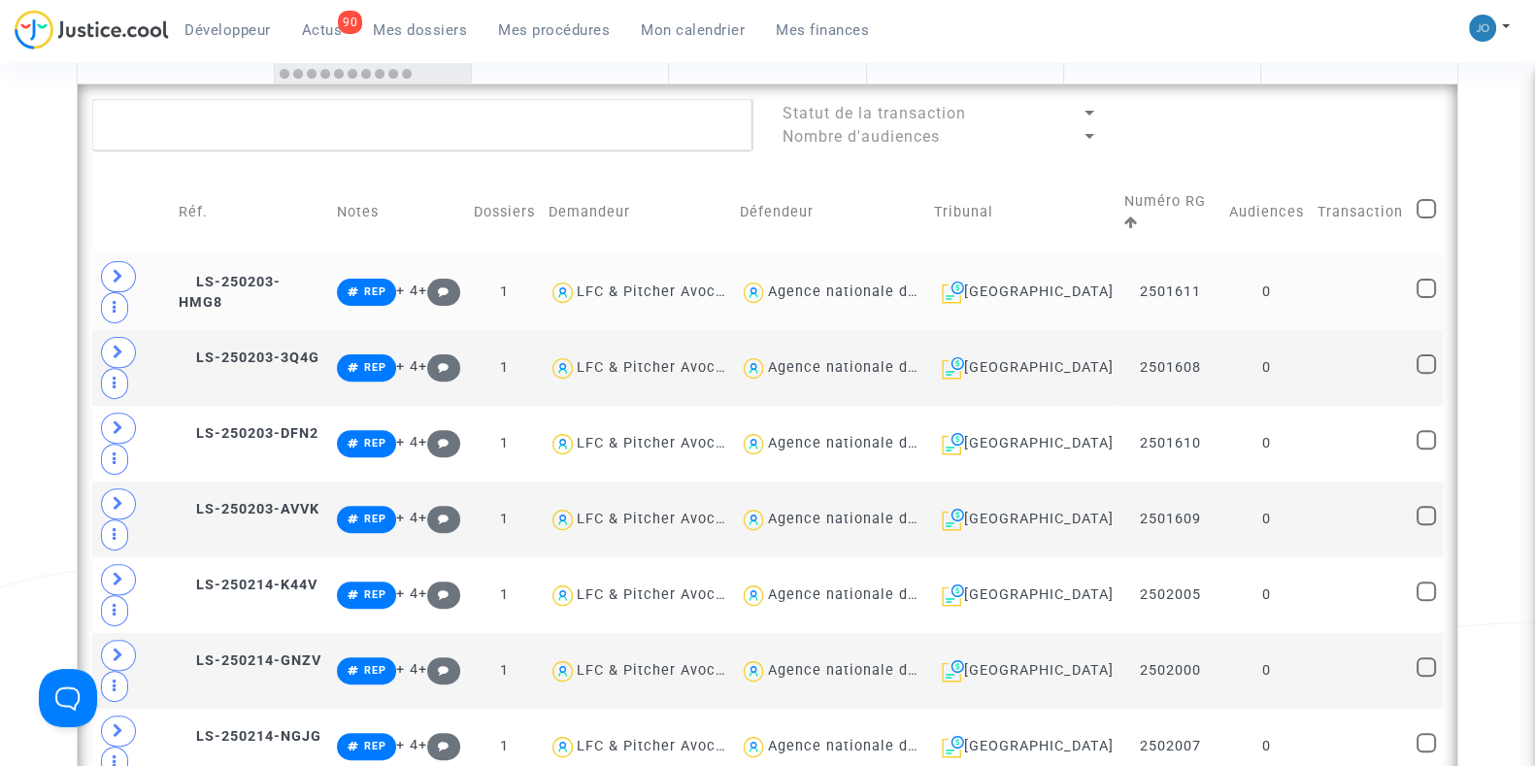
click at [1207, 254] on td "2501611" at bounding box center [1169, 292] width 105 height 76
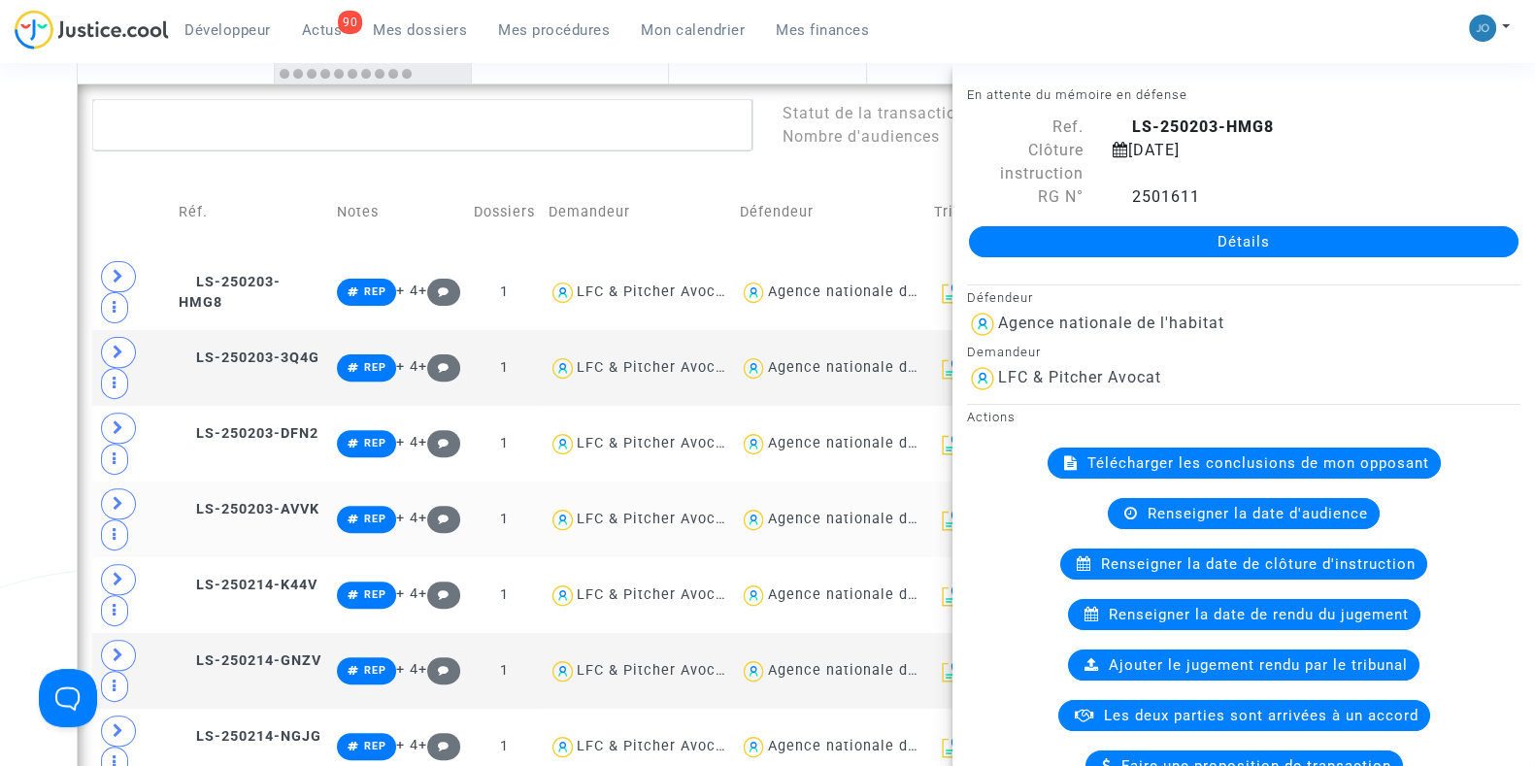
scroll to position [0, 0]
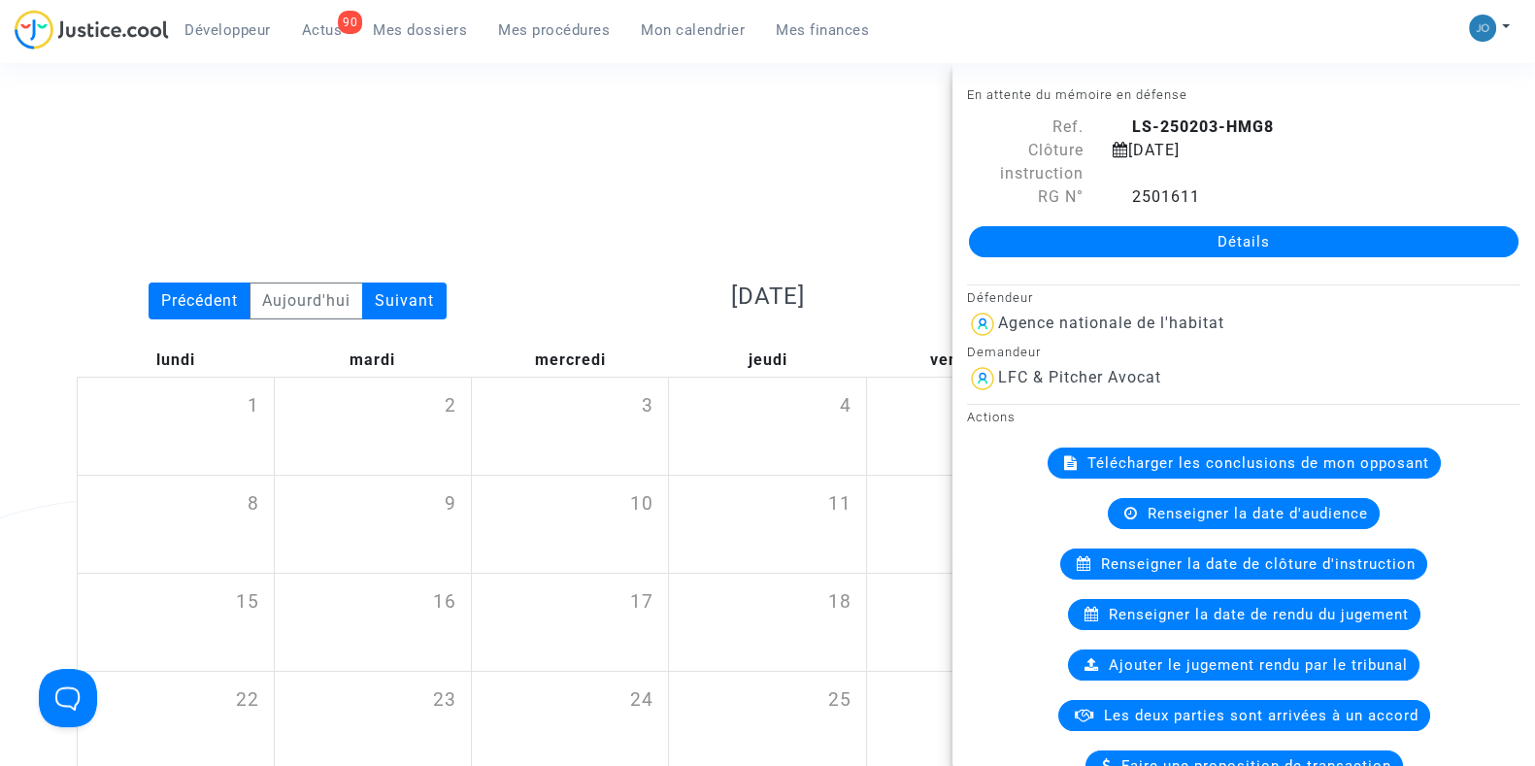
click at [436, 36] on span "Mes dossiers" at bounding box center [420, 29] width 94 height 17
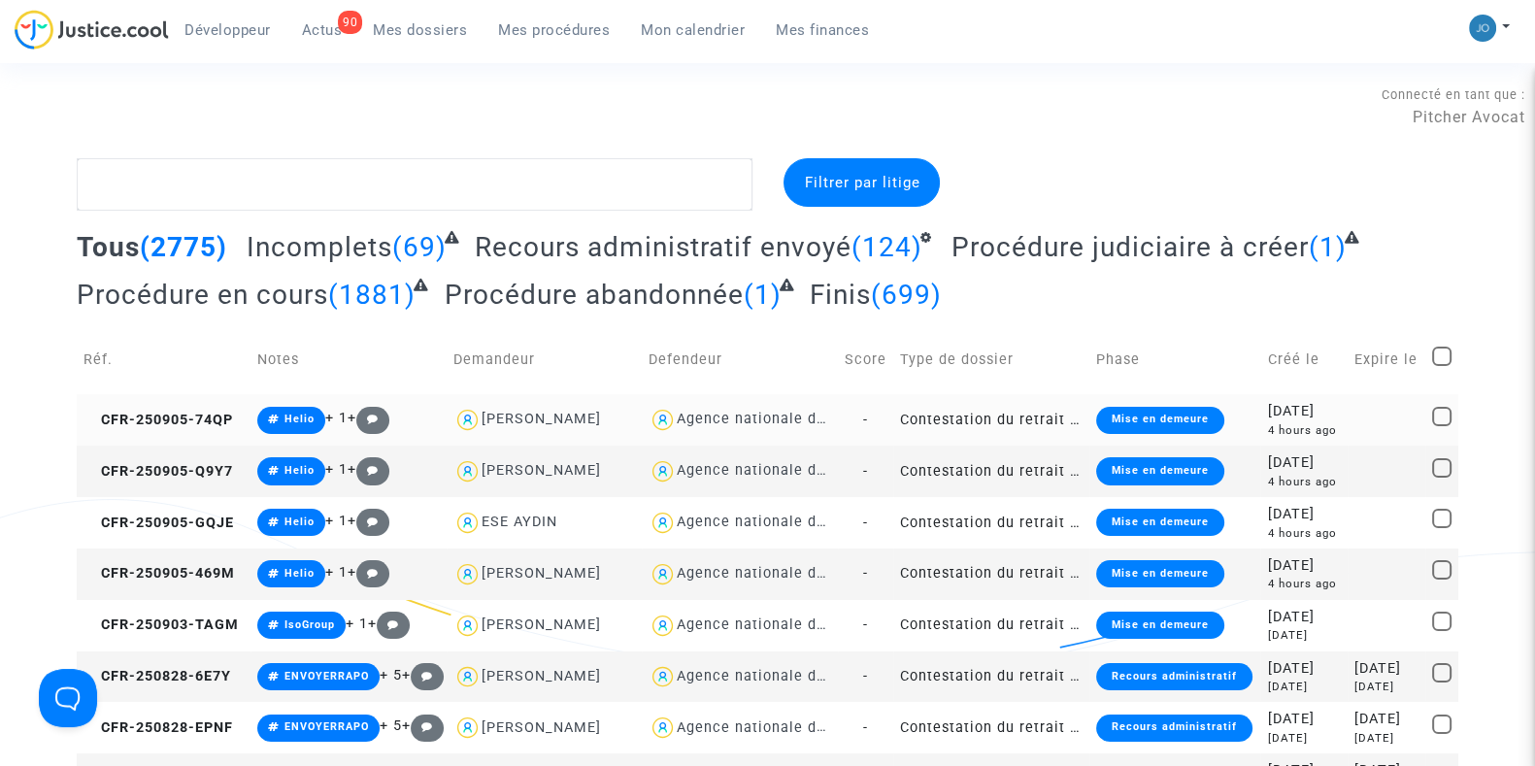
click at [1283, 439] on div "4 hours ago" at bounding box center [1304, 430] width 74 height 17
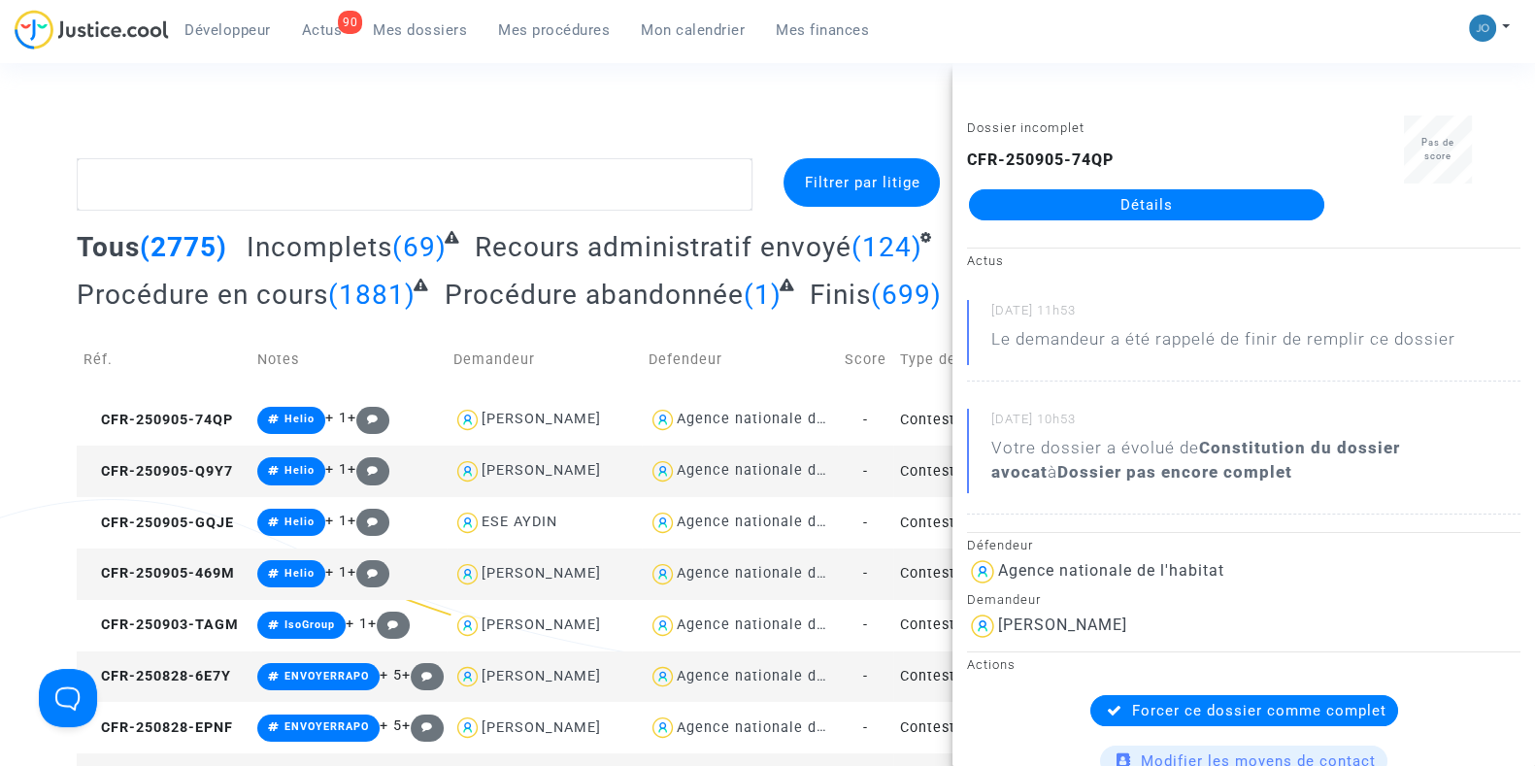
click at [1152, 211] on link "Détails" at bounding box center [1146, 204] width 355 height 31
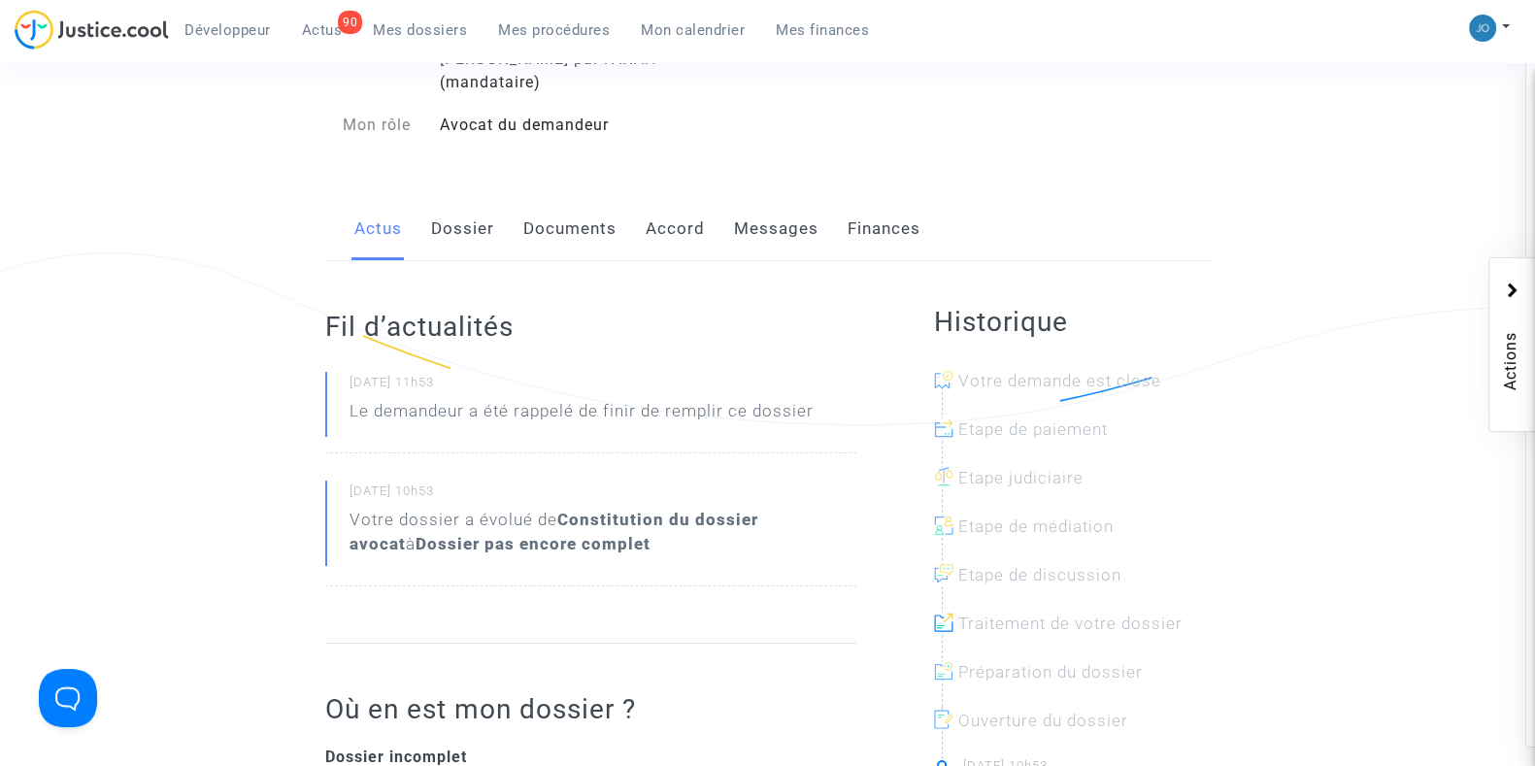
scroll to position [154, 0]
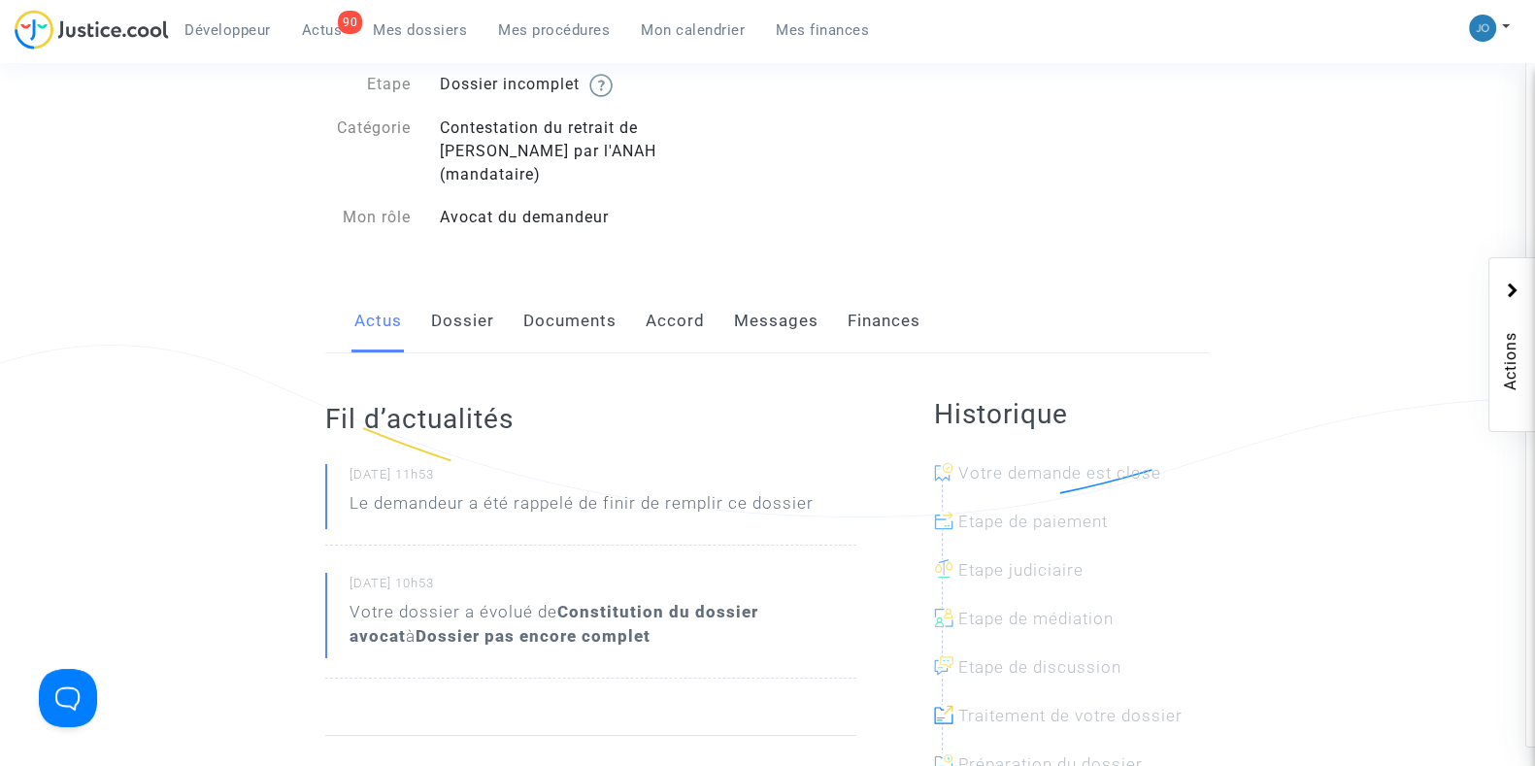
click at [462, 289] on link "Dossier" at bounding box center [462, 321] width 63 height 64
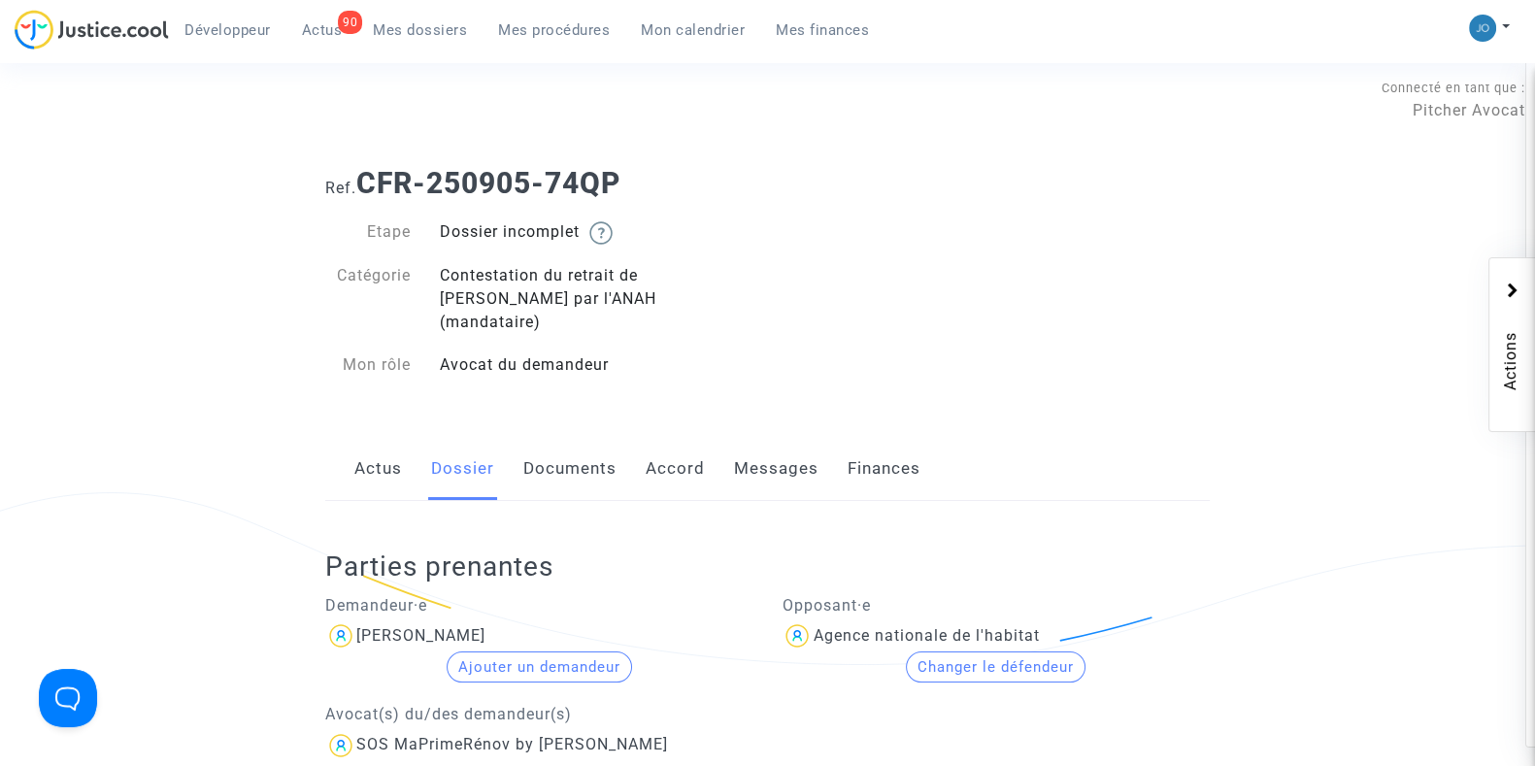
scroll to position [5, 0]
click at [745, 467] on link "Messages" at bounding box center [776, 471] width 84 height 64
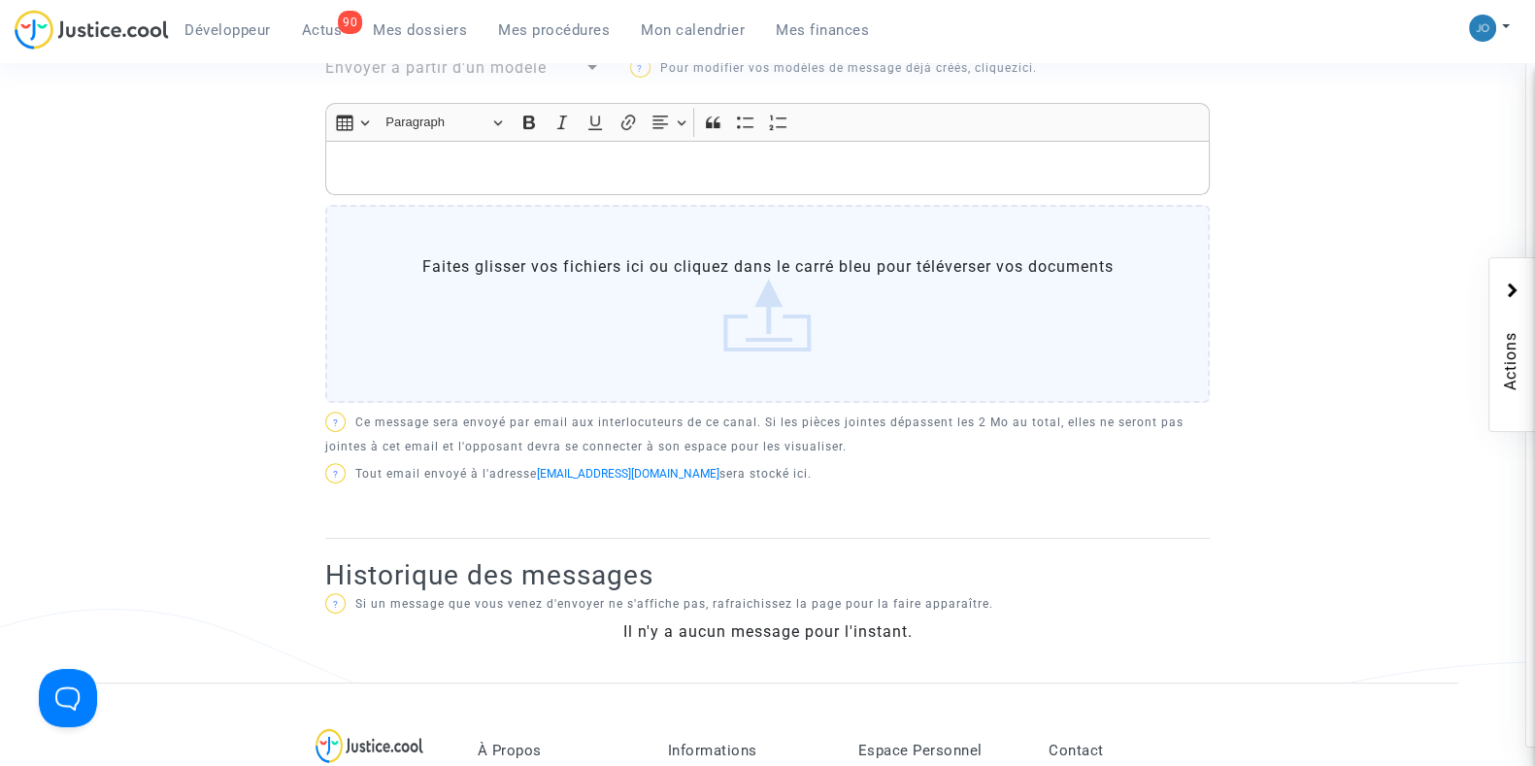
scroll to position [744, 0]
